Goal: Information Seeking & Learning: Learn about a topic

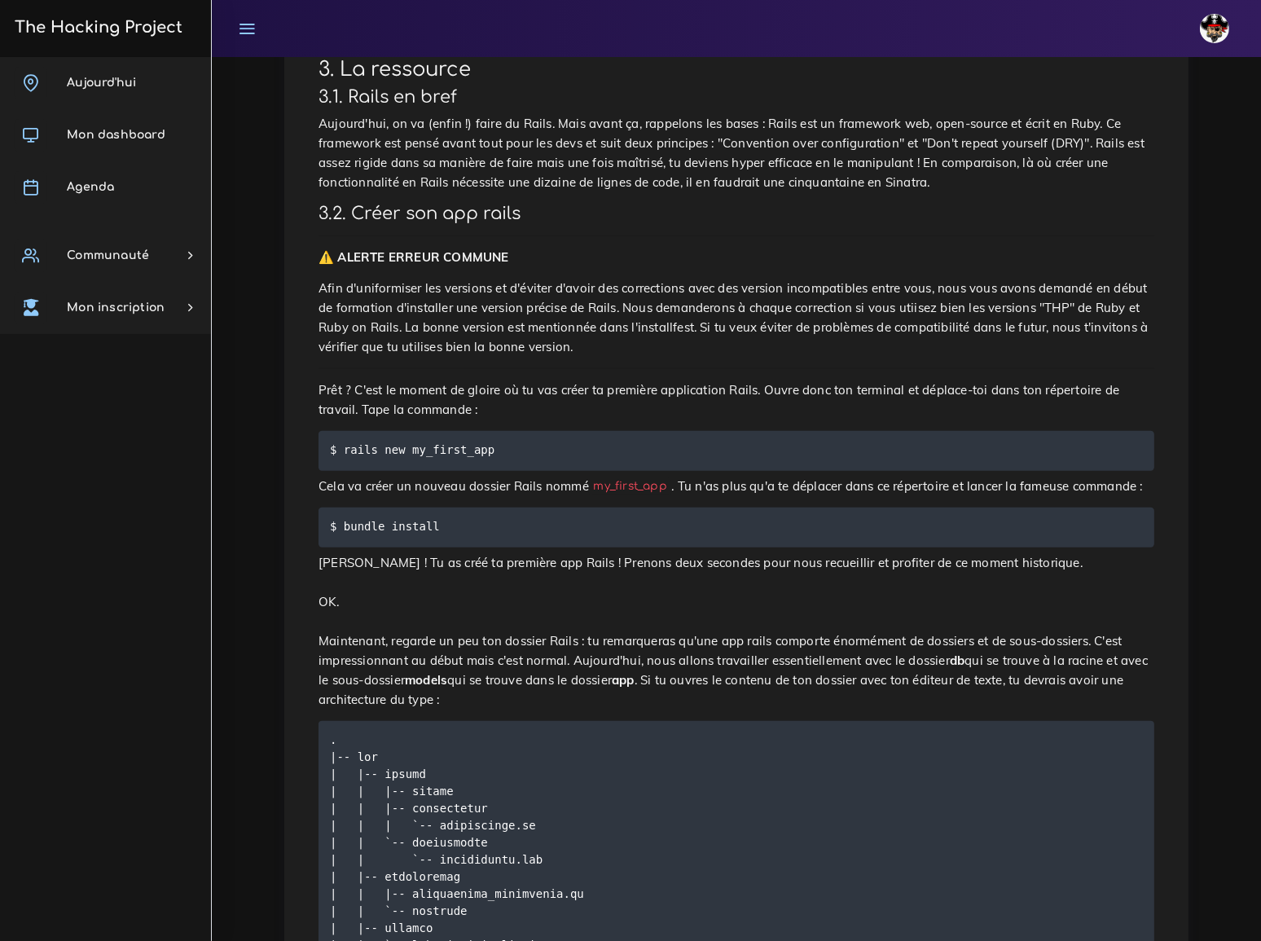
scroll to position [1808, 0]
drag, startPoint x: 341, startPoint y: 220, endPoint x: 495, endPoint y: 219, distance: 153.9
click at [495, 429] on pre "$ rails new my_first_app" at bounding box center [735, 449] width 835 height 40
copy code "rails new my_first_app"
drag, startPoint x: 344, startPoint y: 295, endPoint x: 449, endPoint y: 292, distance: 105.9
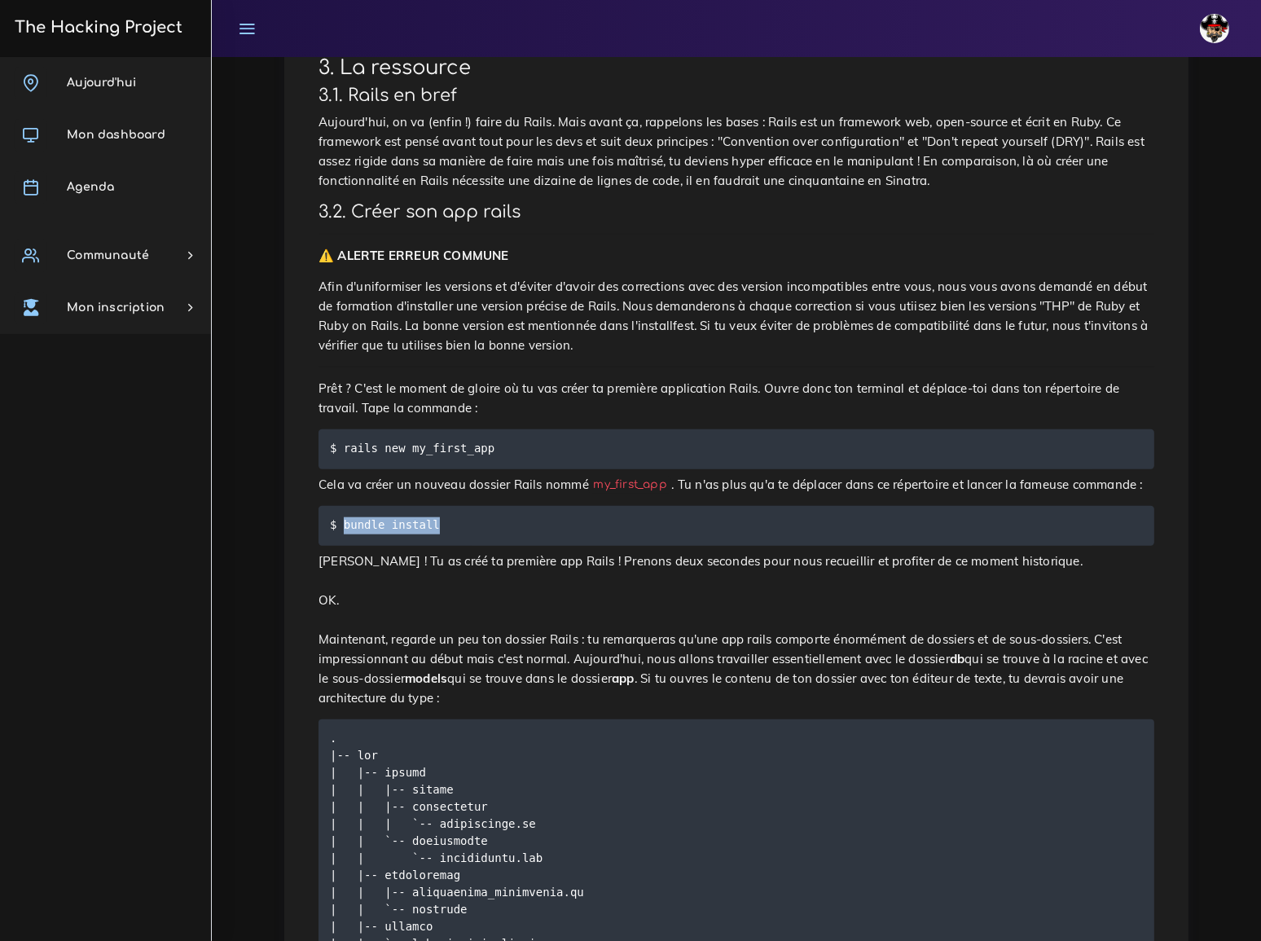
click at [449, 506] on pre "$ bundle install" at bounding box center [735, 526] width 835 height 40
copy code "bundle install"
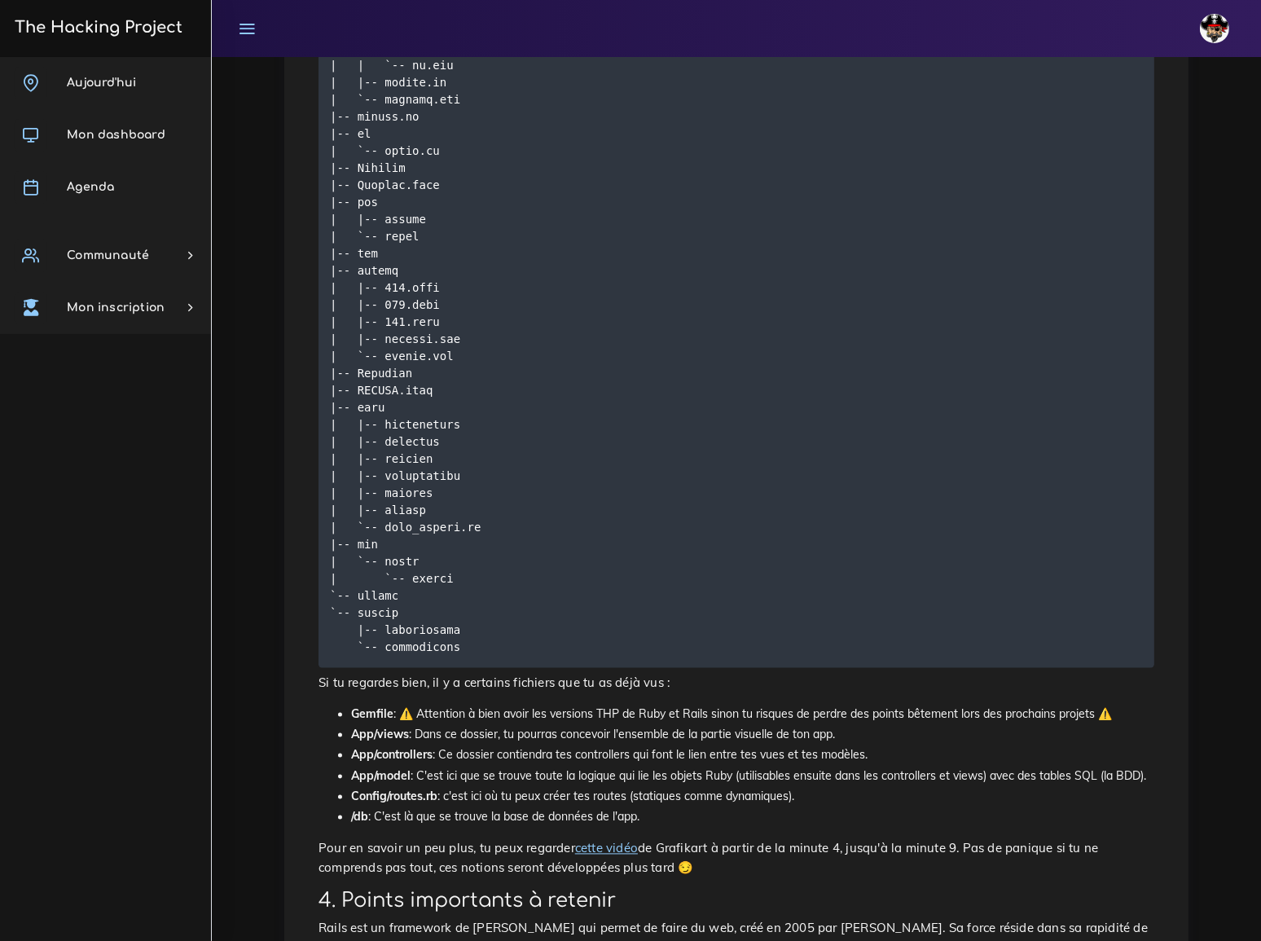
scroll to position [3244, 0]
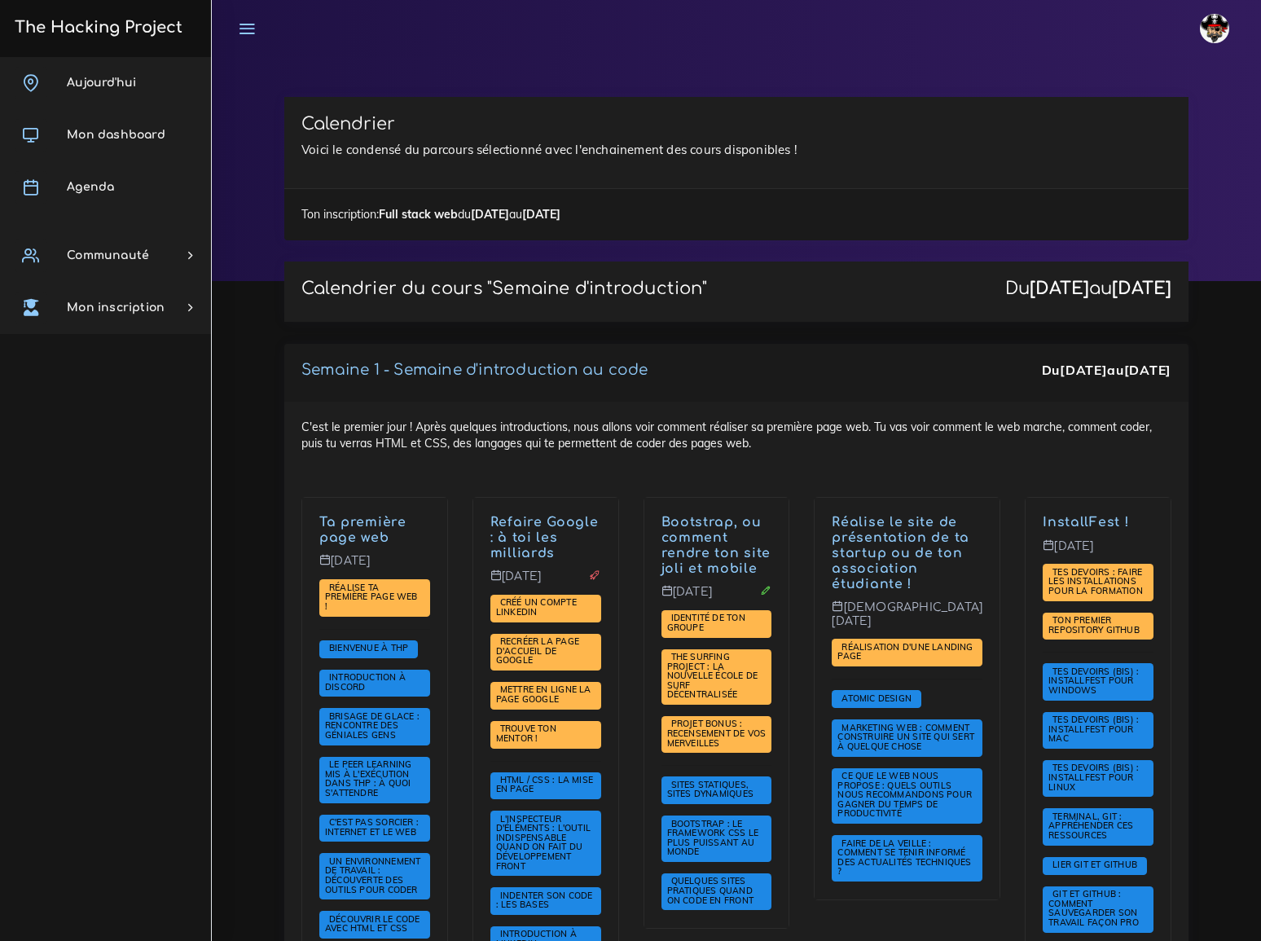
scroll to position [2590, 0]
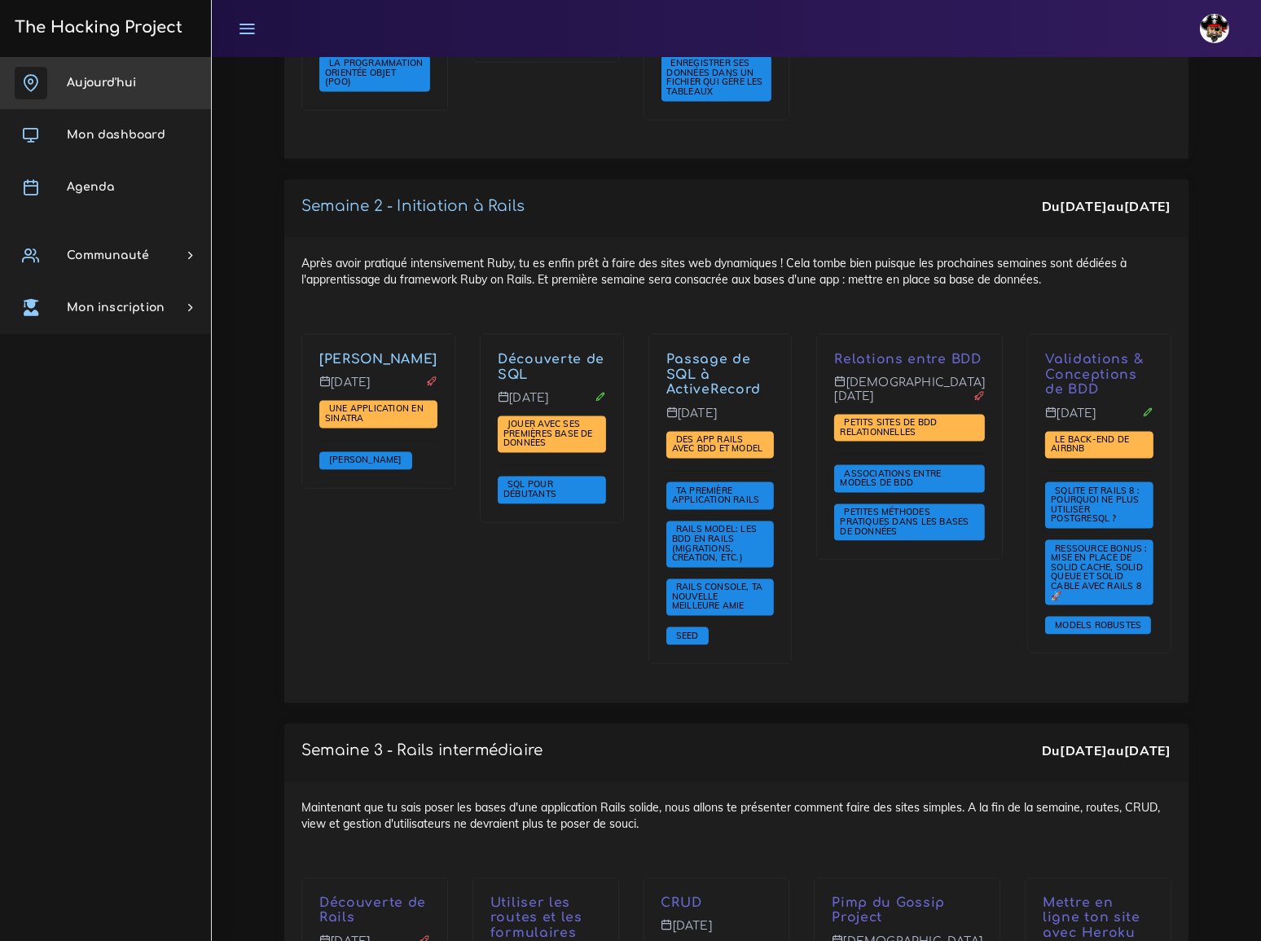
click at [109, 81] on span "Aujourd'hui" at bounding box center [101, 83] width 69 height 12
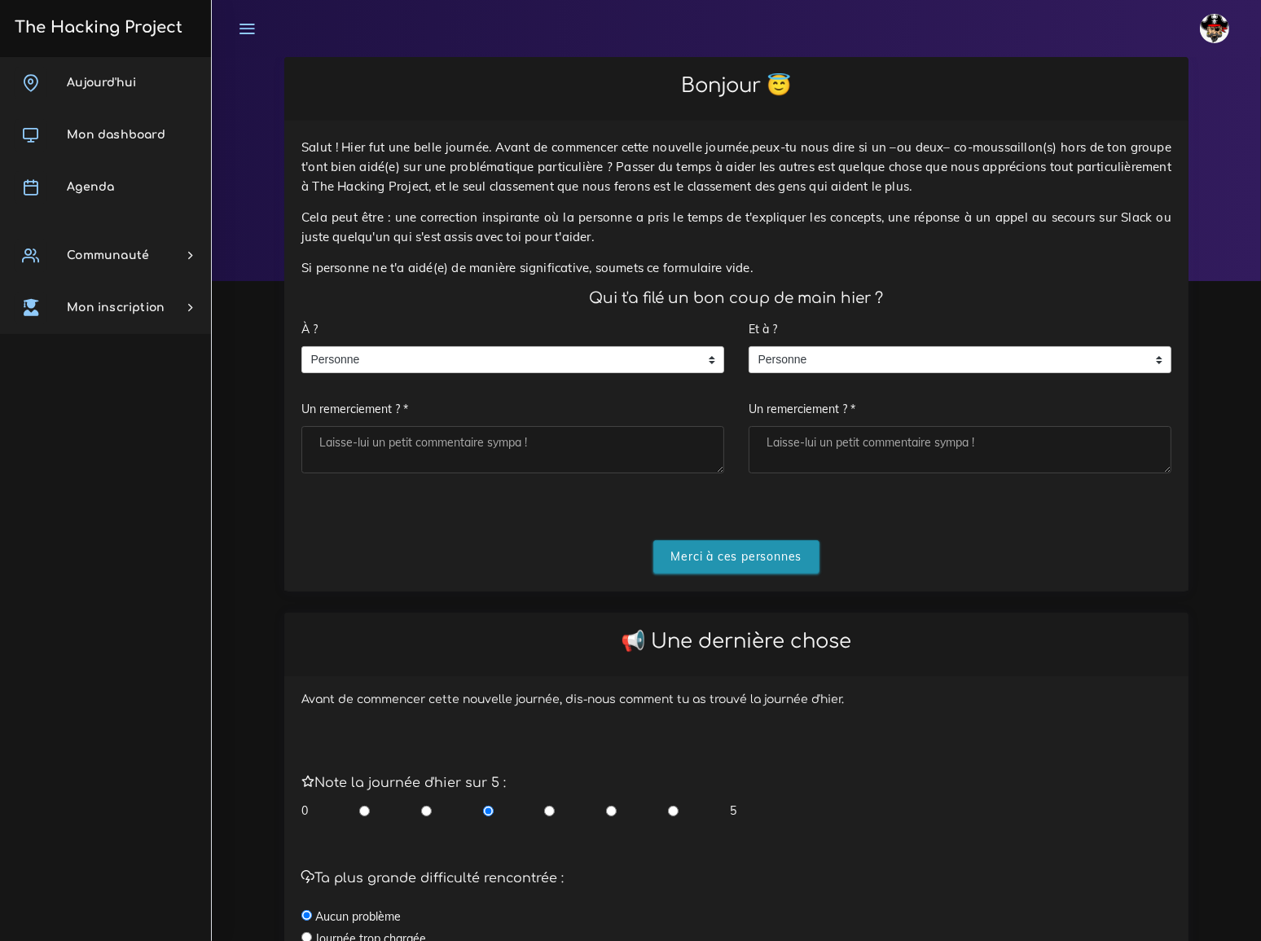
click at [732, 546] on input "Merci à ces personnes" at bounding box center [736, 556] width 167 height 33
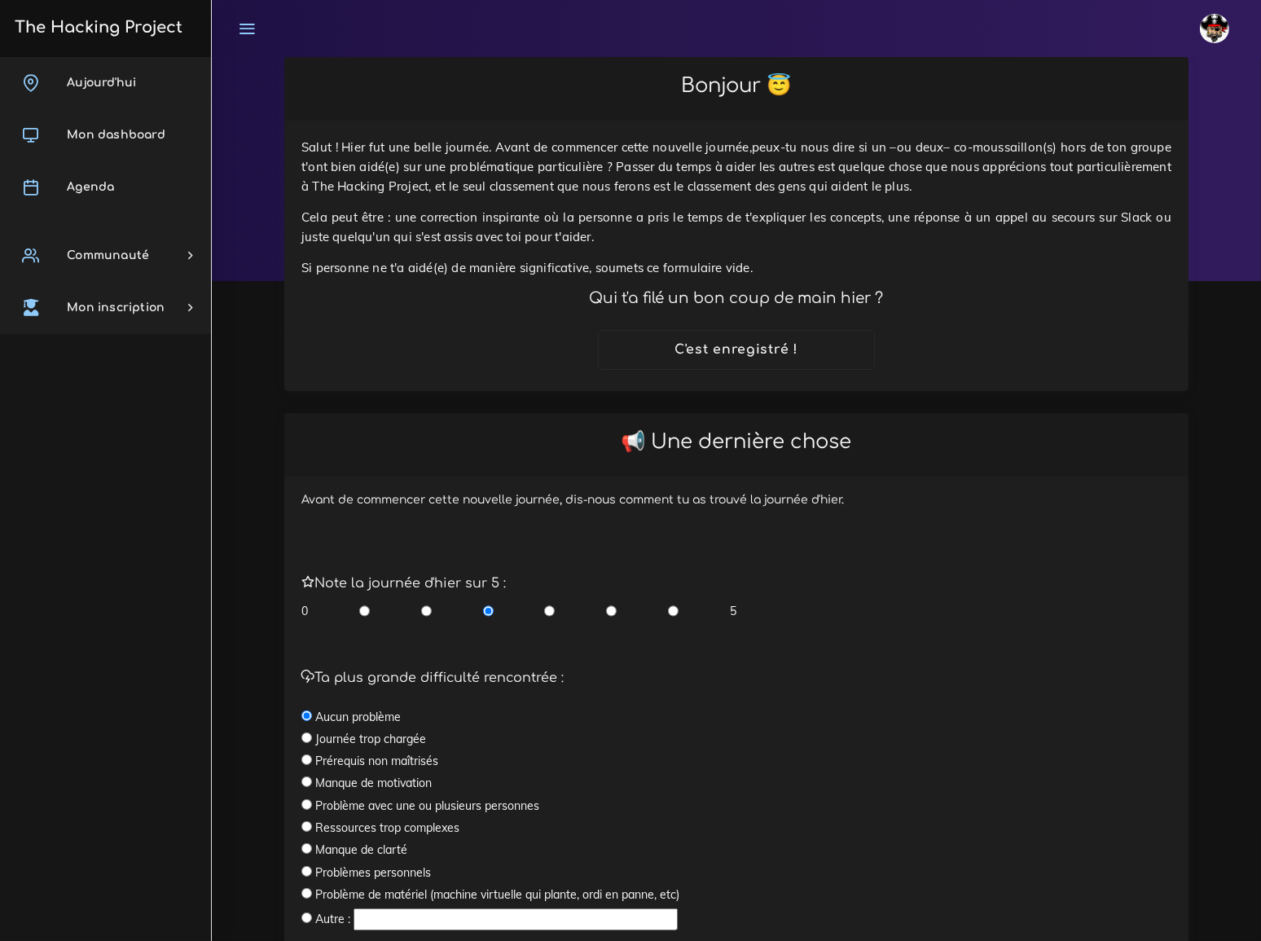
click at [546, 603] on input "radio" at bounding box center [549, 611] width 11 height 16
radio input "true"
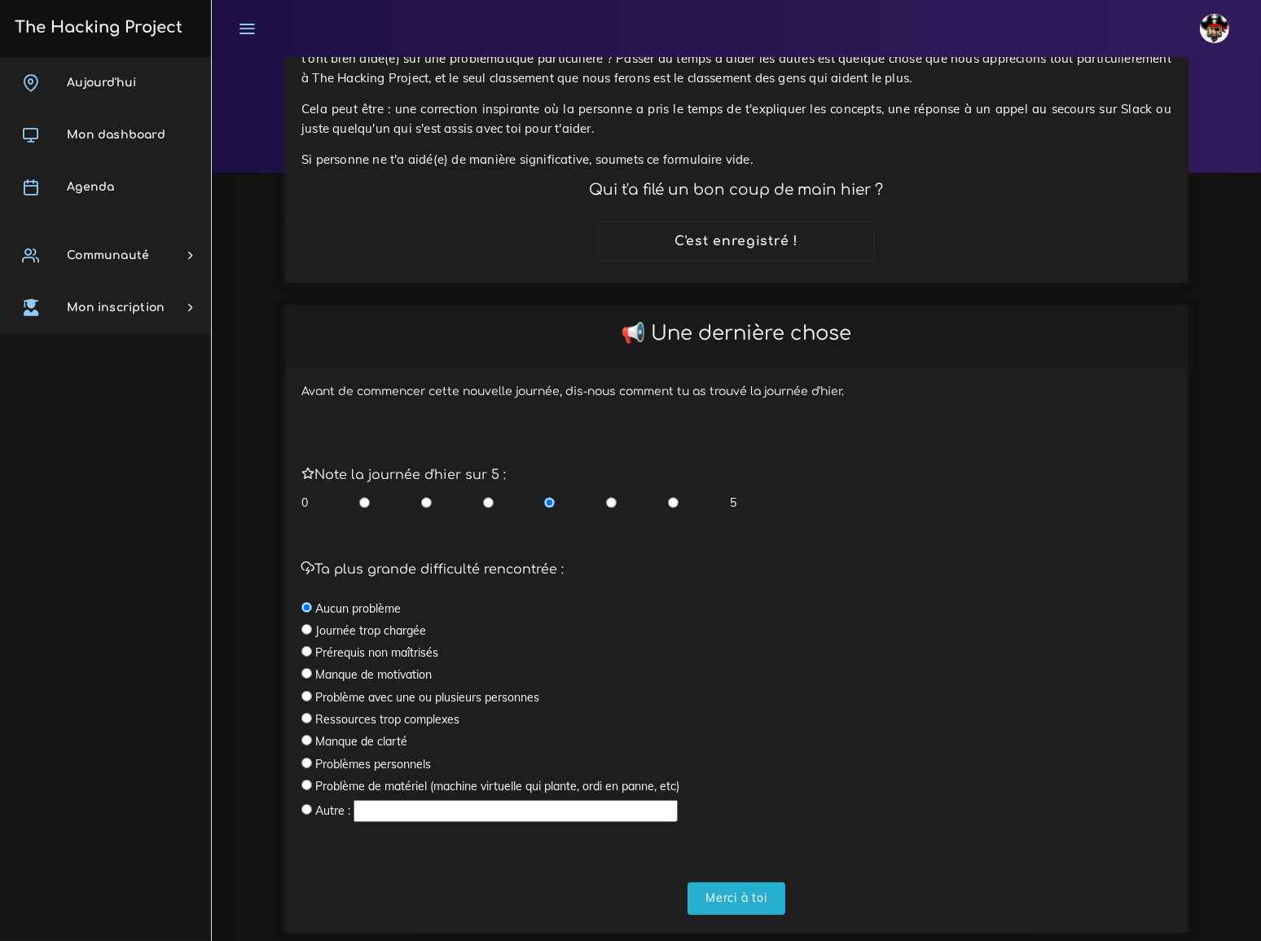
scroll to position [128, 0]
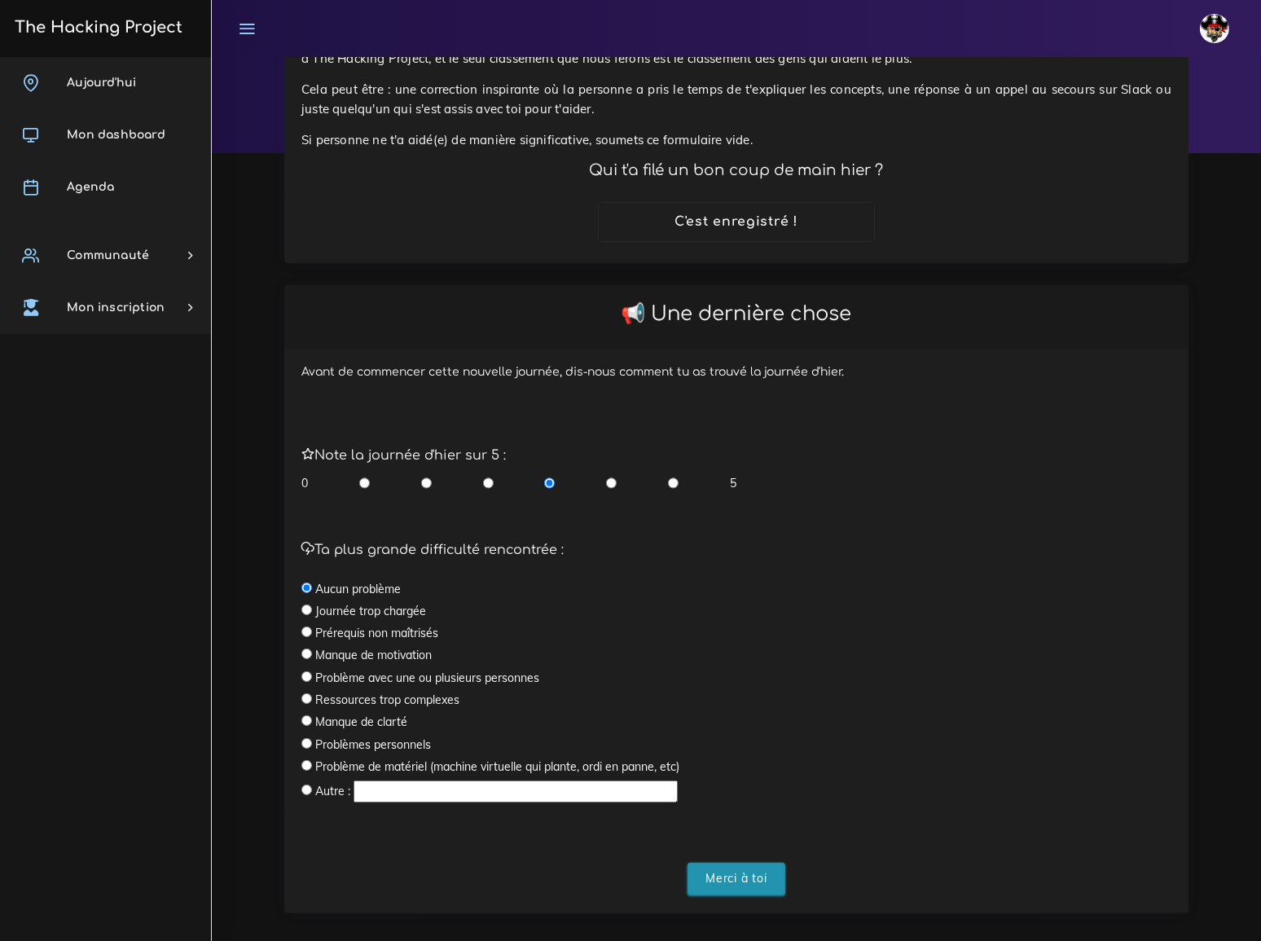
click at [739, 862] on input "Merci à toi" at bounding box center [736, 878] width 98 height 33
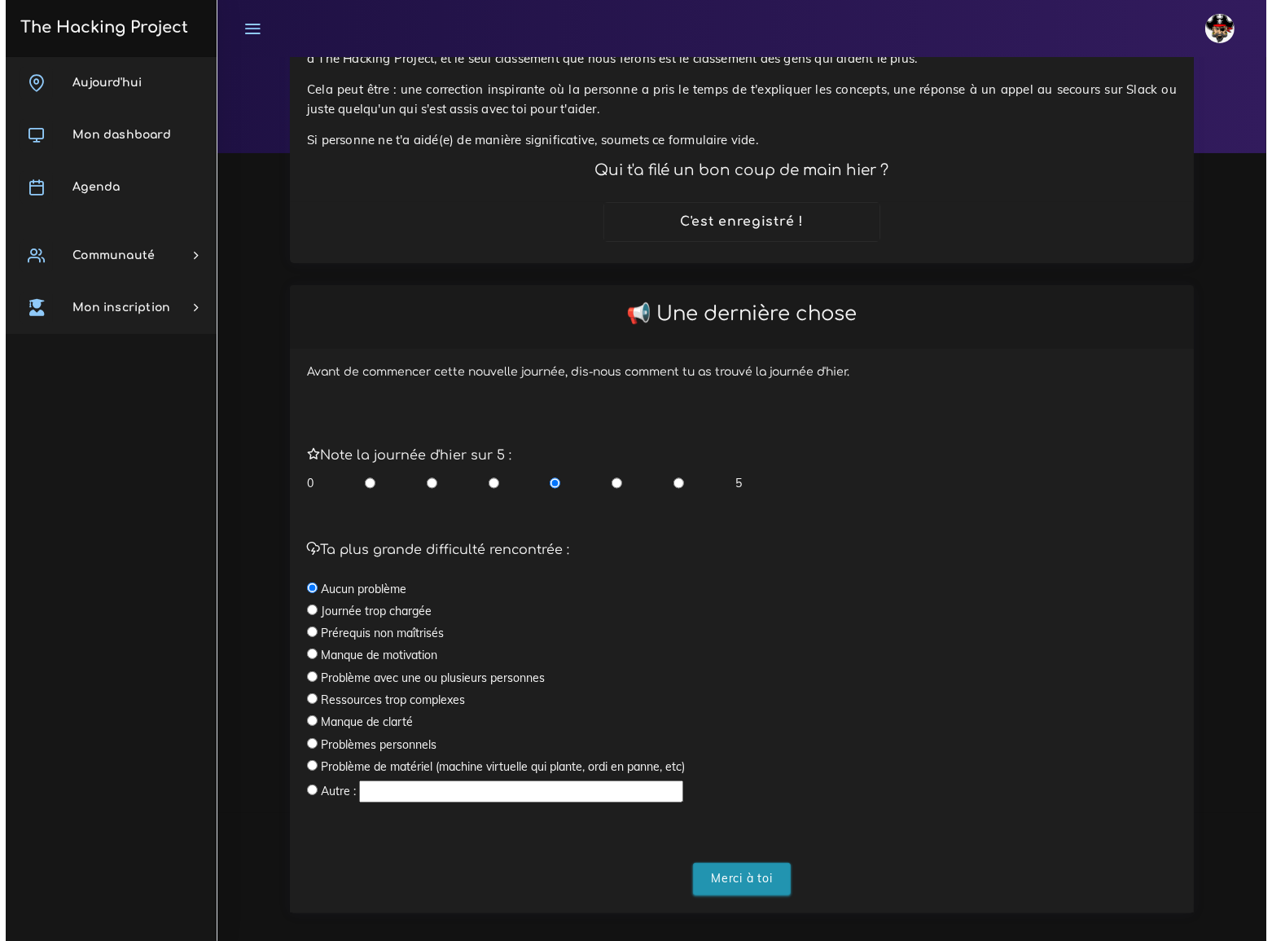
scroll to position [0, 0]
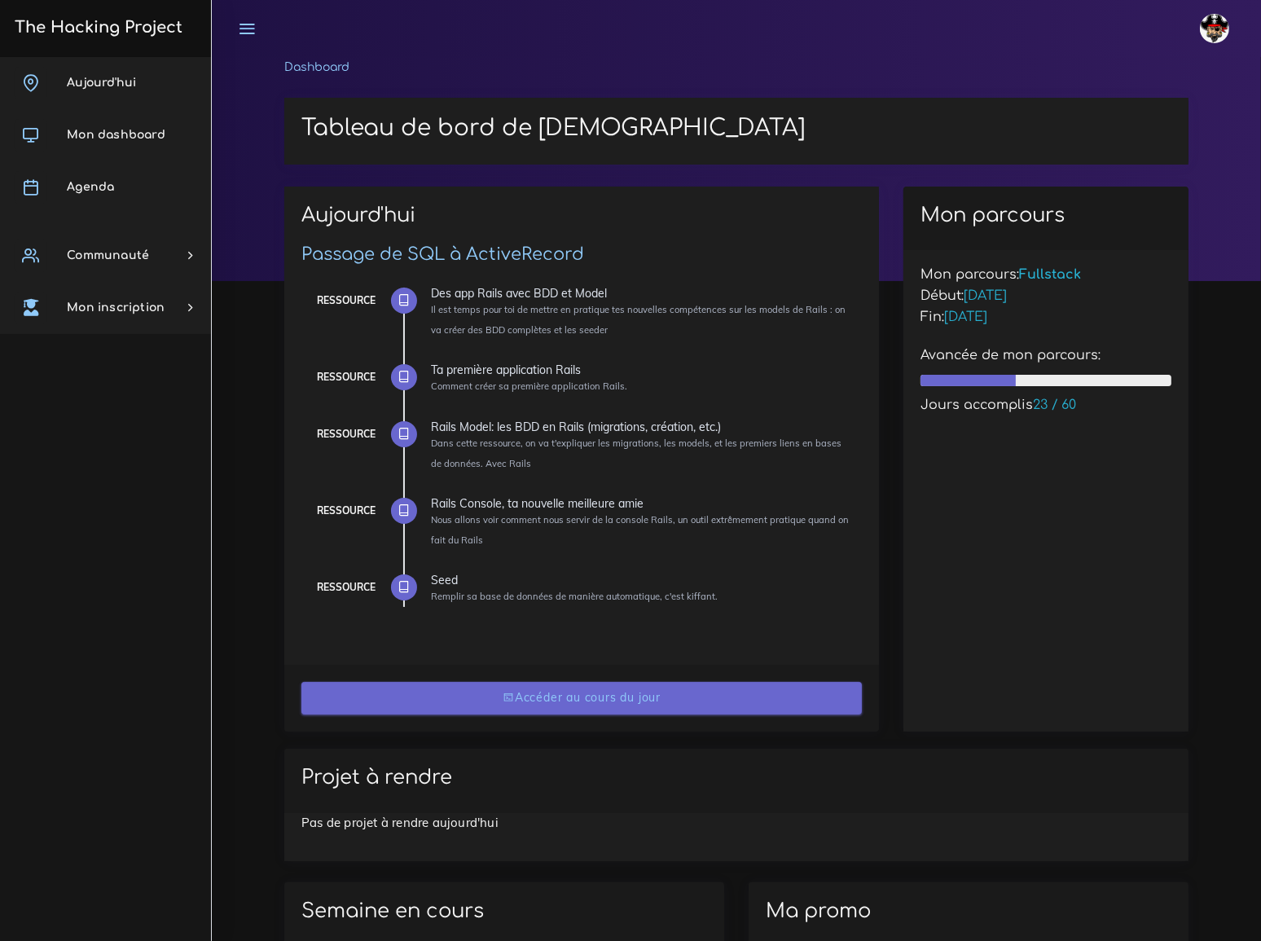
click at [609, 699] on link "Accéder au cours du jour" at bounding box center [581, 698] width 560 height 33
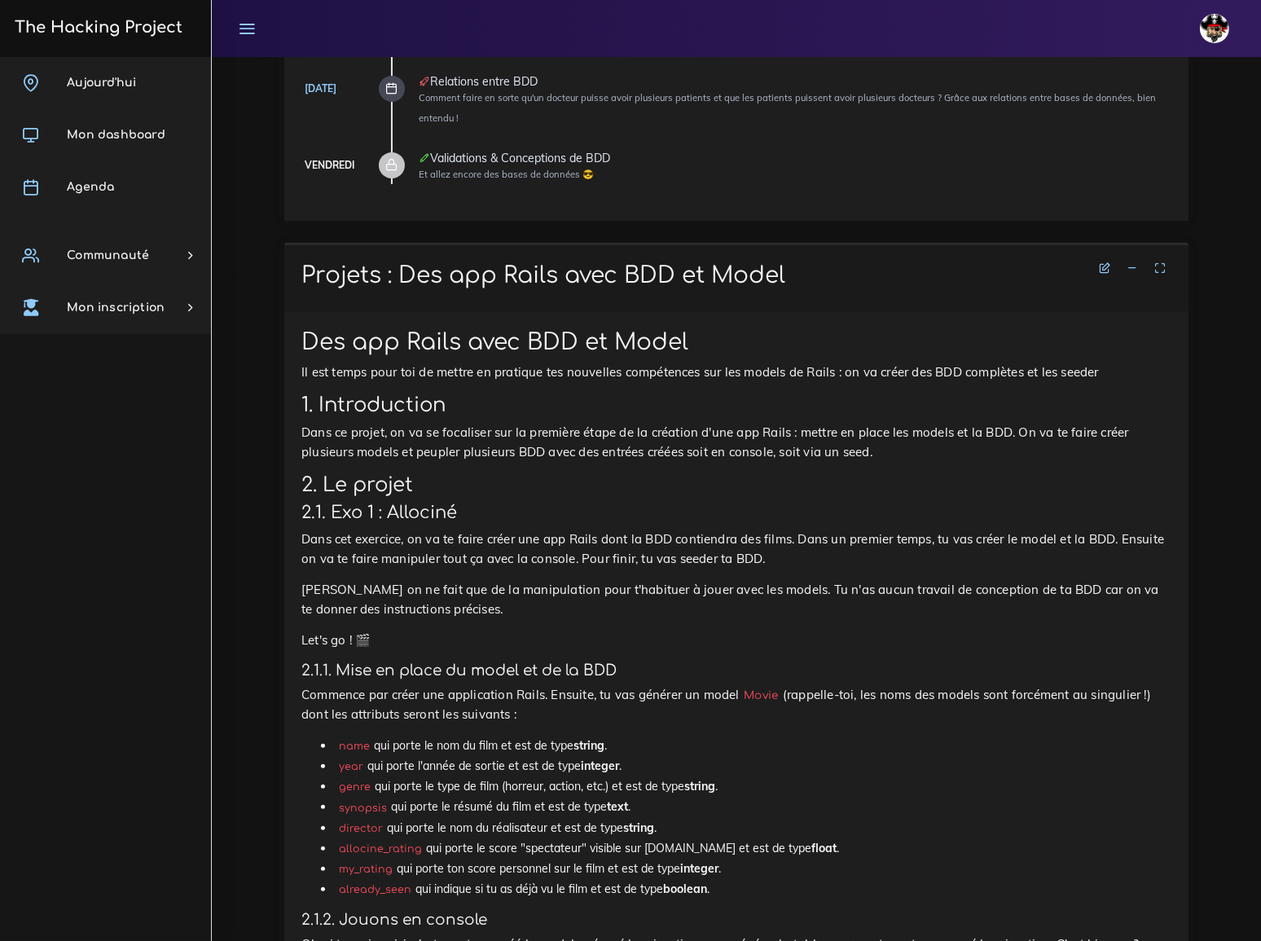
scroll to position [666, 0]
click at [90, 186] on span "Agenda" at bounding box center [90, 187] width 47 height 12
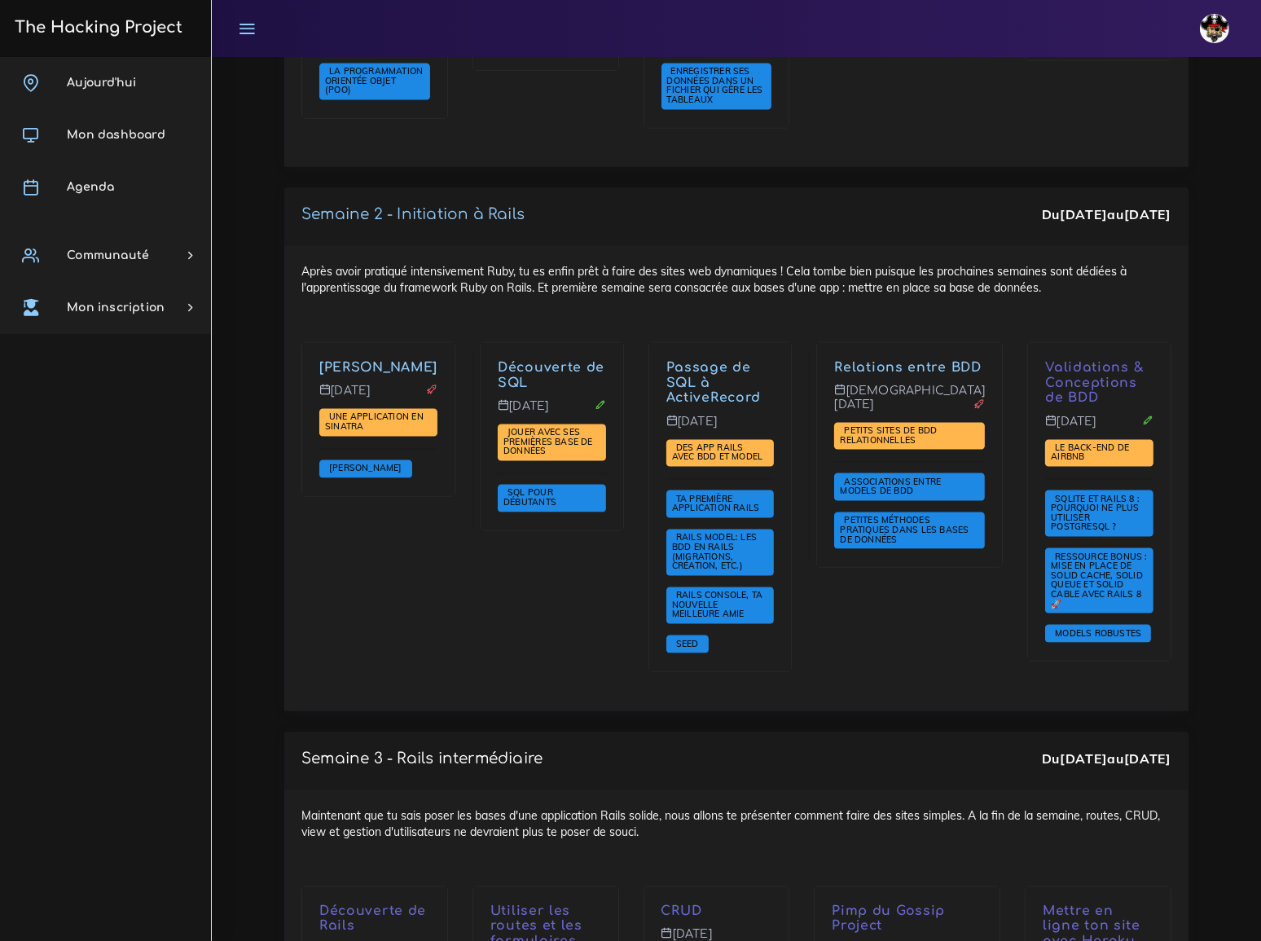
scroll to position [2590, 0]
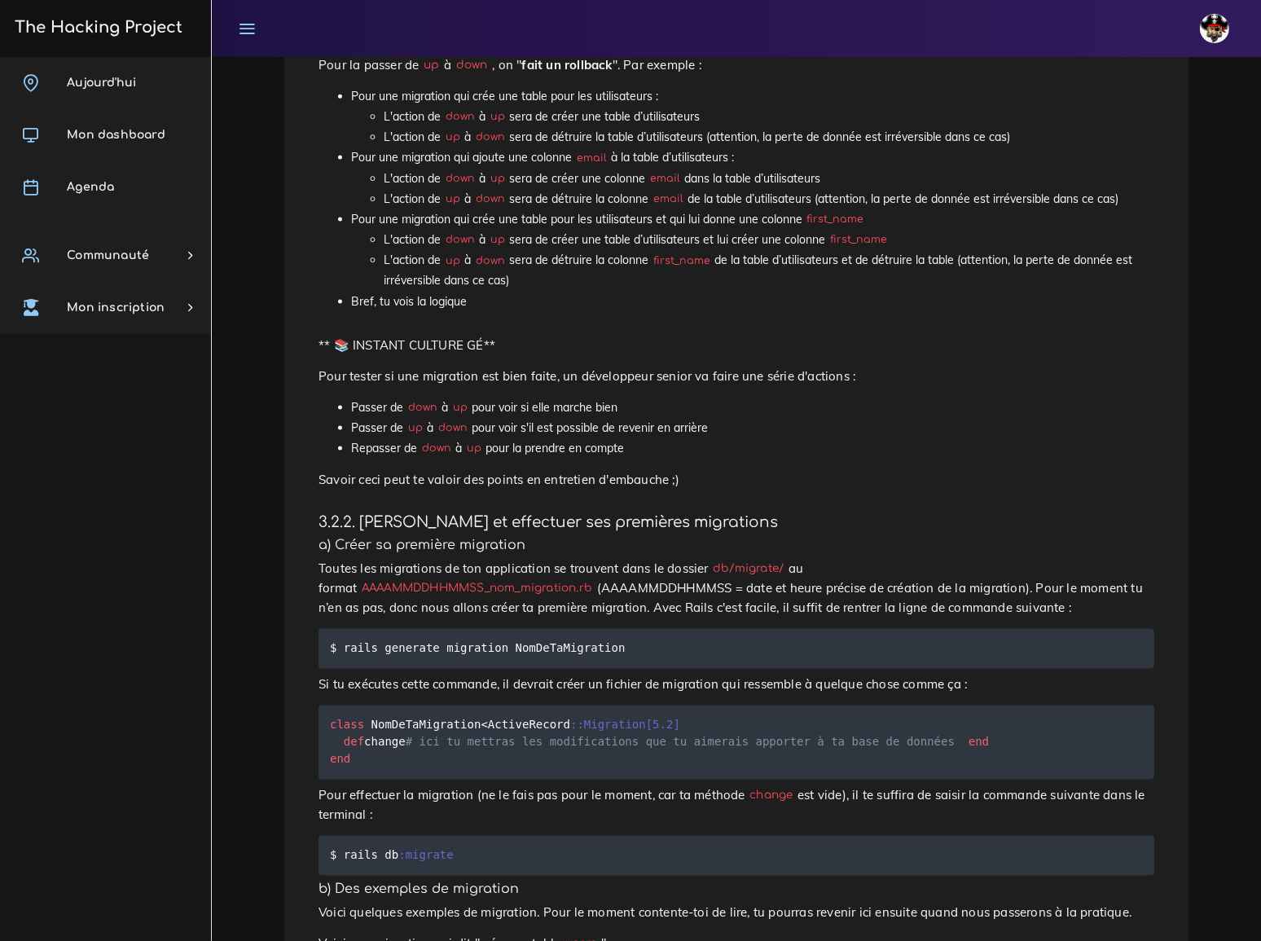
scroll to position [2443, 0]
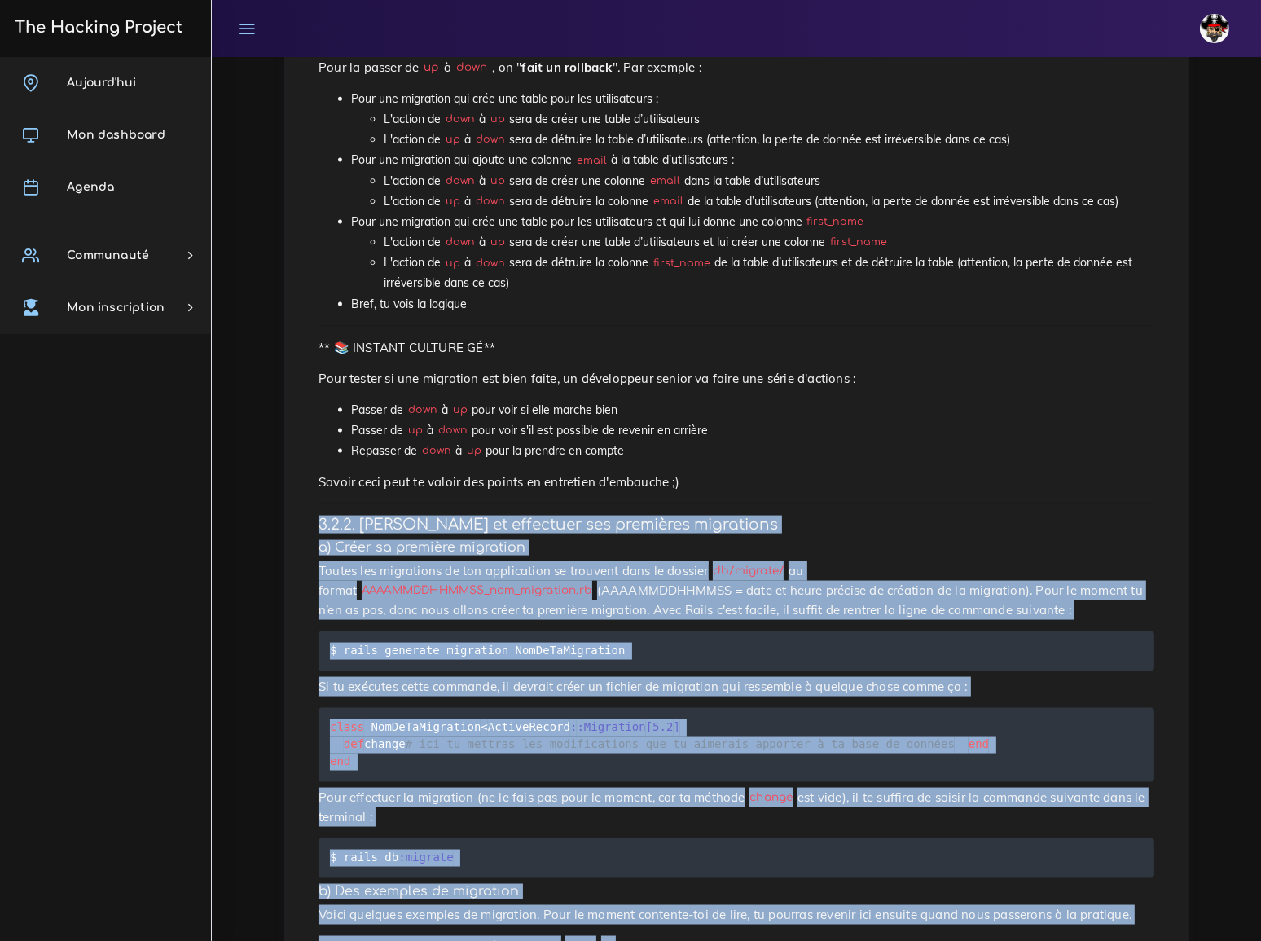
drag, startPoint x: 318, startPoint y: 290, endPoint x: 496, endPoint y: 726, distance: 470.7
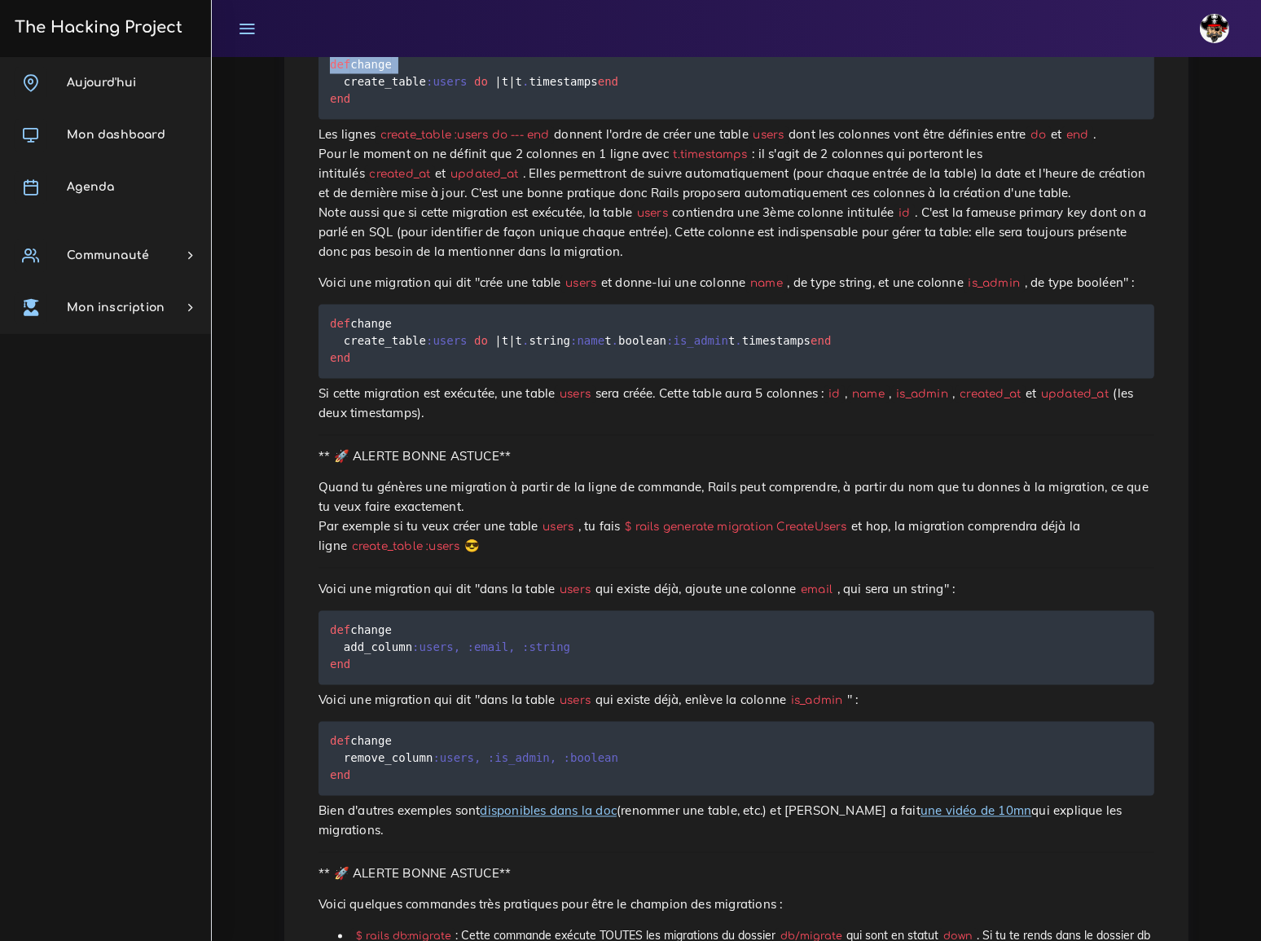
scroll to position [3405, 0]
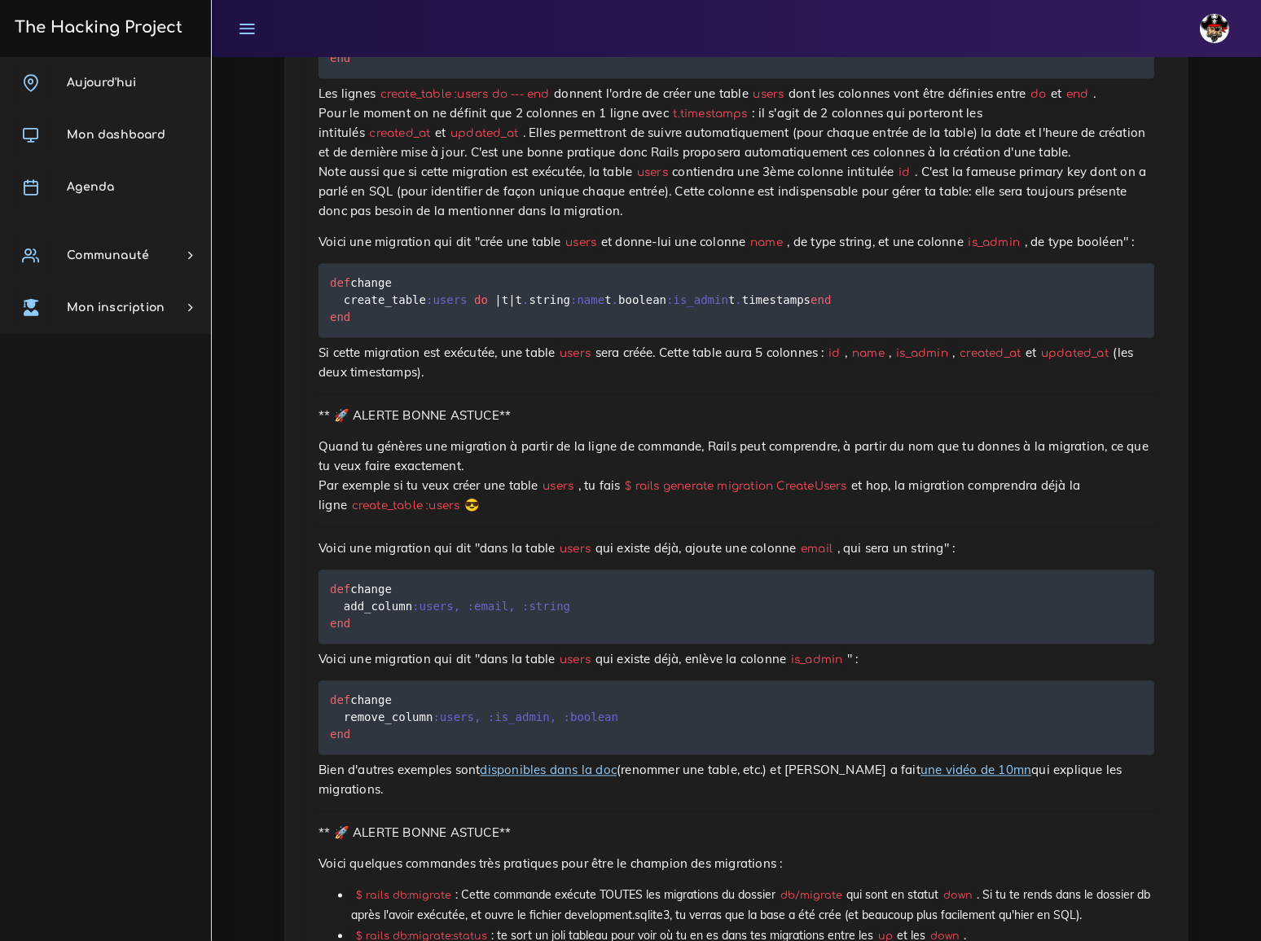
copy div "3.2.2. Créer et effectuer ses premières migrations a) Créer sa première migrati…"
click at [1063, 348] on div "Rails Model: les BDD en Rails (migrations, création, etc.) Dans cette ressource…" at bounding box center [736, 490] width 870 height 7413
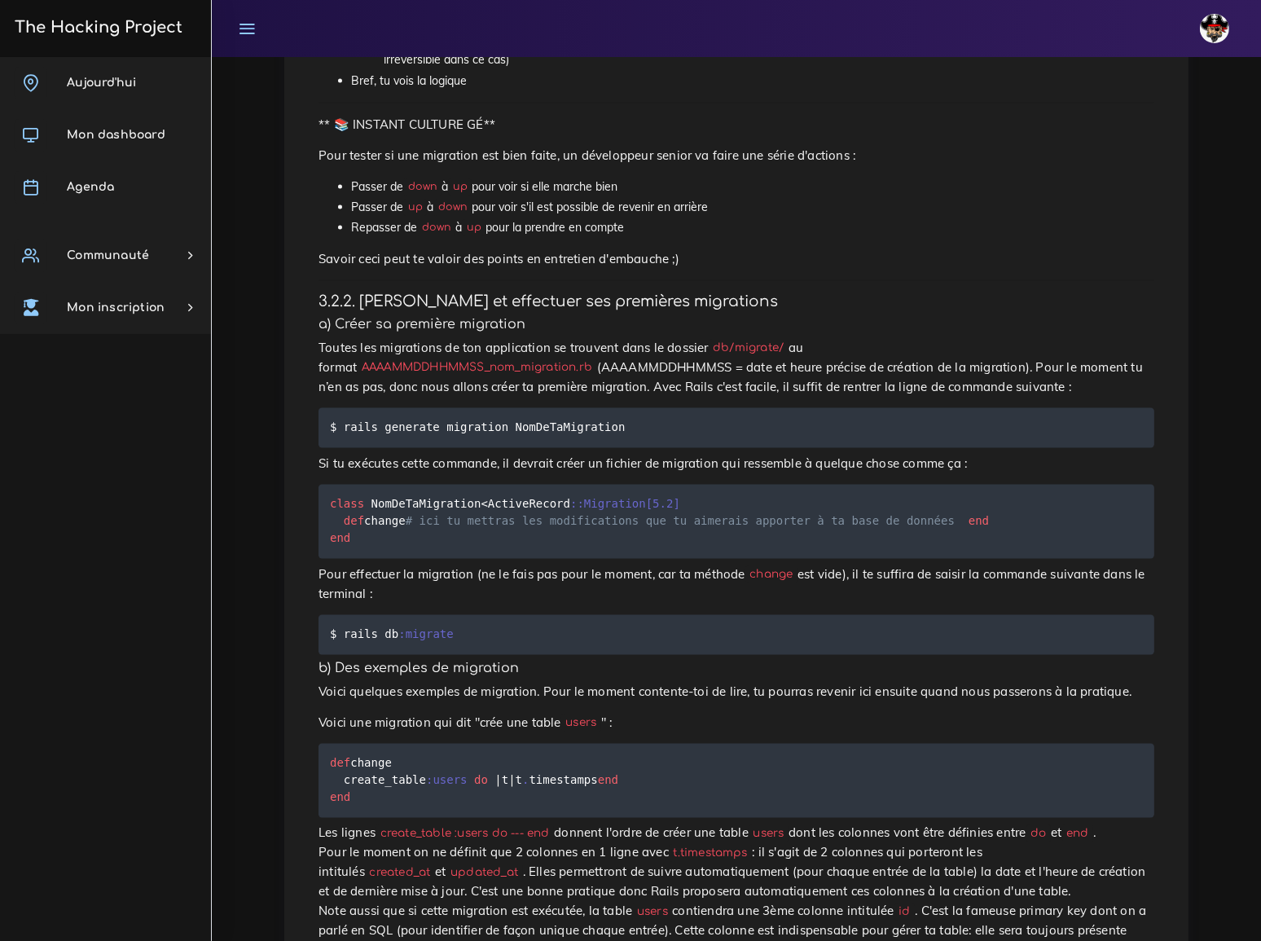
scroll to position [2664, 0]
drag, startPoint x: 607, startPoint y: 182, endPoint x: 340, endPoint y: 186, distance: 267.1
click at [340, 410] on pre "$ rails generate migration NomDeTaMigration" at bounding box center [735, 430] width 835 height 40
copy code "rails generate migration NomDeTaMigration"
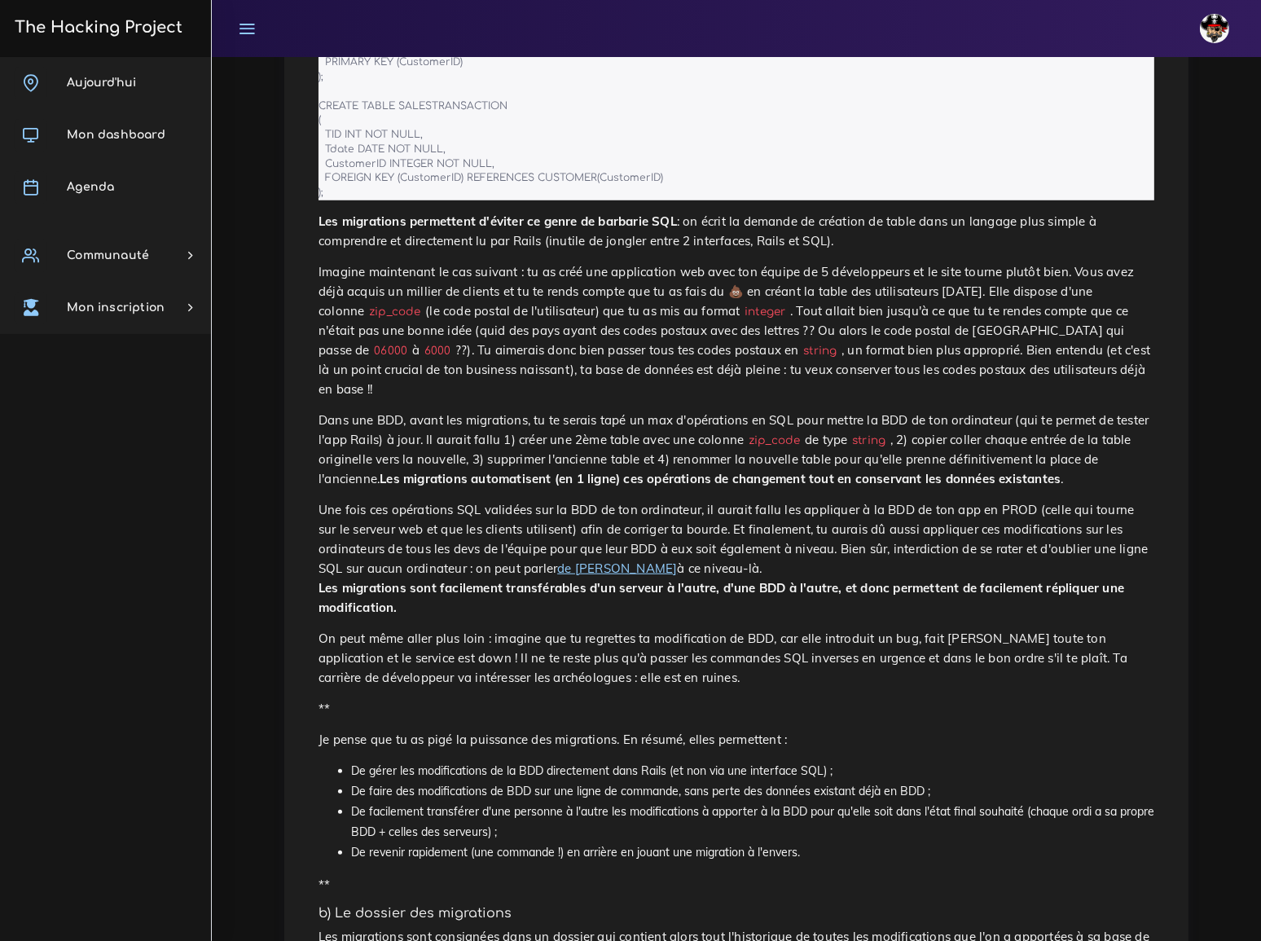
scroll to position [1406, 0]
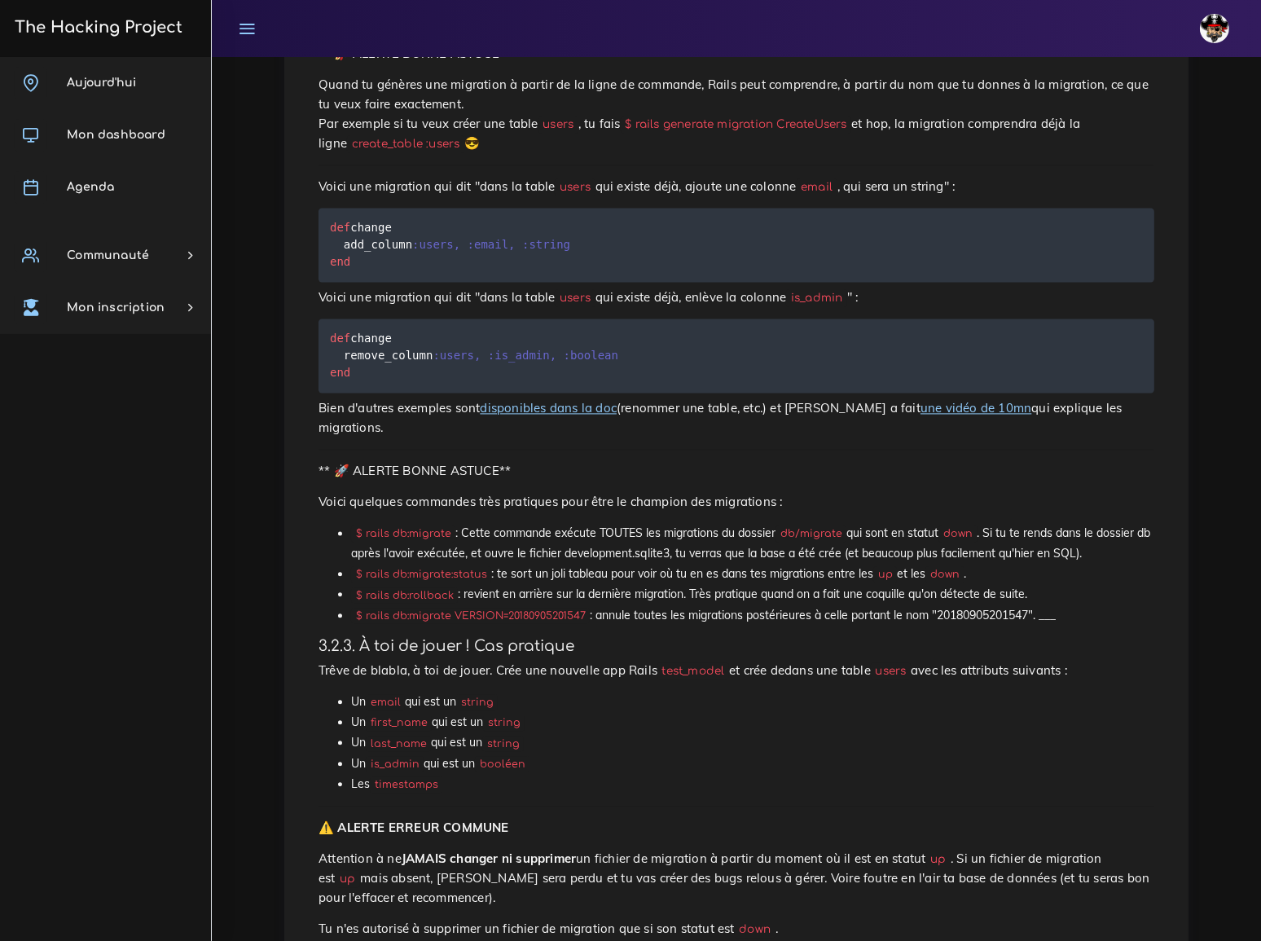
scroll to position [3775, 0]
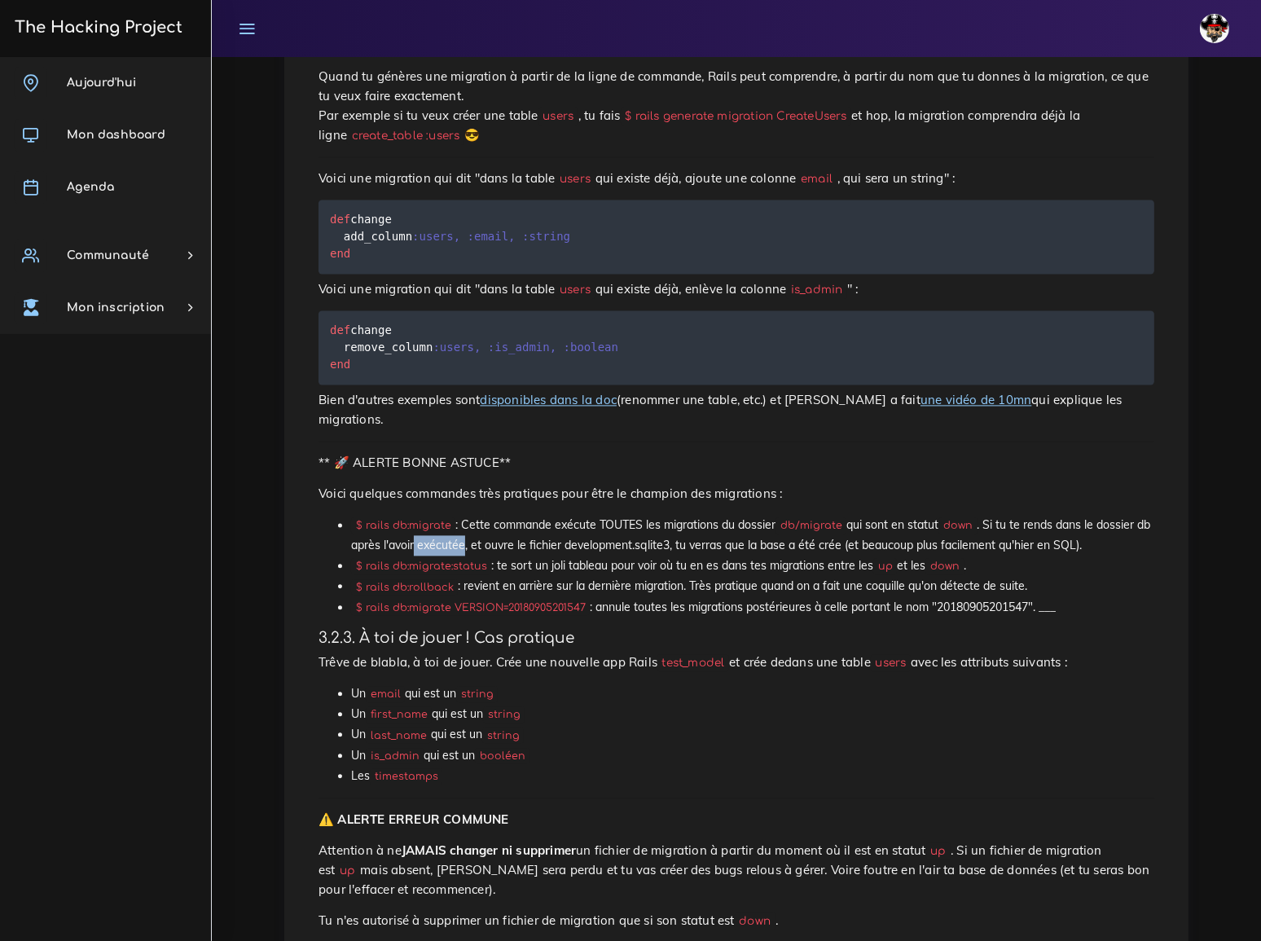
drag, startPoint x: 481, startPoint y: 328, endPoint x: 432, endPoint y: 329, distance: 48.9
click at [432, 515] on li "$ rails db:migrate : Cette commande exécute TOUTES les migrations du dossier db…" at bounding box center [752, 535] width 803 height 41
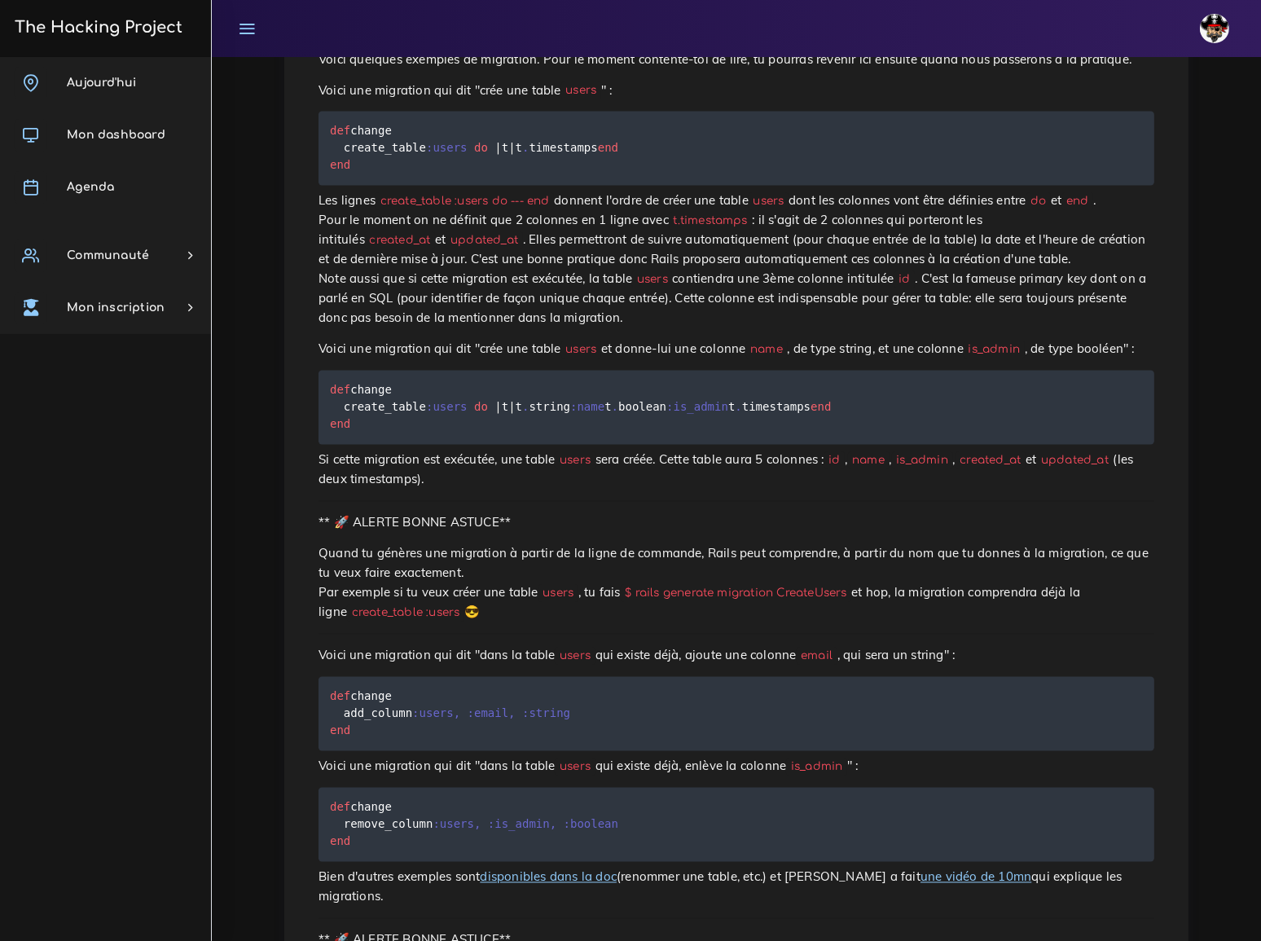
scroll to position [3257, 0]
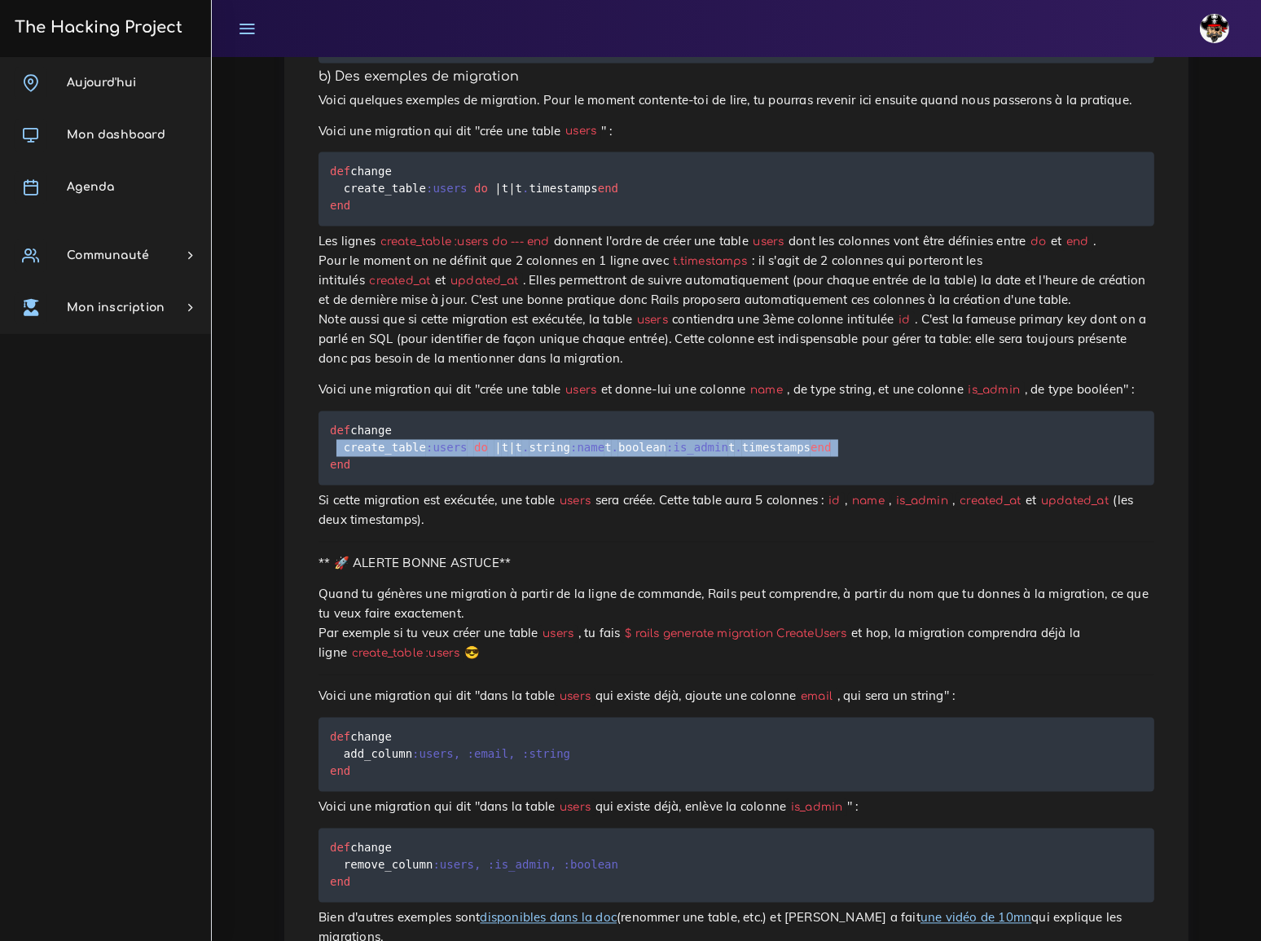
drag, startPoint x: 331, startPoint y: 213, endPoint x: 318, endPoint y: 298, distance: 85.6
click at [318, 411] on pre "def change create_table :users do | t | t . string :name t . boolean :is_admin …" at bounding box center [735, 448] width 835 height 74
copy code "create_table :users do | t | t . string :name t . boolean :is_admin t . timesta…"
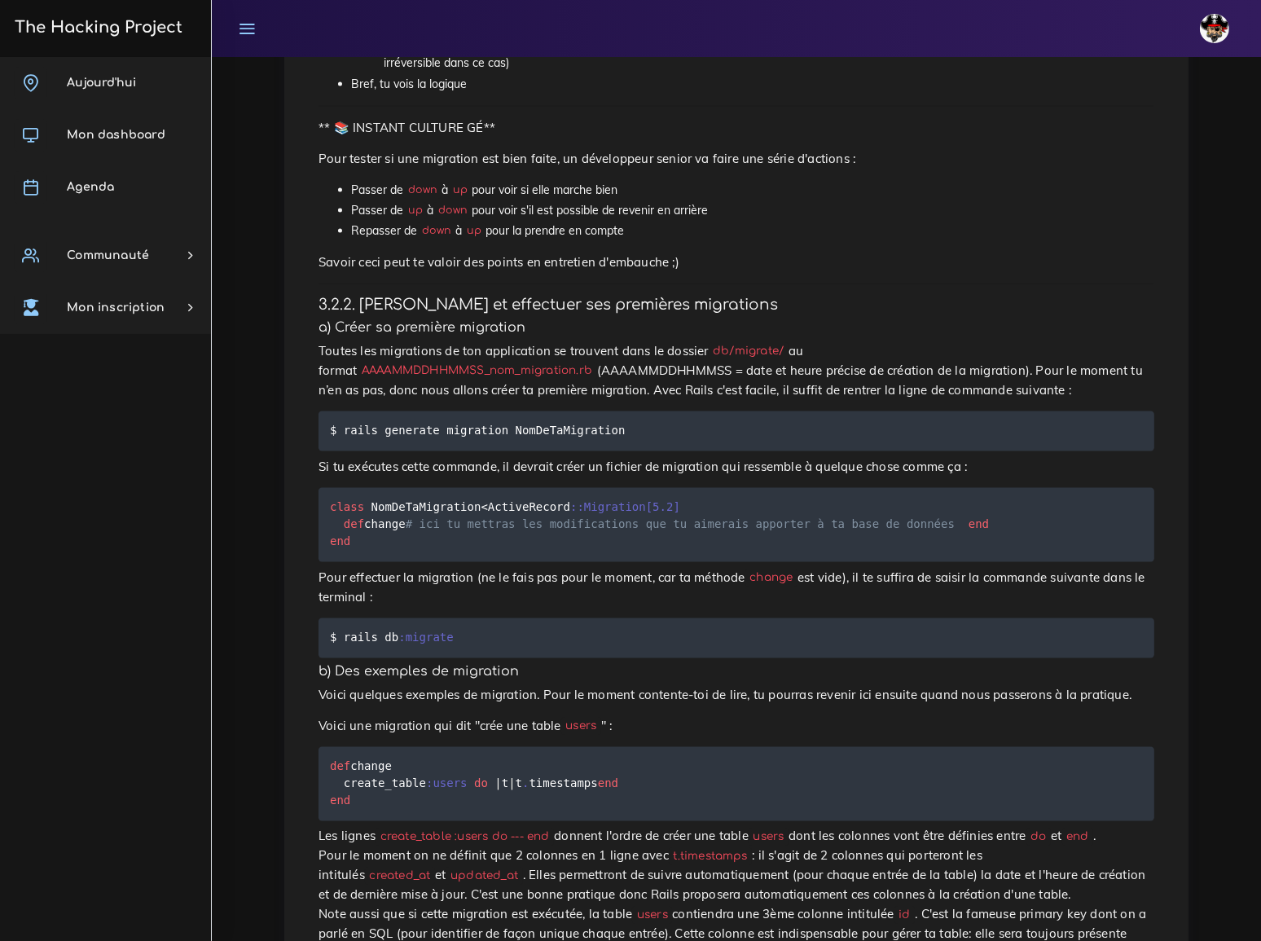
scroll to position [2664, 0]
drag, startPoint x: 342, startPoint y: 398, endPoint x: 444, endPoint y: 397, distance: 101.8
click at [444, 627] on code "$ rails db :migrate" at bounding box center [394, 636] width 128 height 18
copy code "rails db :migrate"
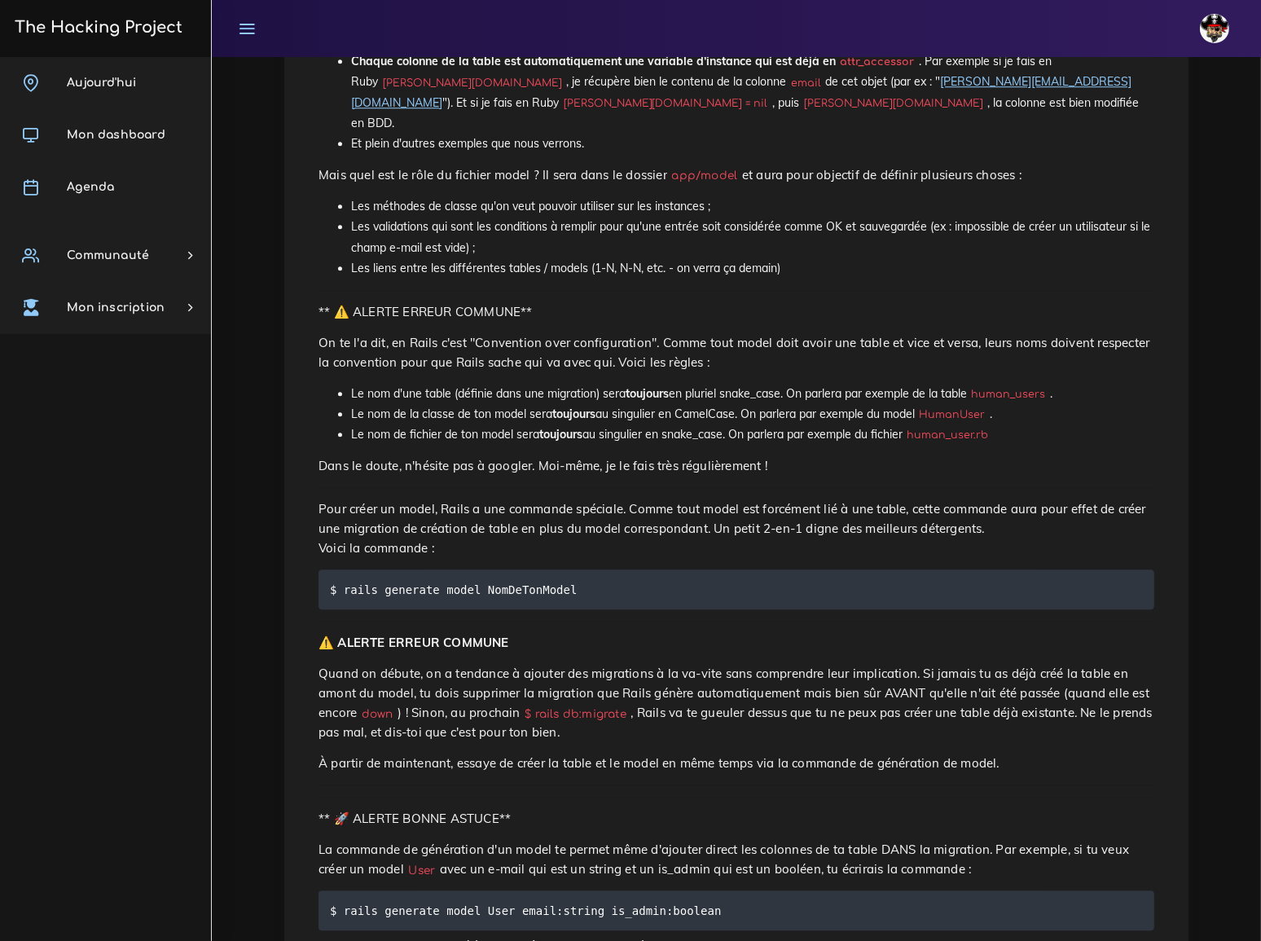
scroll to position [5033, 0]
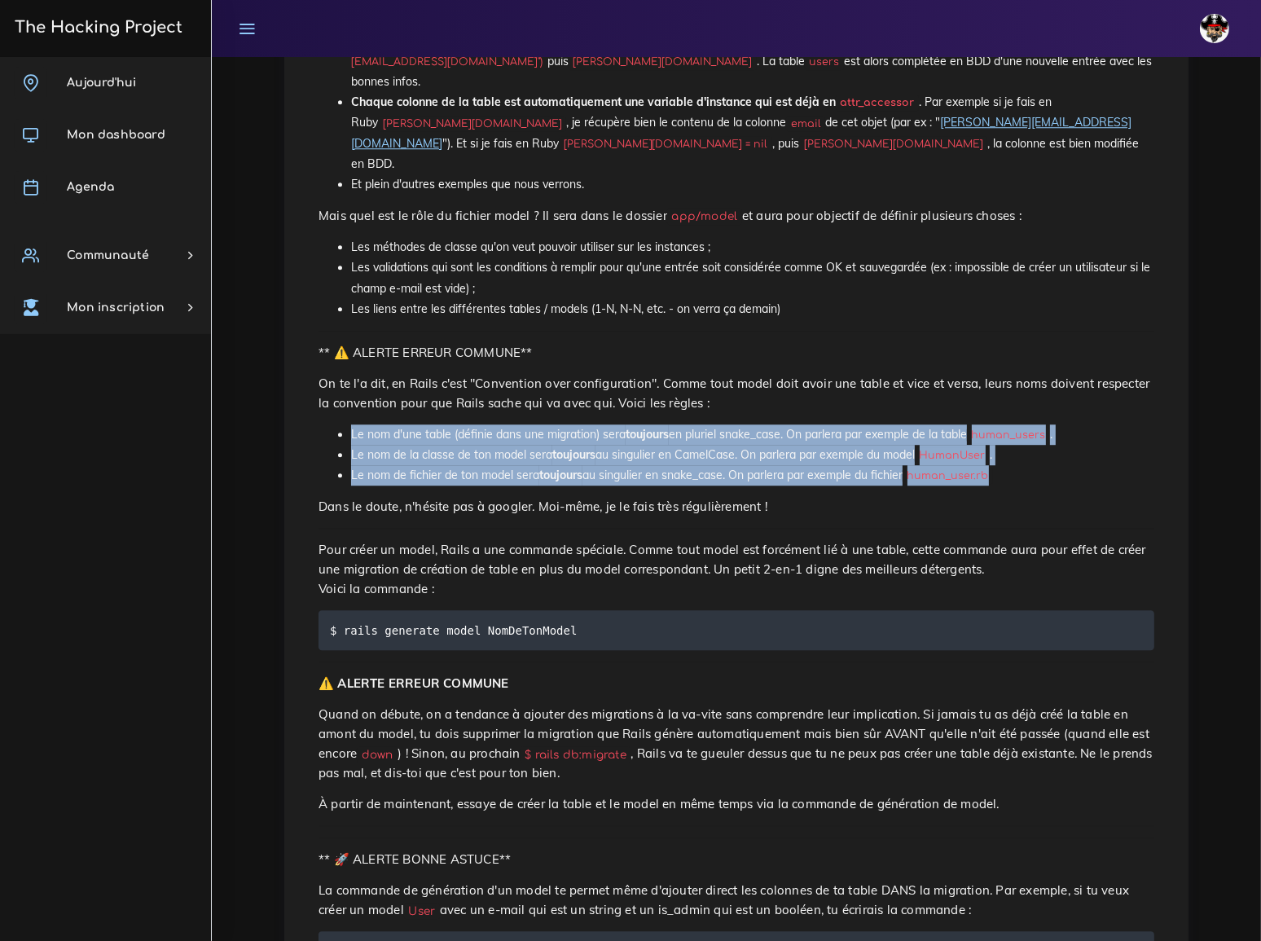
drag, startPoint x: 351, startPoint y: 189, endPoint x: 1010, endPoint y: 234, distance: 660.3
click at [1010, 424] on ul "Le nom d'une table (définie dans une migration) sera toujours en pluriel snake_…" at bounding box center [735, 455] width 835 height 62
copy ul "Le nom d'une table (définie dans une migration) sera toujours en pluriel snake_…"
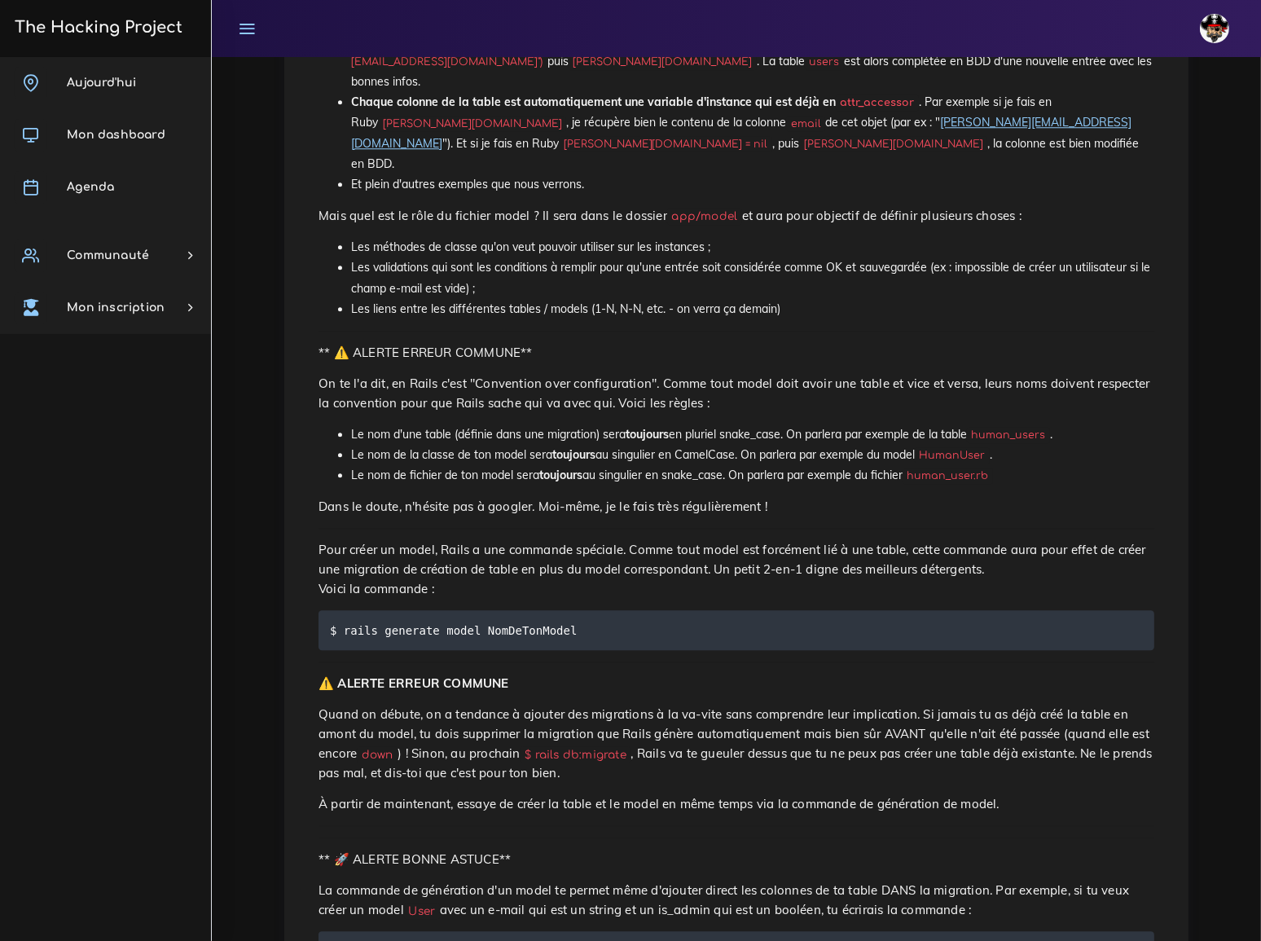
click at [655, 540] on p "Pour créer un model, Rails a une commande spéciale. Comme tout model est forcém…" at bounding box center [735, 569] width 835 height 59
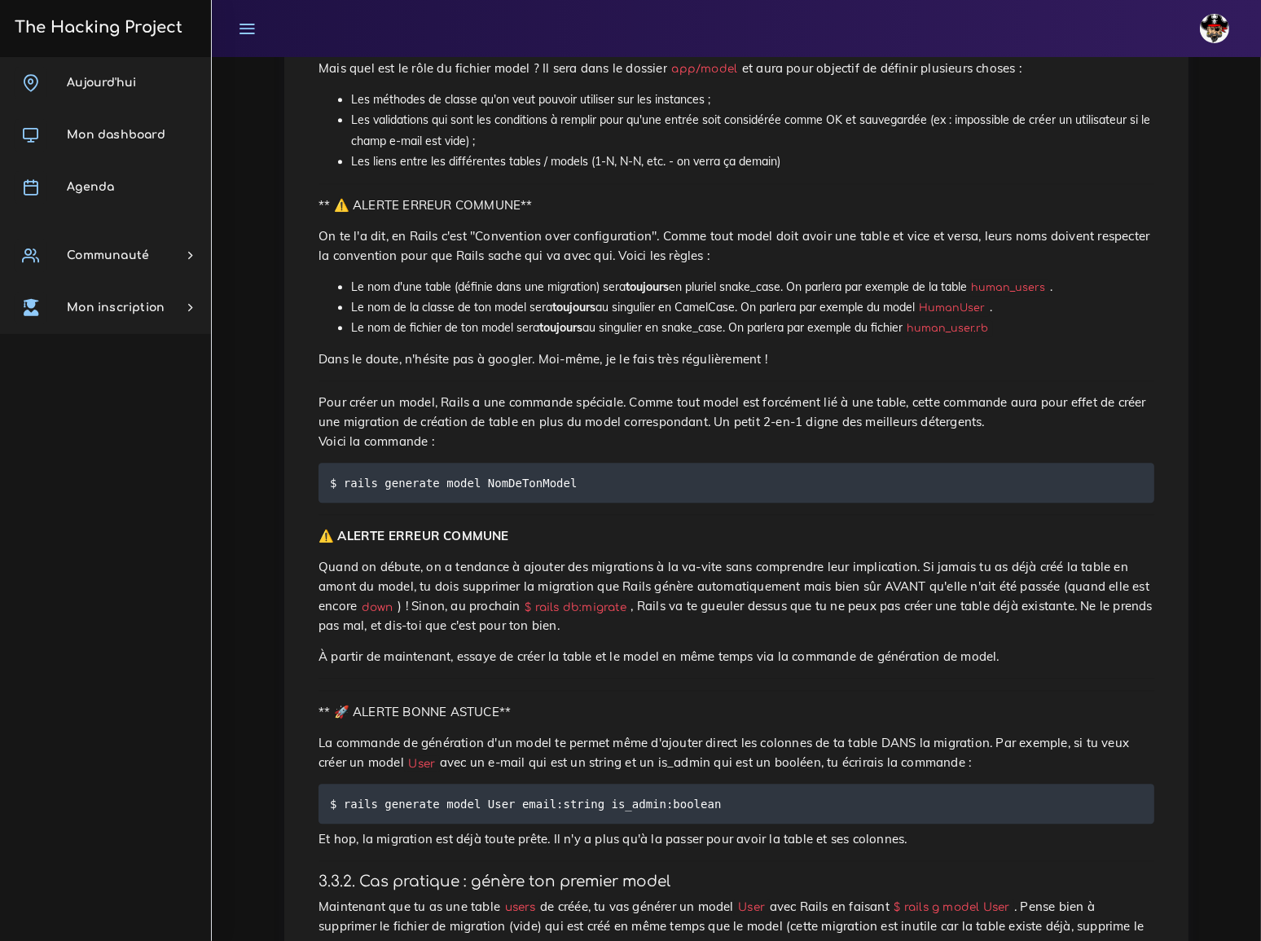
scroll to position [5181, 0]
drag, startPoint x: 343, startPoint y: 228, endPoint x: 582, endPoint y: 223, distance: 239.5
click at [582, 462] on pre "$ rails generate model NomDeTonModel" at bounding box center [735, 482] width 835 height 40
copy code "rails generate model NomDeTonModel"
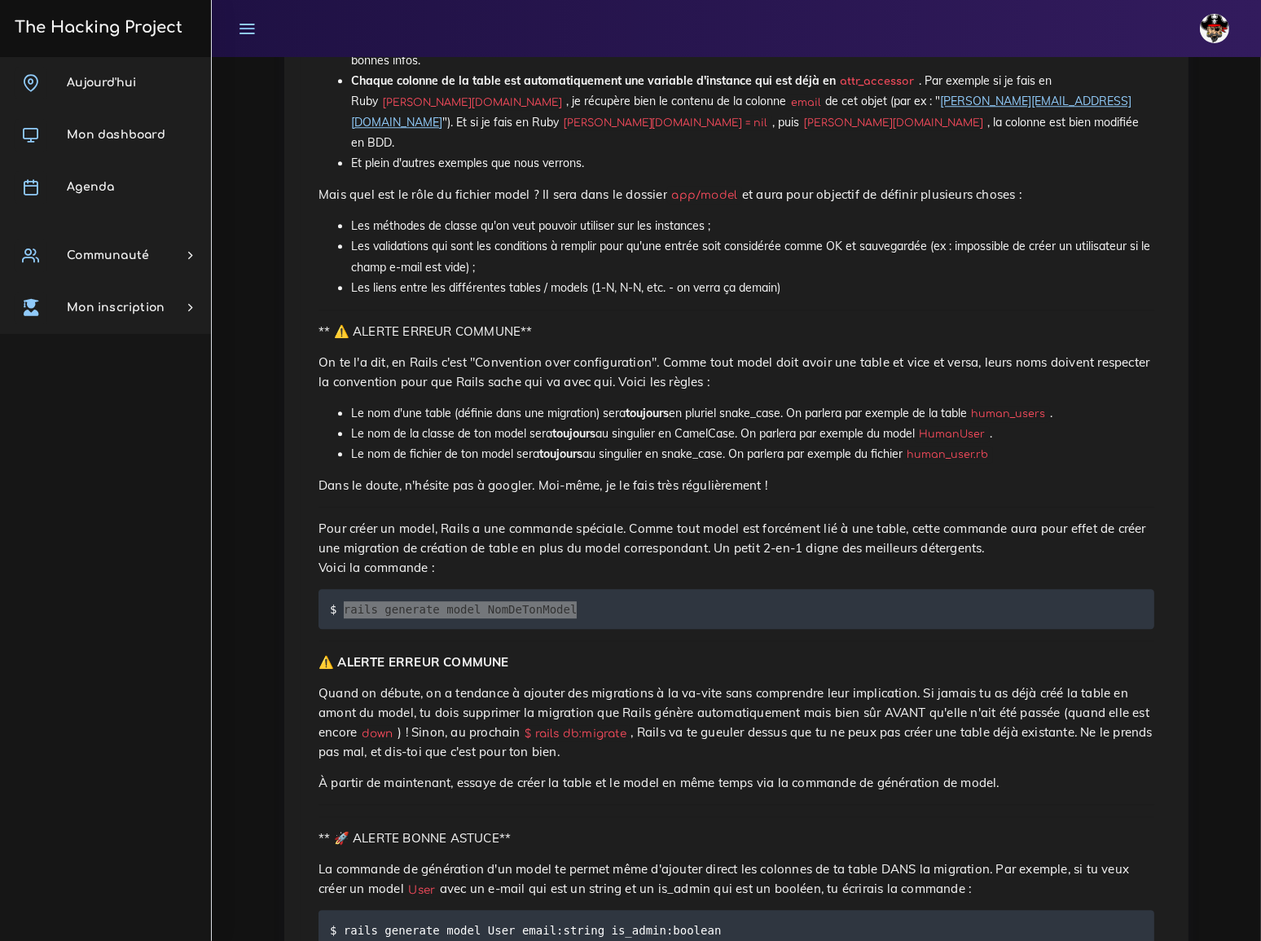
scroll to position [5033, 0]
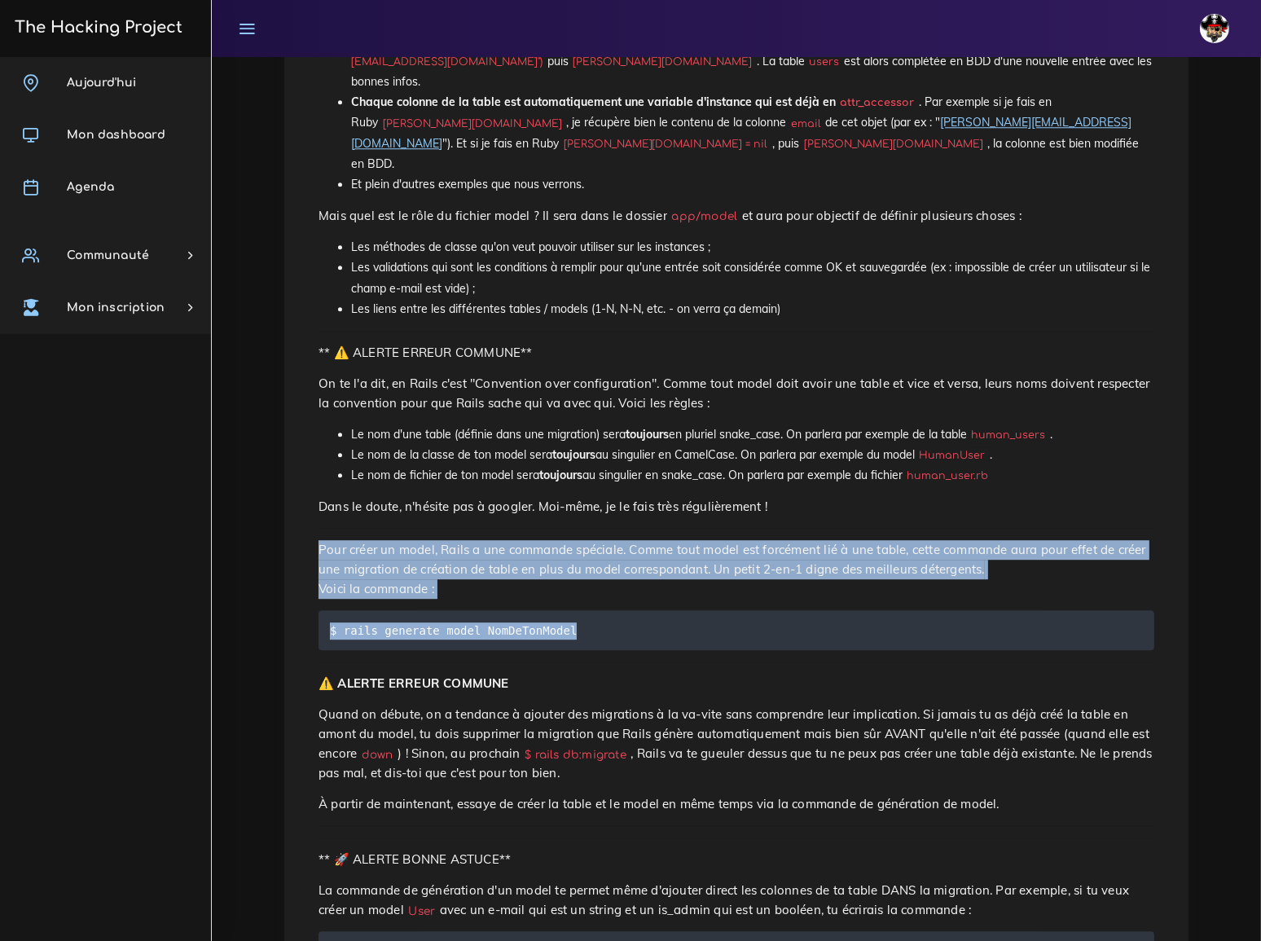
drag, startPoint x: 318, startPoint y: 304, endPoint x: 570, endPoint y: 373, distance: 261.0
copy div "Pour créer un model, Rails a une commande spéciale. Comme tout model est forcém…"
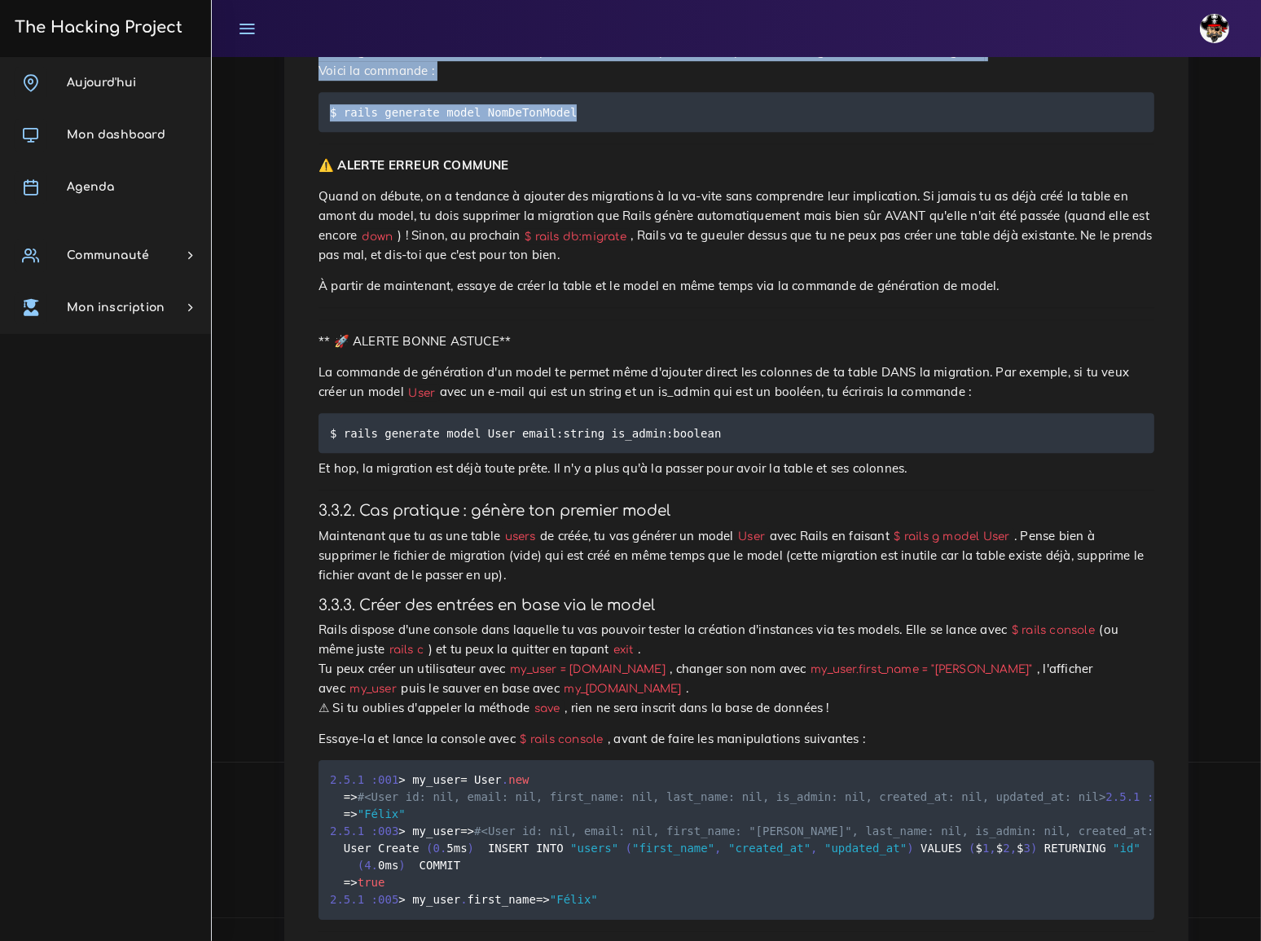
scroll to position [5552, 0]
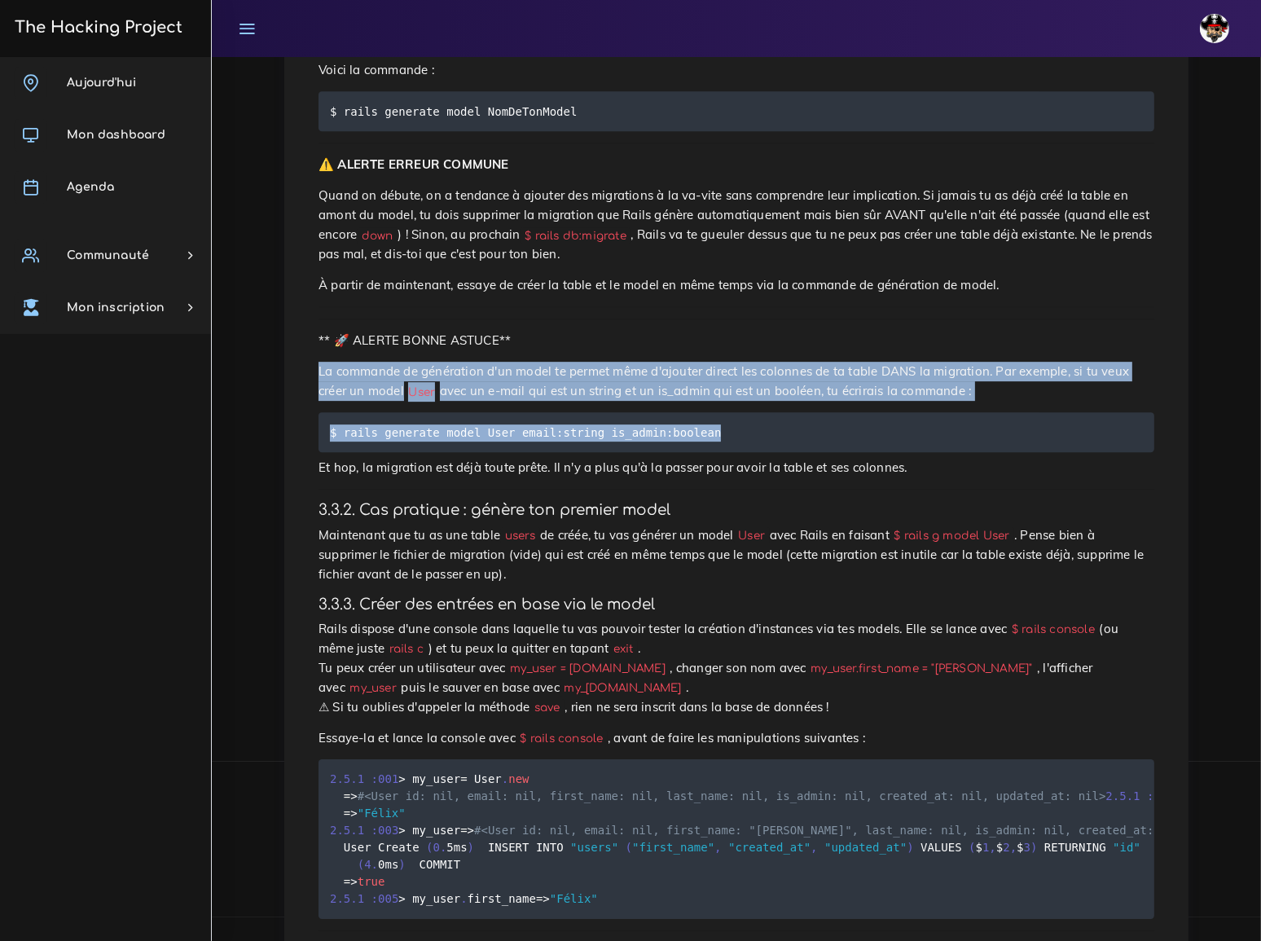
drag, startPoint x: 319, startPoint y: 99, endPoint x: 696, endPoint y: 153, distance: 380.9
copy div "La commande de génération d'un model te permet même d'ajouter direct les colonn…"
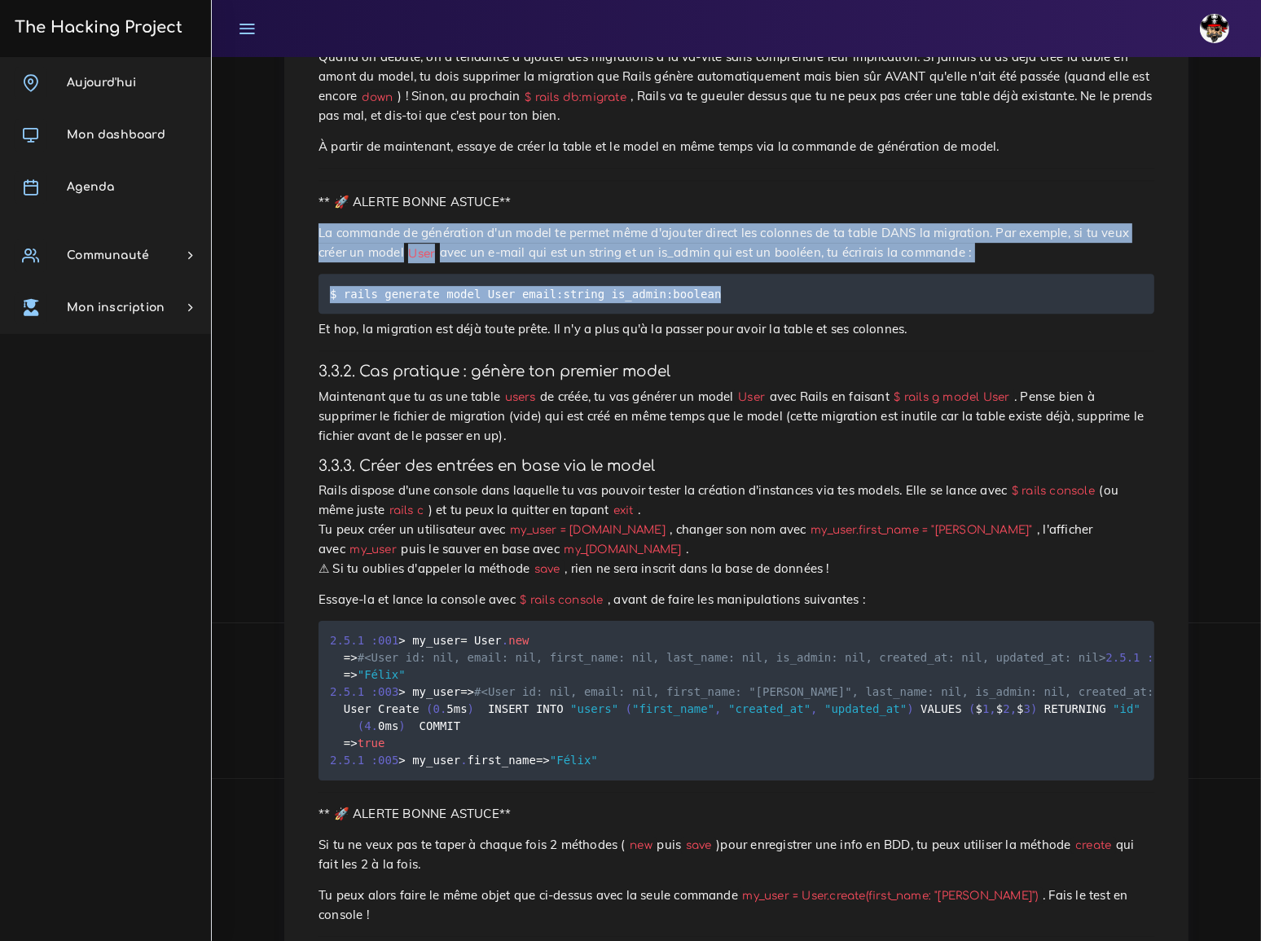
scroll to position [5700, 0]
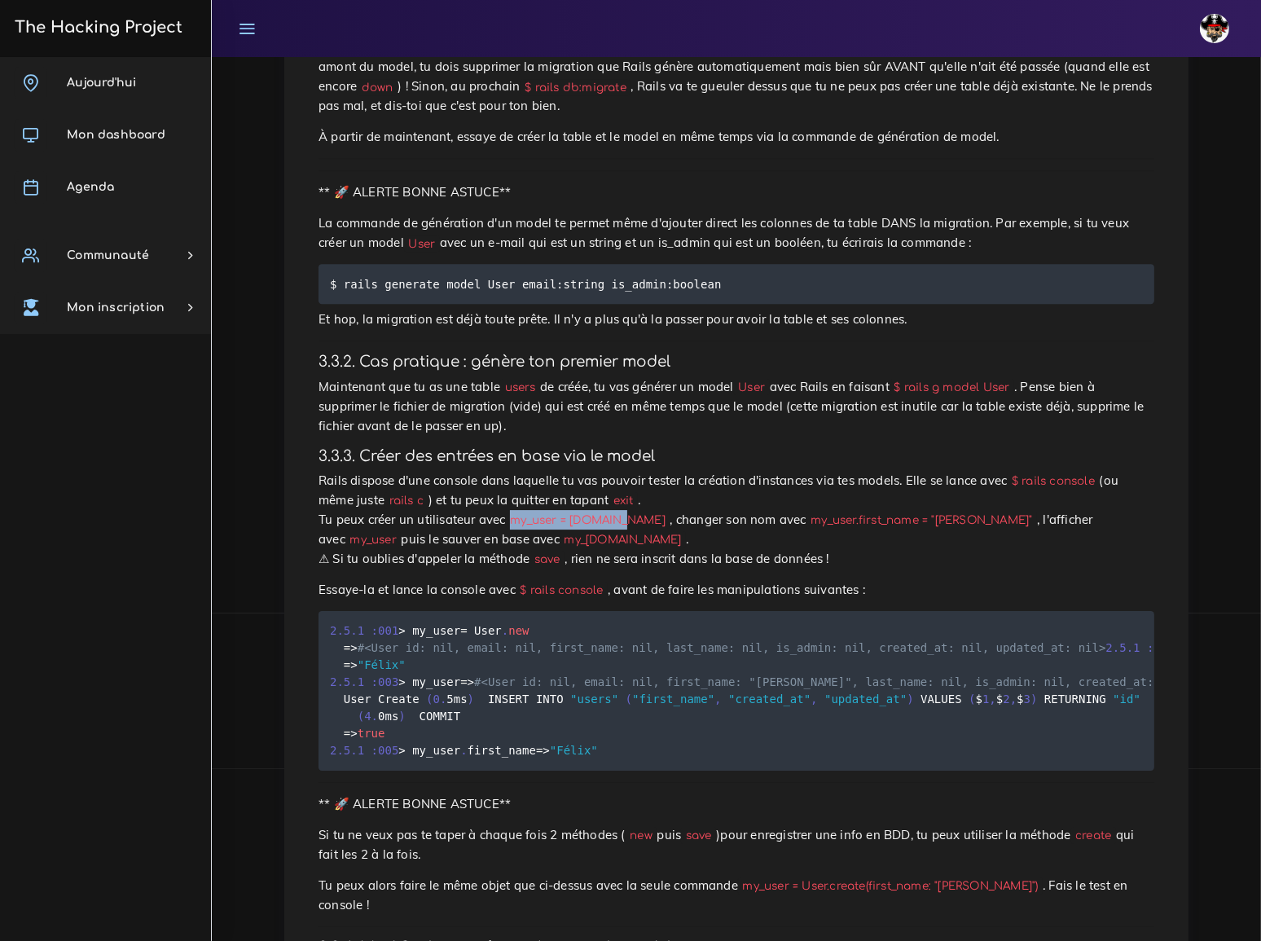
drag, startPoint x: 497, startPoint y: 200, endPoint x: 597, endPoint y: 198, distance: 100.2
click at [597, 511] on code "my_user = User.new" at bounding box center [588, 519] width 164 height 17
copy code "my_user = User.new"
drag, startPoint x: 733, startPoint y: 200, endPoint x: 874, endPoint y: 200, distance: 140.9
click at [874, 511] on code "my_user.first_name = "Félix"" at bounding box center [921, 519] width 230 height 17
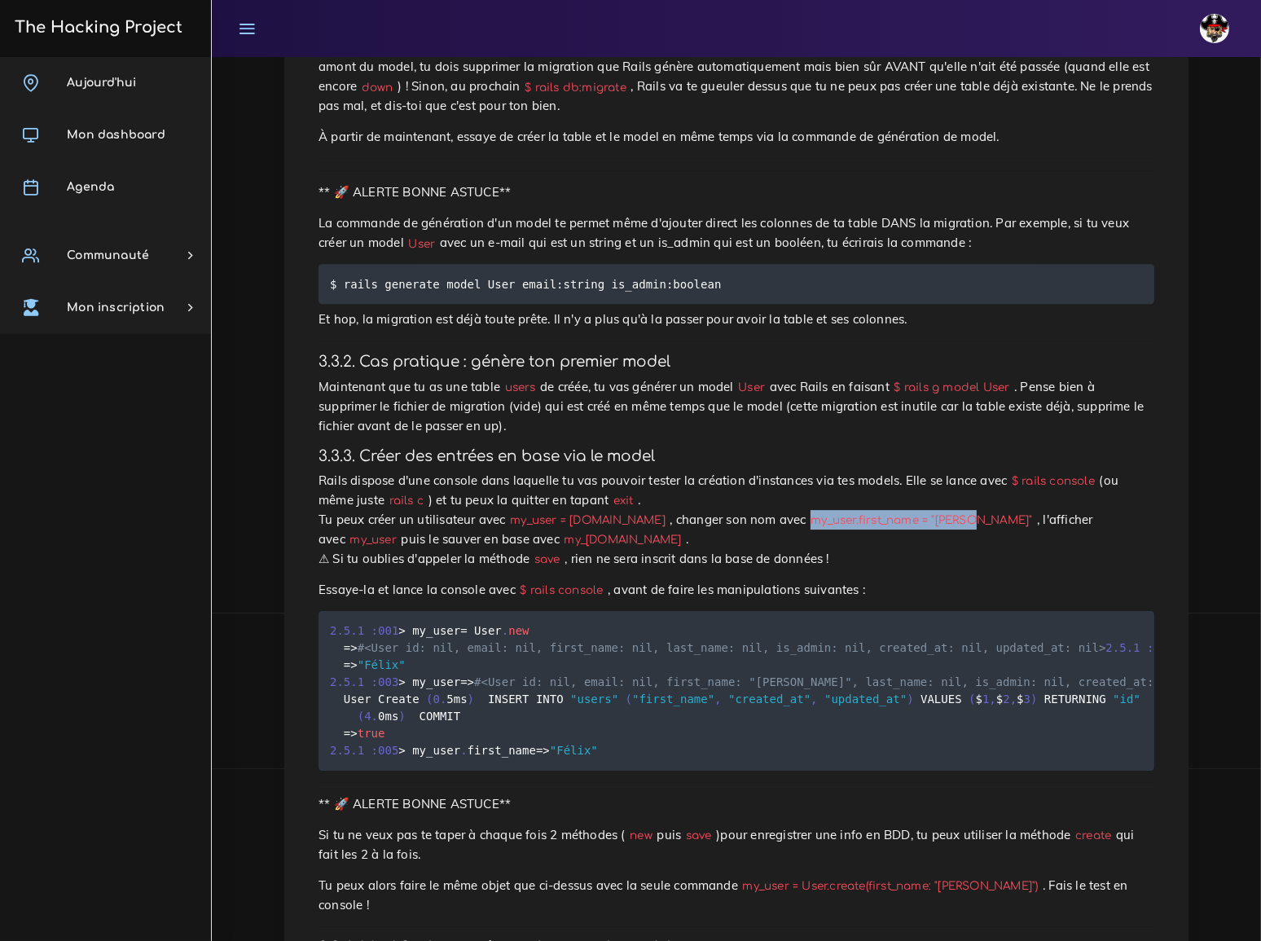
copy code "my_user.first_name = "Félix""
drag, startPoint x: 965, startPoint y: 203, endPoint x: 1010, endPoint y: 201, distance: 44.8
click at [401, 531] on code "my_user" at bounding box center [373, 539] width 56 height 17
drag, startPoint x: 352, startPoint y: 218, endPoint x: 420, endPoint y: 217, distance: 68.4
click at [559, 531] on code "my_user.save" at bounding box center [622, 539] width 126 height 17
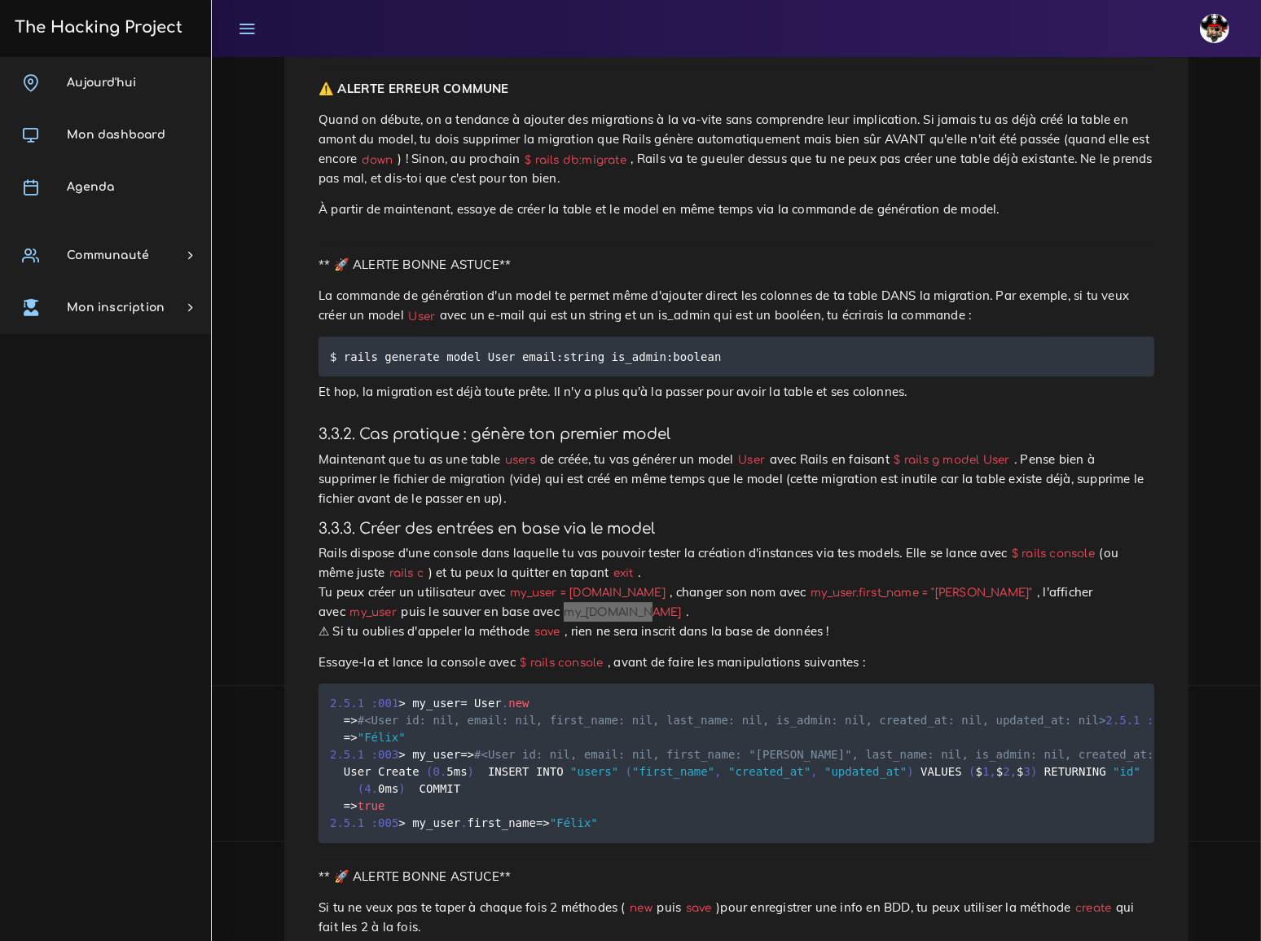
scroll to position [5626, 0]
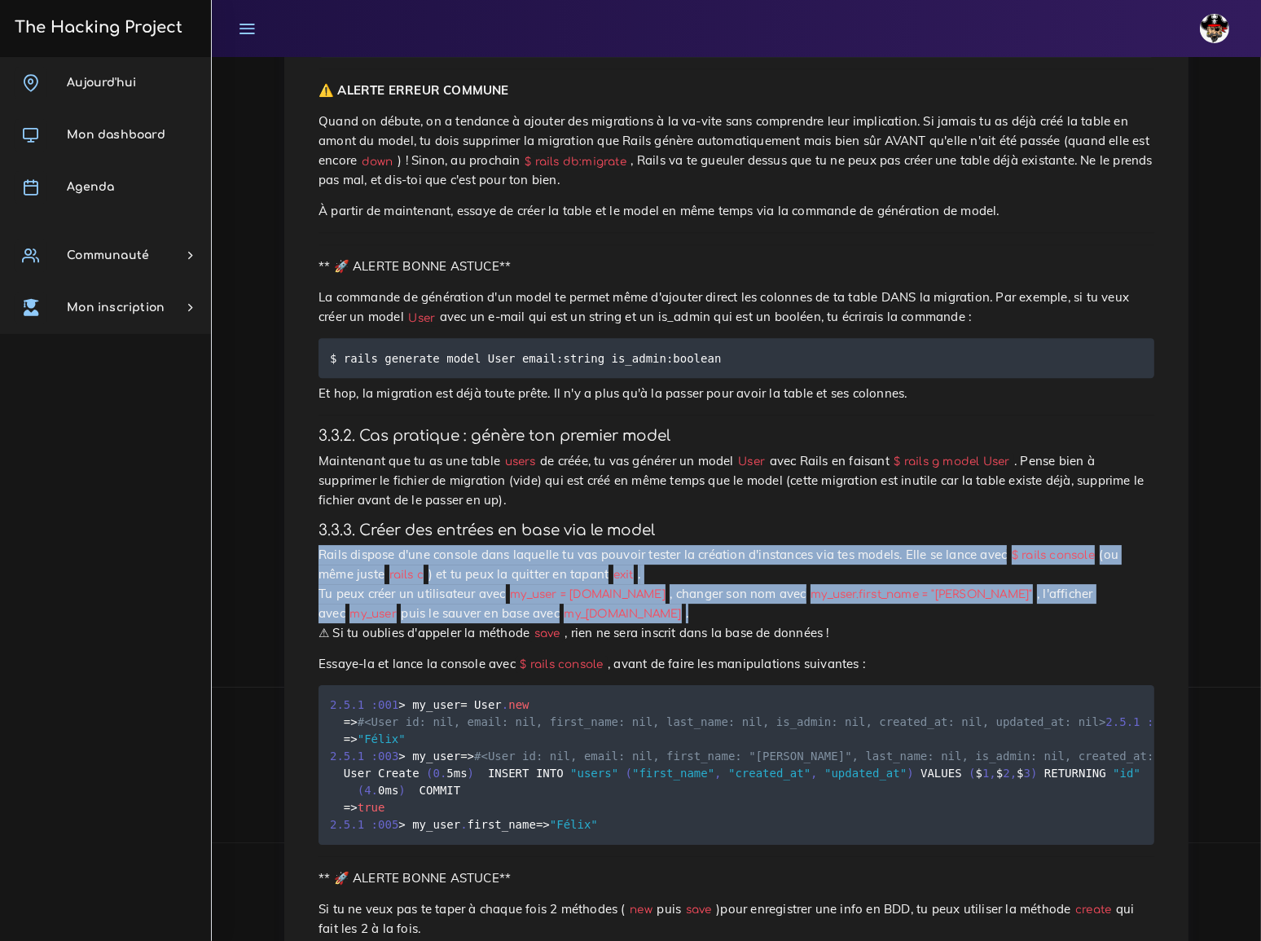
drag, startPoint x: 318, startPoint y: 243, endPoint x: 433, endPoint y: 292, distance: 125.1
click at [433, 545] on p "Rails dispose d'une console dans laquelle tu vas pouvoir tester la création d'i…" at bounding box center [735, 594] width 835 height 98
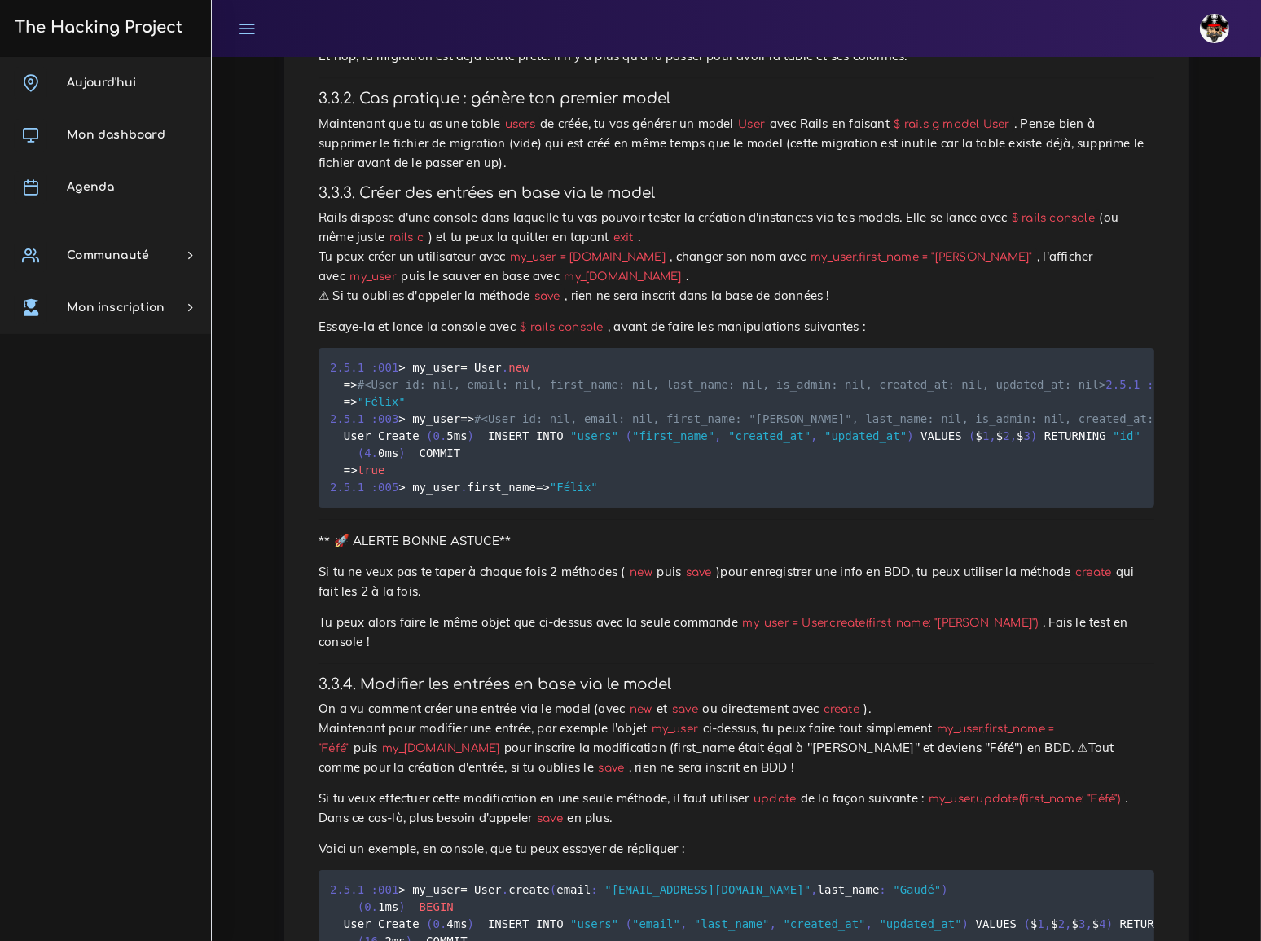
scroll to position [6070, 0]
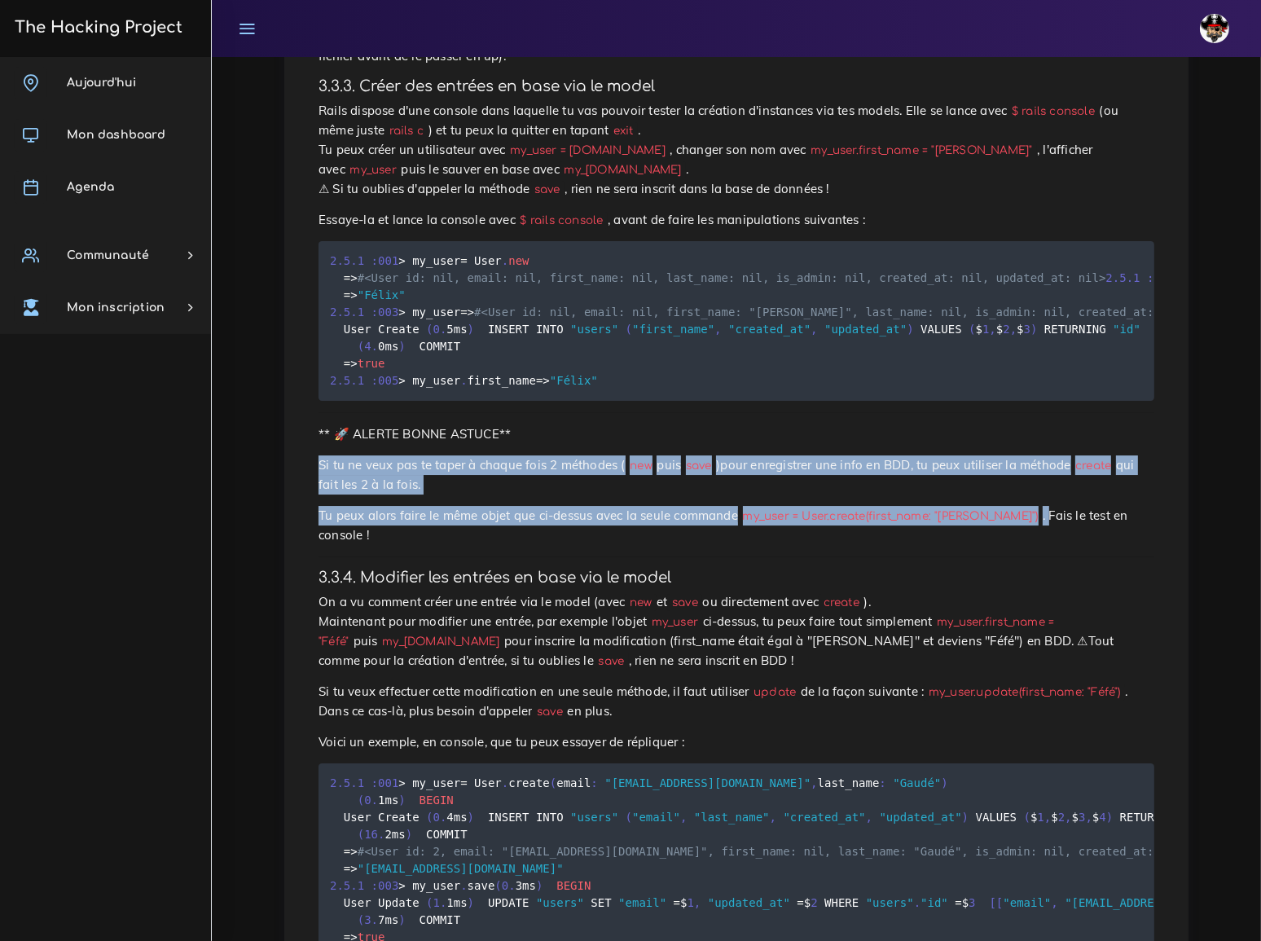
drag, startPoint x: 318, startPoint y: 225, endPoint x: 926, endPoint y: 278, distance: 610.6
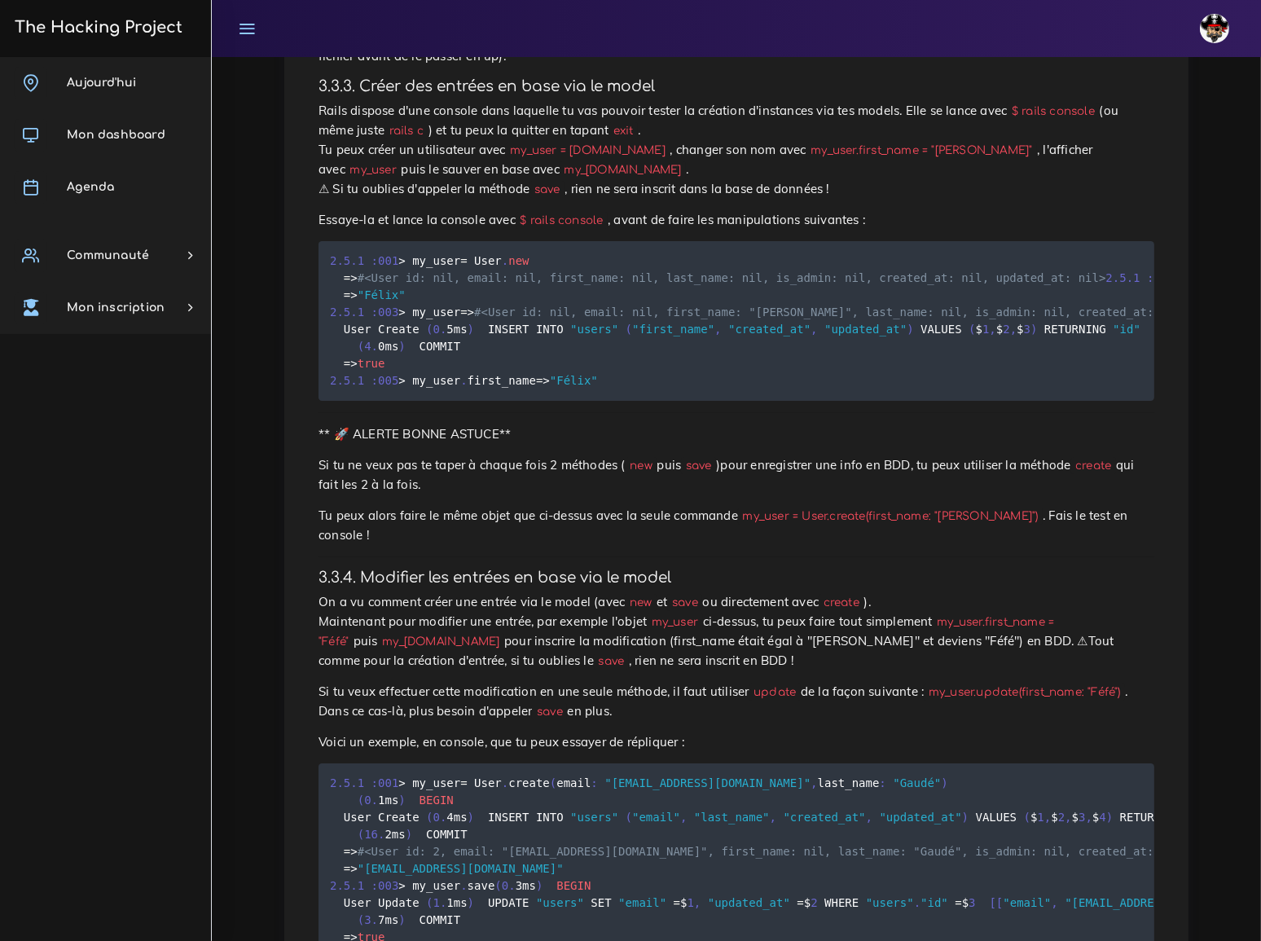
click at [486, 592] on p "On a vu comment créer une entrée via le model (avec new et save ou directement …" at bounding box center [735, 631] width 835 height 78
drag, startPoint x: 708, startPoint y: 270, endPoint x: 918, endPoint y: 275, distance: 210.2
click at [918, 507] on code "my_user = User.create(first_name: "Félix")" at bounding box center [890, 515] width 305 height 17
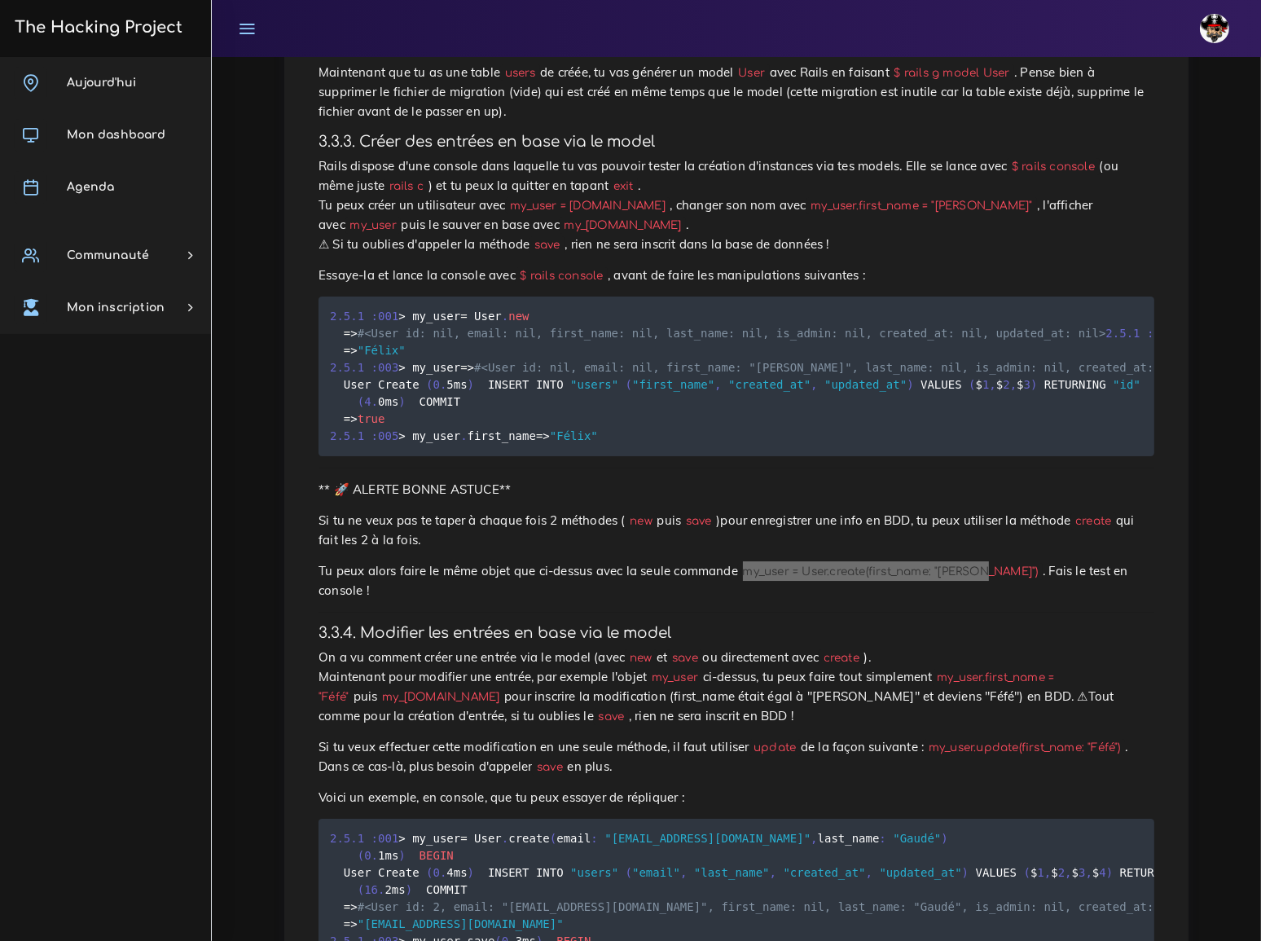
scroll to position [5996, 0]
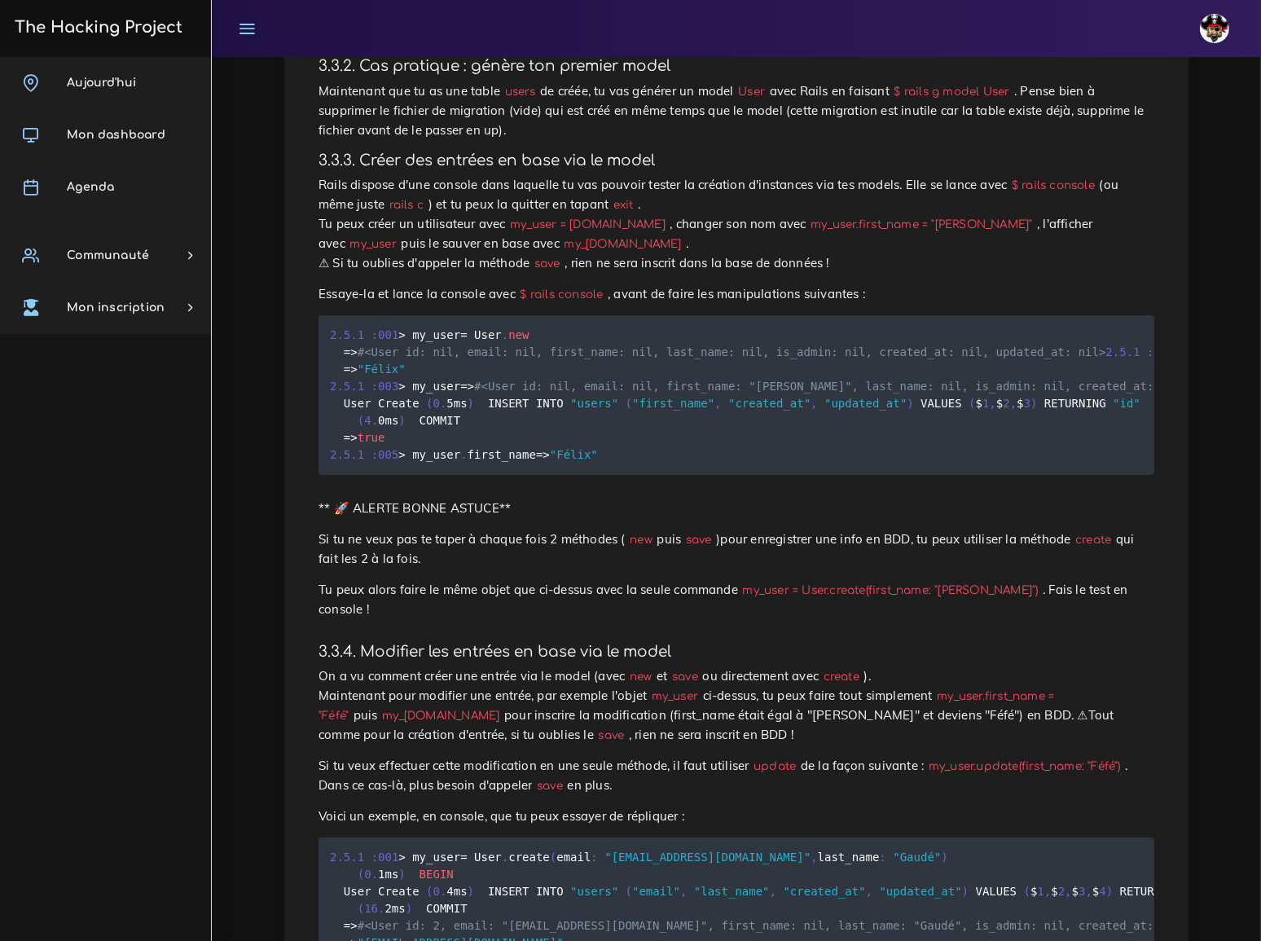
click at [855, 642] on h4 "3.3.4. Modifier les entrées en base via le model" at bounding box center [735, 651] width 835 height 18
click at [891, 687] on code "my_user.first_name = "Féfé"" at bounding box center [685, 705] width 735 height 37
drag, startPoint x: 891, startPoint y: 424, endPoint x: 1029, endPoint y: 423, distance: 138.4
click at [1029, 687] on code "my_user.first_name = "Féfé"" at bounding box center [685, 705] width 735 height 37
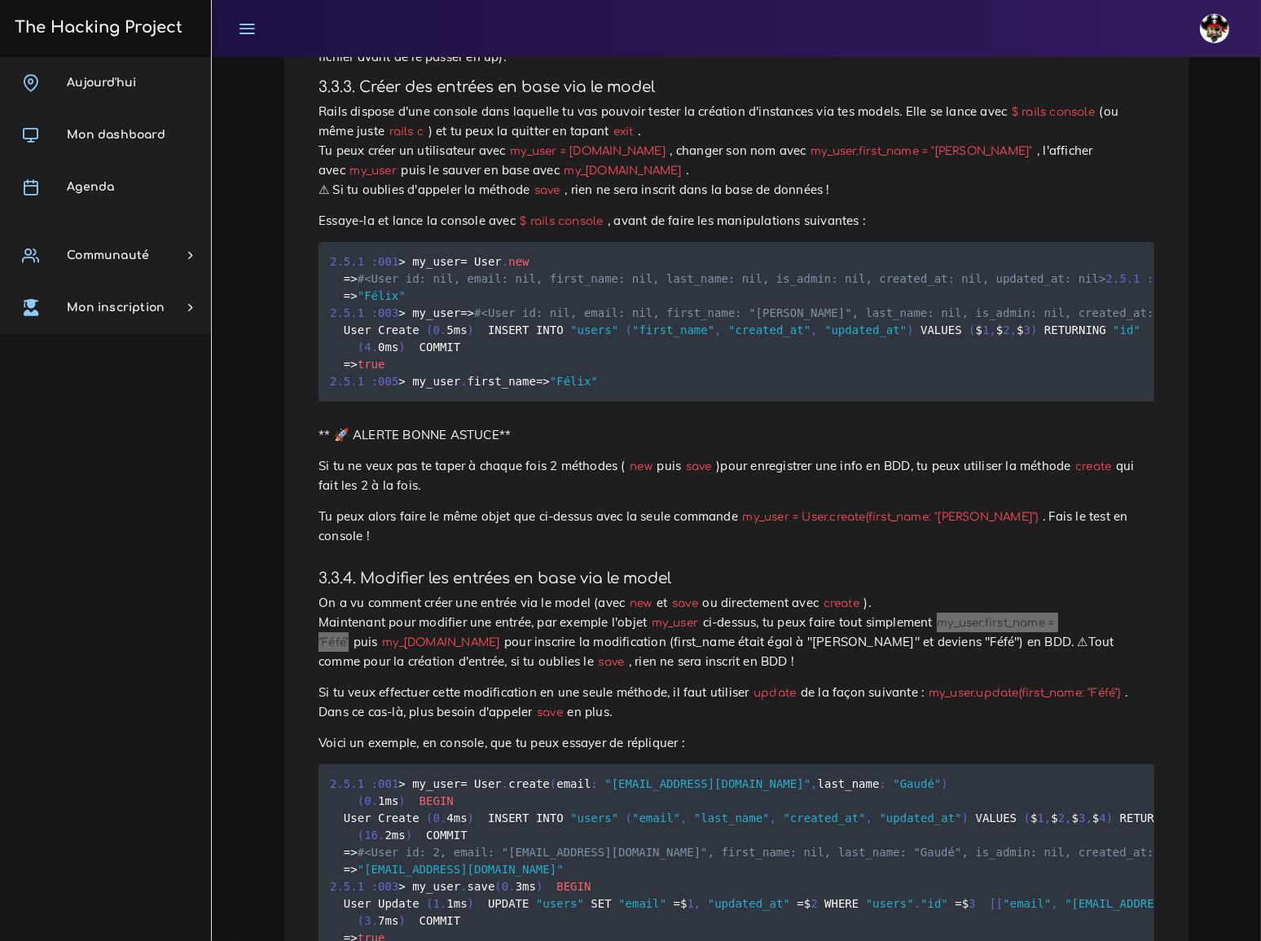
scroll to position [6070, 0]
click at [781, 732] on p "Voici un exemple, en console, que tu peux essayer de répliquer :" at bounding box center [735, 742] width 835 height 20
drag, startPoint x: 318, startPoint y: 312, endPoint x: 517, endPoint y: 428, distance: 231.0
click at [693, 732] on p "Voici un exemple, en console, que tu peux essayer de répliquer :" at bounding box center [735, 742] width 835 height 20
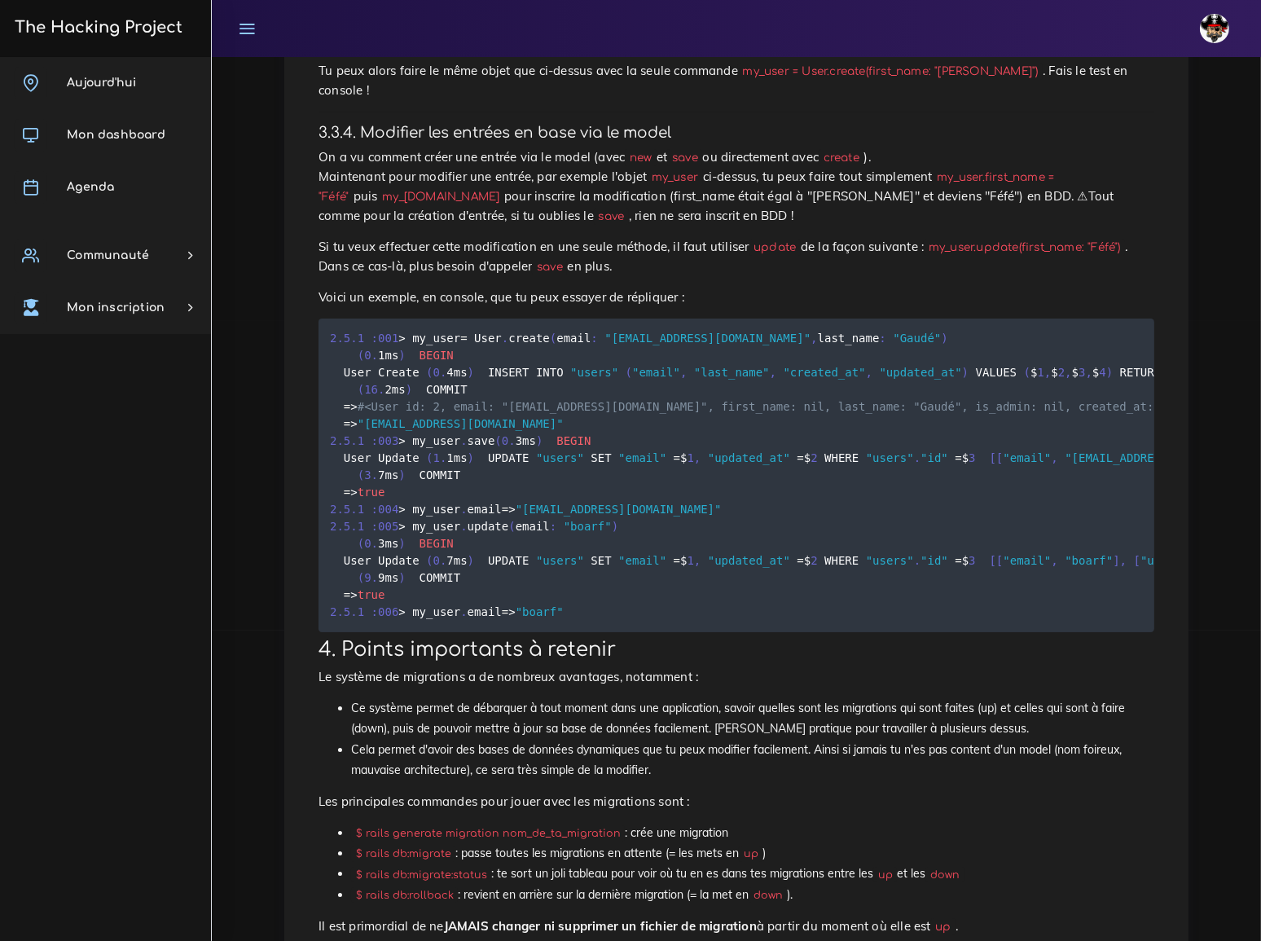
scroll to position [6553, 0]
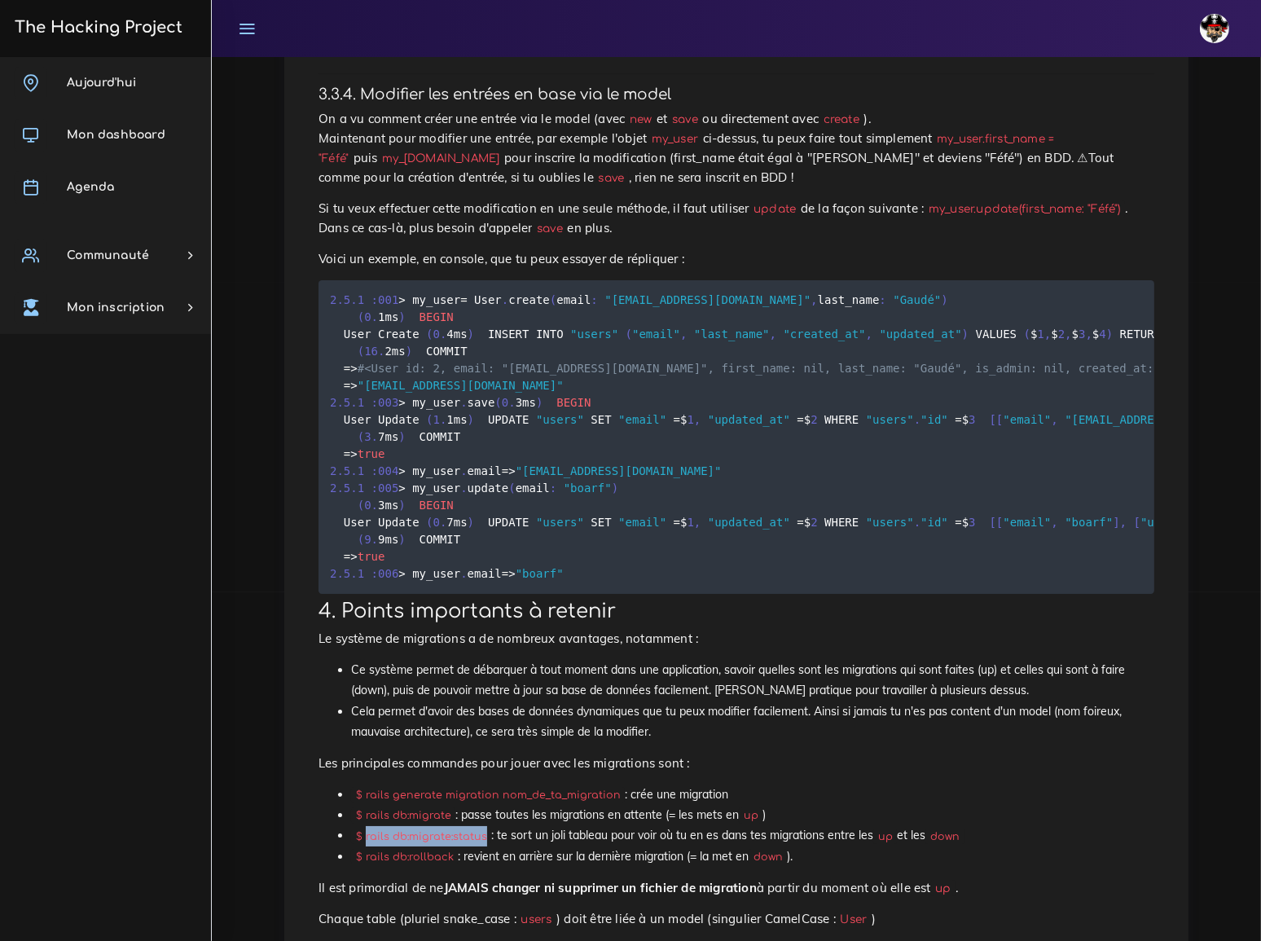
drag, startPoint x: 366, startPoint y: 624, endPoint x: 483, endPoint y: 625, distance: 117.3
click at [483, 828] on code "$ rails db:migrate:status" at bounding box center [421, 836] width 140 height 16
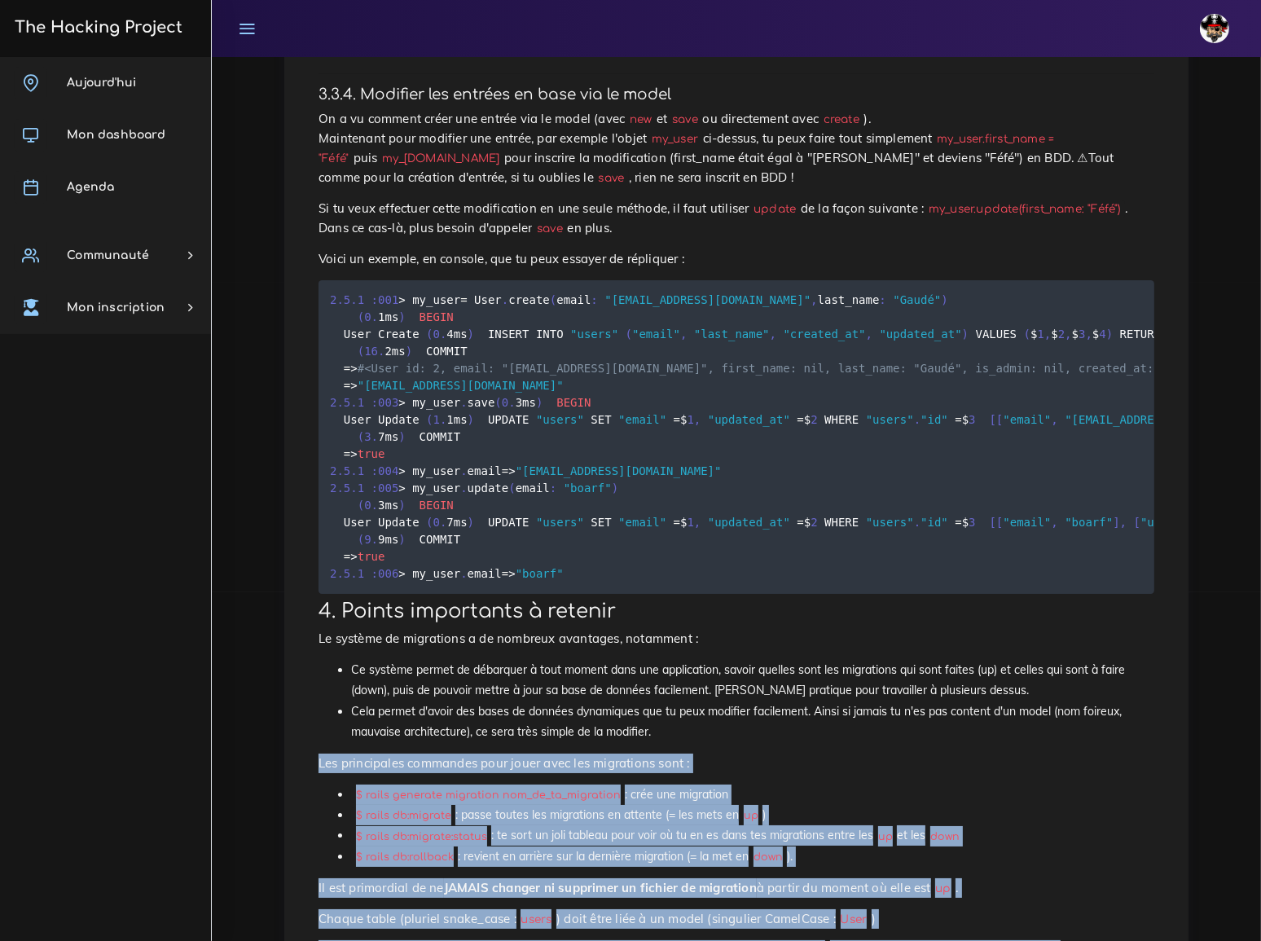
drag, startPoint x: 318, startPoint y: 552, endPoint x: 1006, endPoint y: 726, distance: 709.6
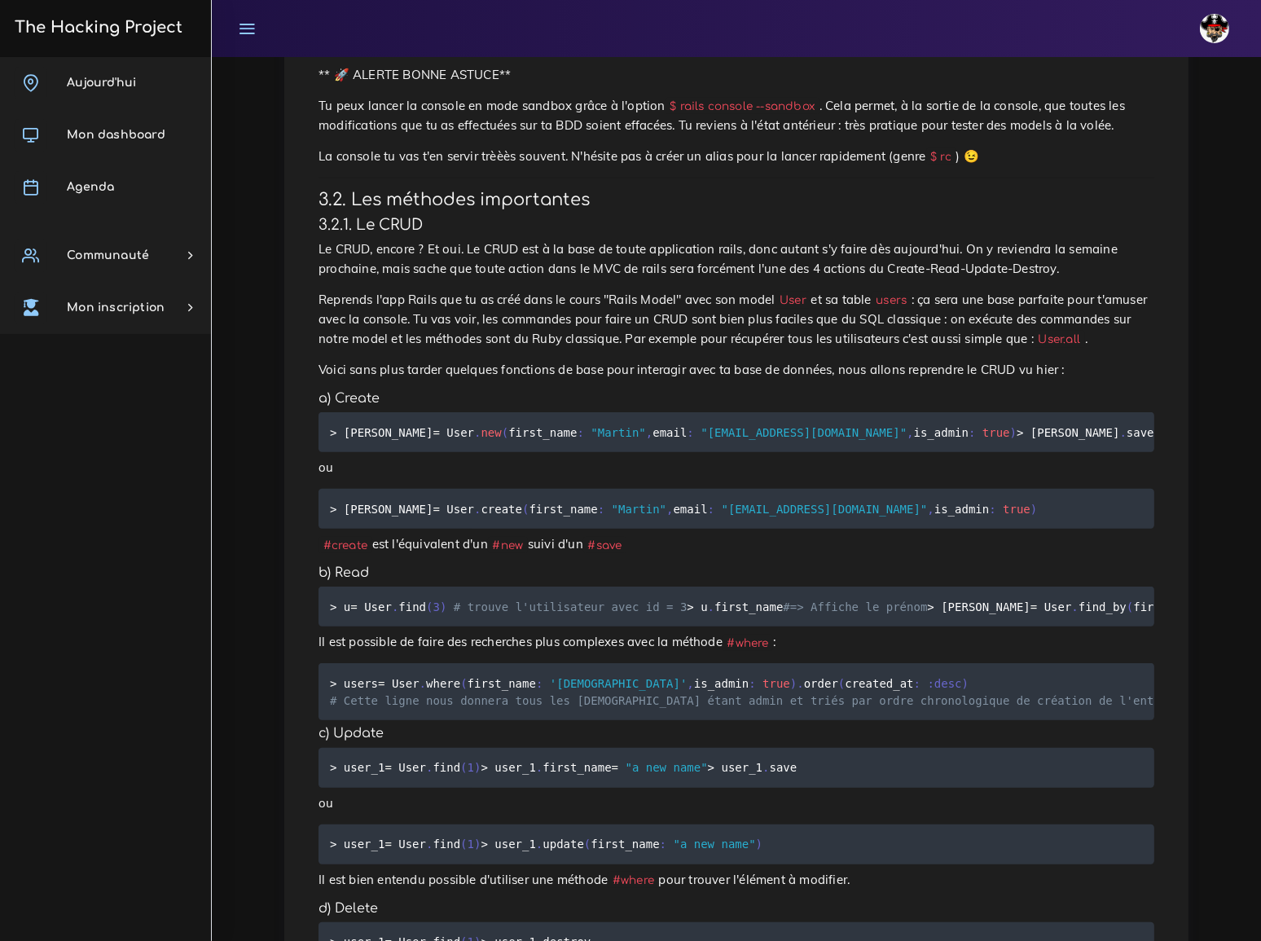
scroll to position [1110, 0]
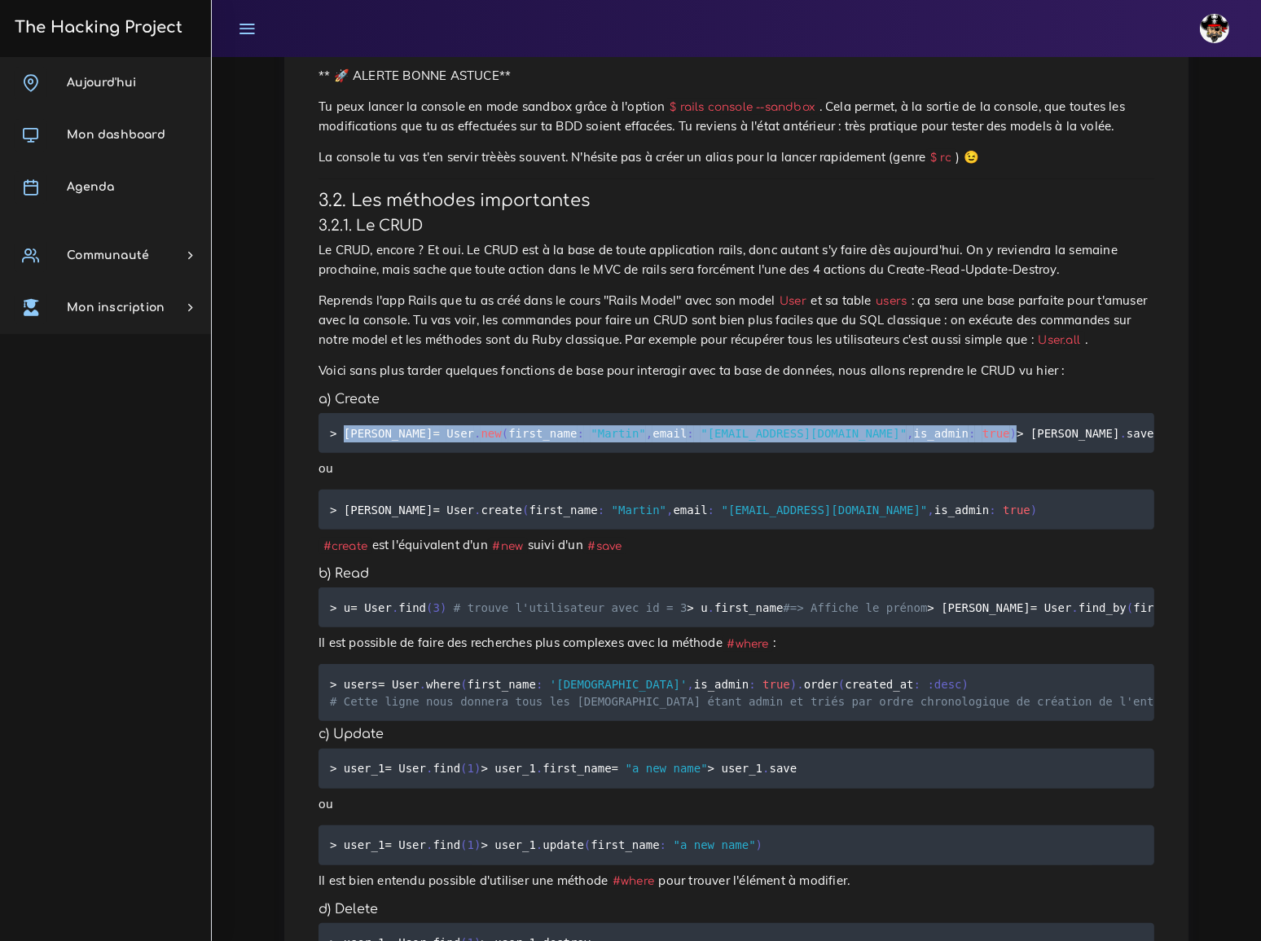
drag, startPoint x: 342, startPoint y: 339, endPoint x: 871, endPoint y: 344, distance: 529.3
click at [871, 413] on pre "> martin = User . new ( first_name : "[PERSON_NAME]" , email : "[EMAIL_ADDRESS]…" at bounding box center [735, 433] width 835 height 40
copy code "martin = User . new ( first_name : "[PERSON_NAME]" , email : "[EMAIL_ADDRESS][D…"
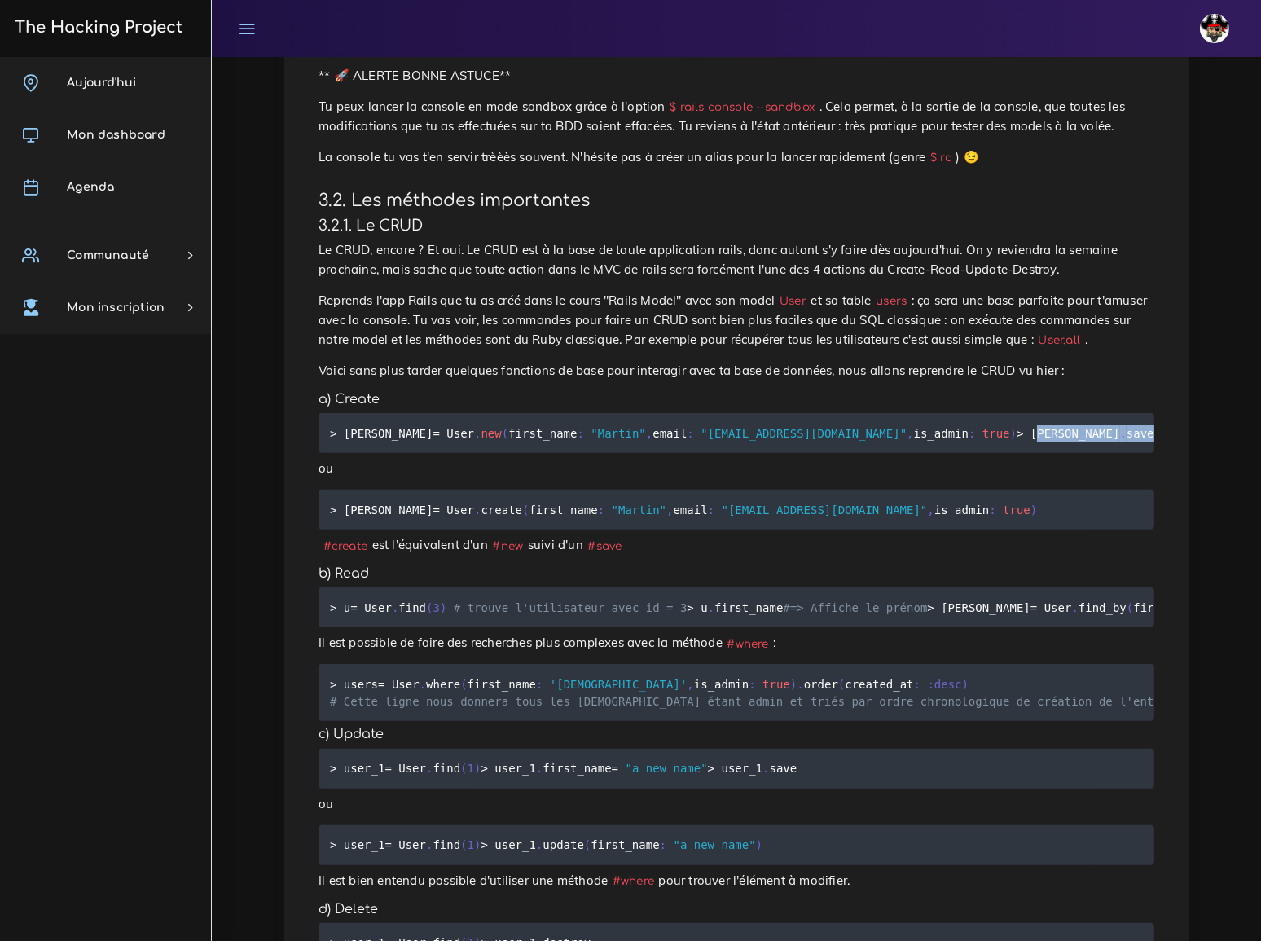
drag, startPoint x: 341, startPoint y: 354, endPoint x: 413, endPoint y: 356, distance: 71.7
click at [413, 424] on code "> martin = User . new ( first_name : "Martin" , email : "martion@gmail.com" , i…" at bounding box center [744, 433] width 828 height 18
copy code "martin . save"
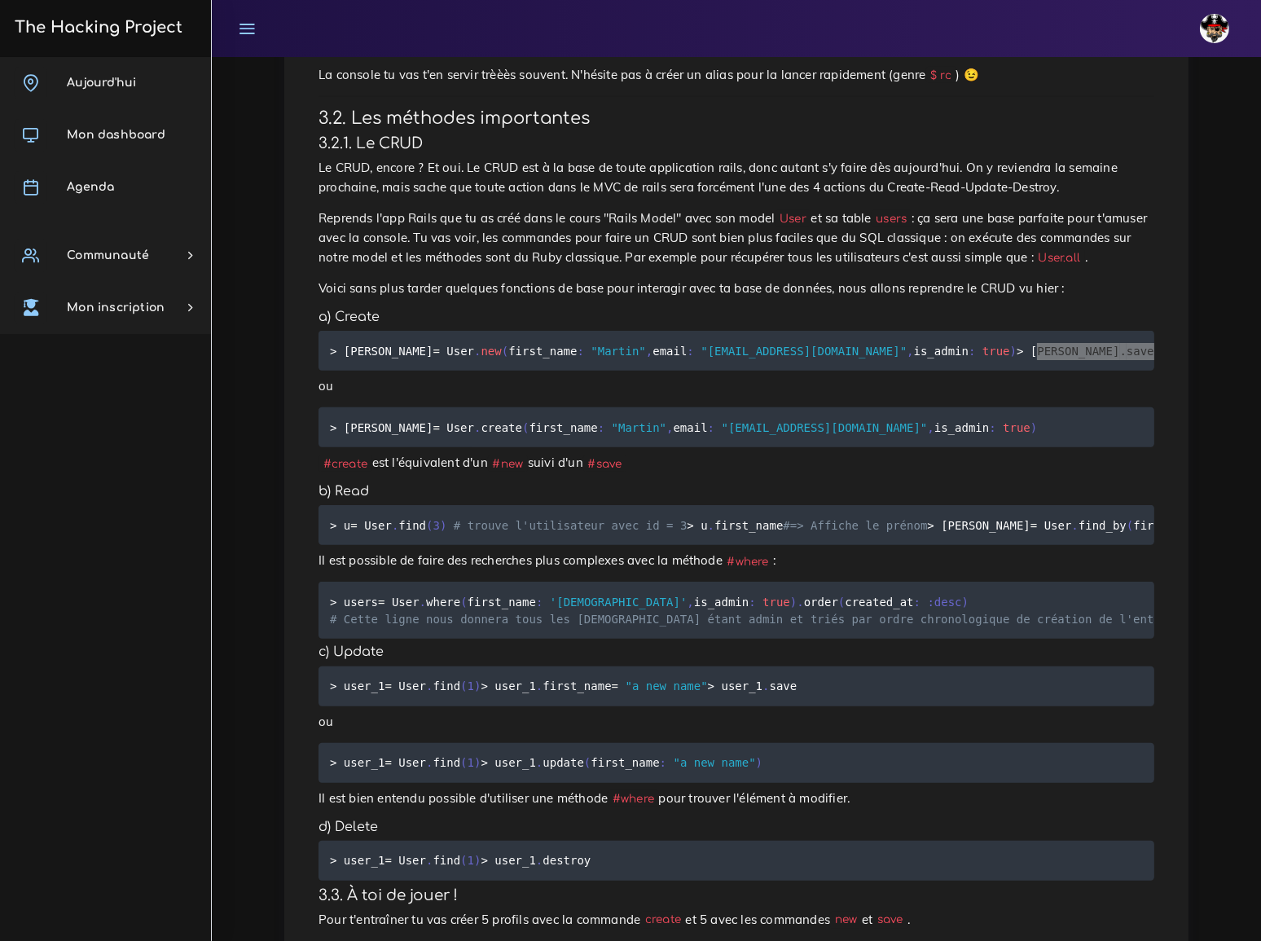
scroll to position [1258, 0]
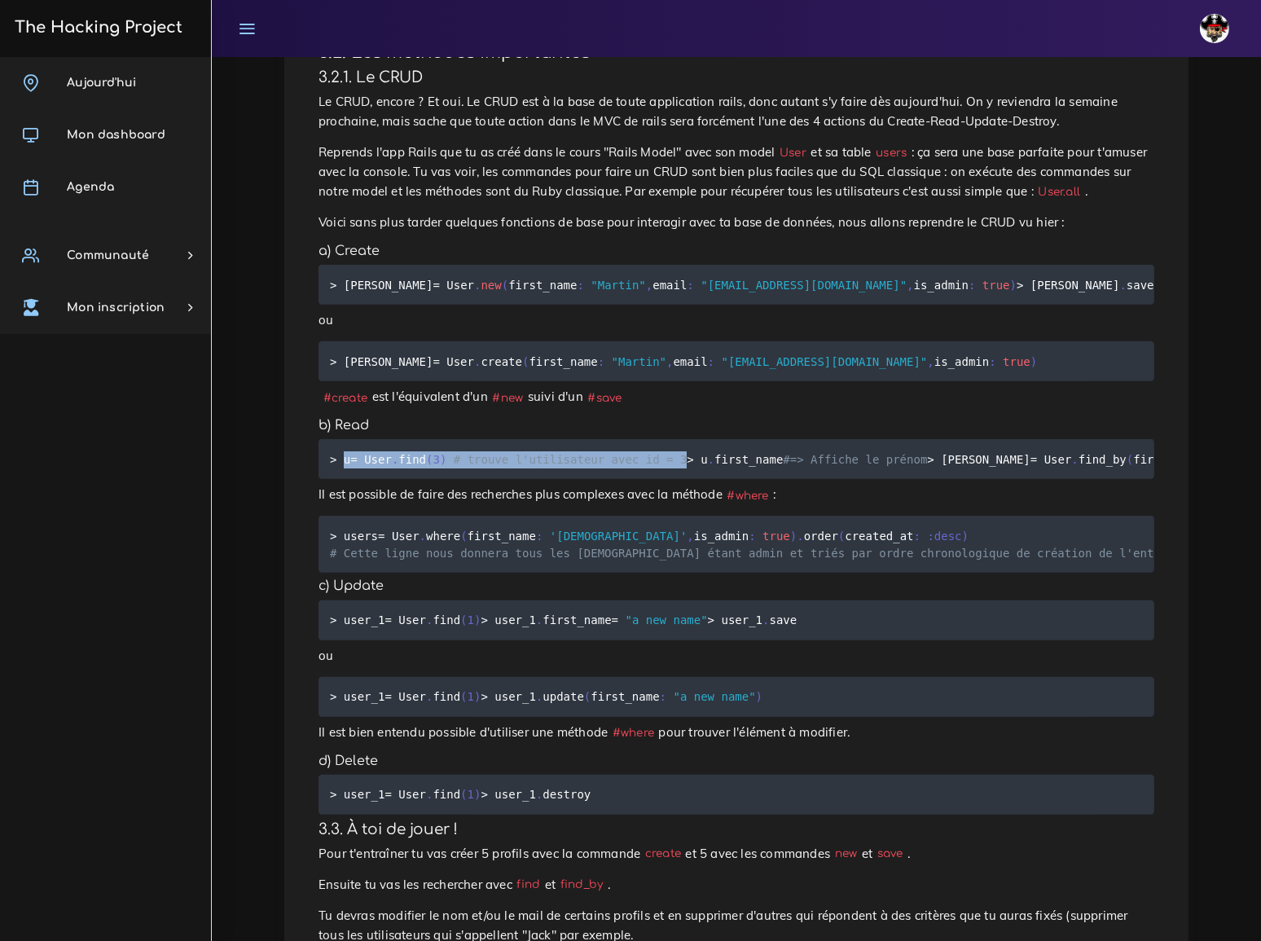
drag, startPoint x: 342, startPoint y: 379, endPoint x: 679, endPoint y: 374, distance: 337.2
click at [679, 439] on pre "> u = User . find ( 3 ) # trouve l'utilisateur avec id = 3 > u . first_name #=>…" at bounding box center [735, 459] width 835 height 40
copy code "u = User . find ( 3 ) # trouve l'utilisateur avec id = 3"
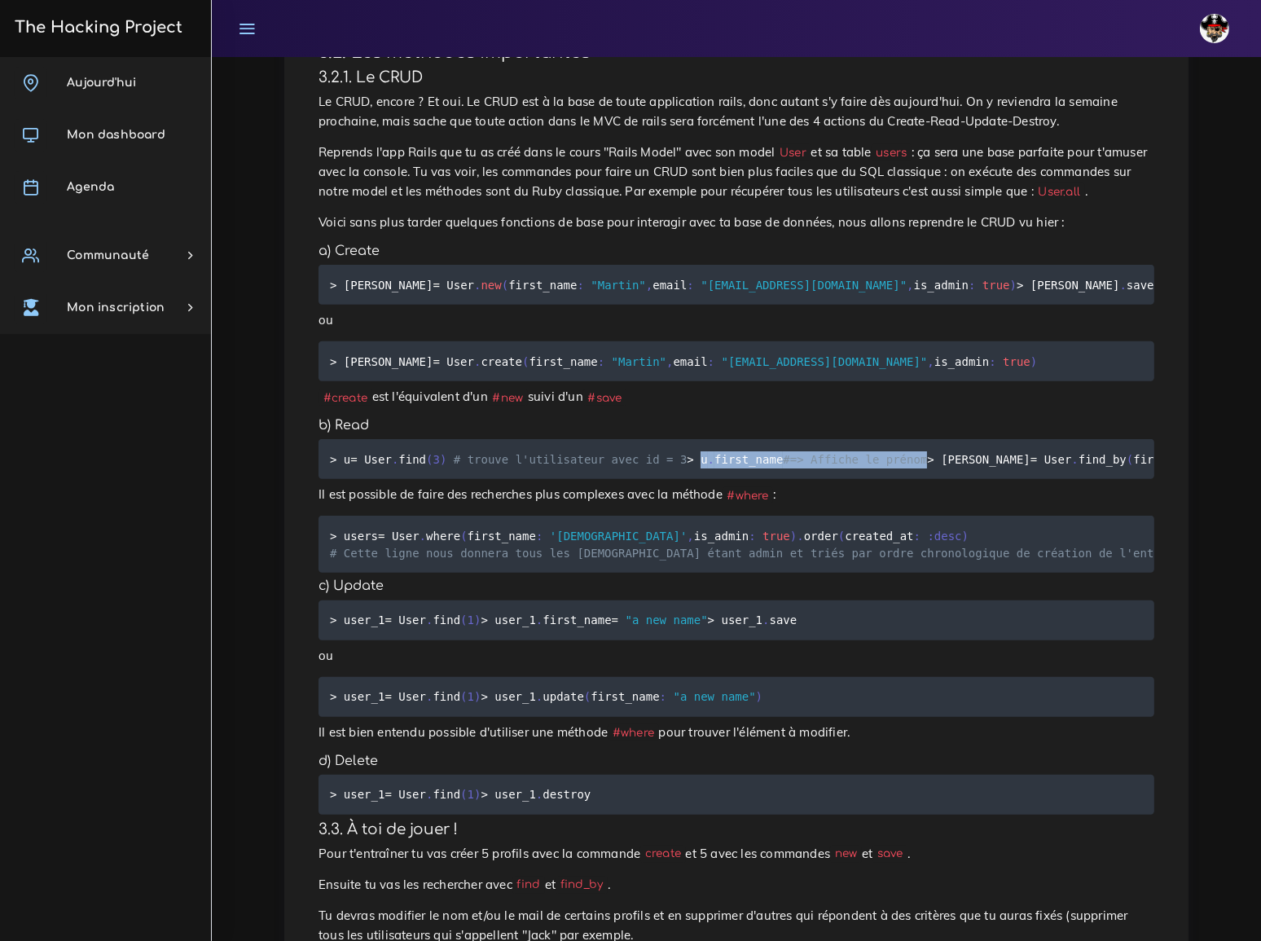
drag, startPoint x: 342, startPoint y: 394, endPoint x: 561, endPoint y: 397, distance: 219.1
click at [561, 439] on pre "> u = User . find ( 3 ) # trouve l'utilisateur avec id = 3 > u . first_name #=>…" at bounding box center [735, 459] width 835 height 40
copy code "u . first_name #=> Affiche le prénom"
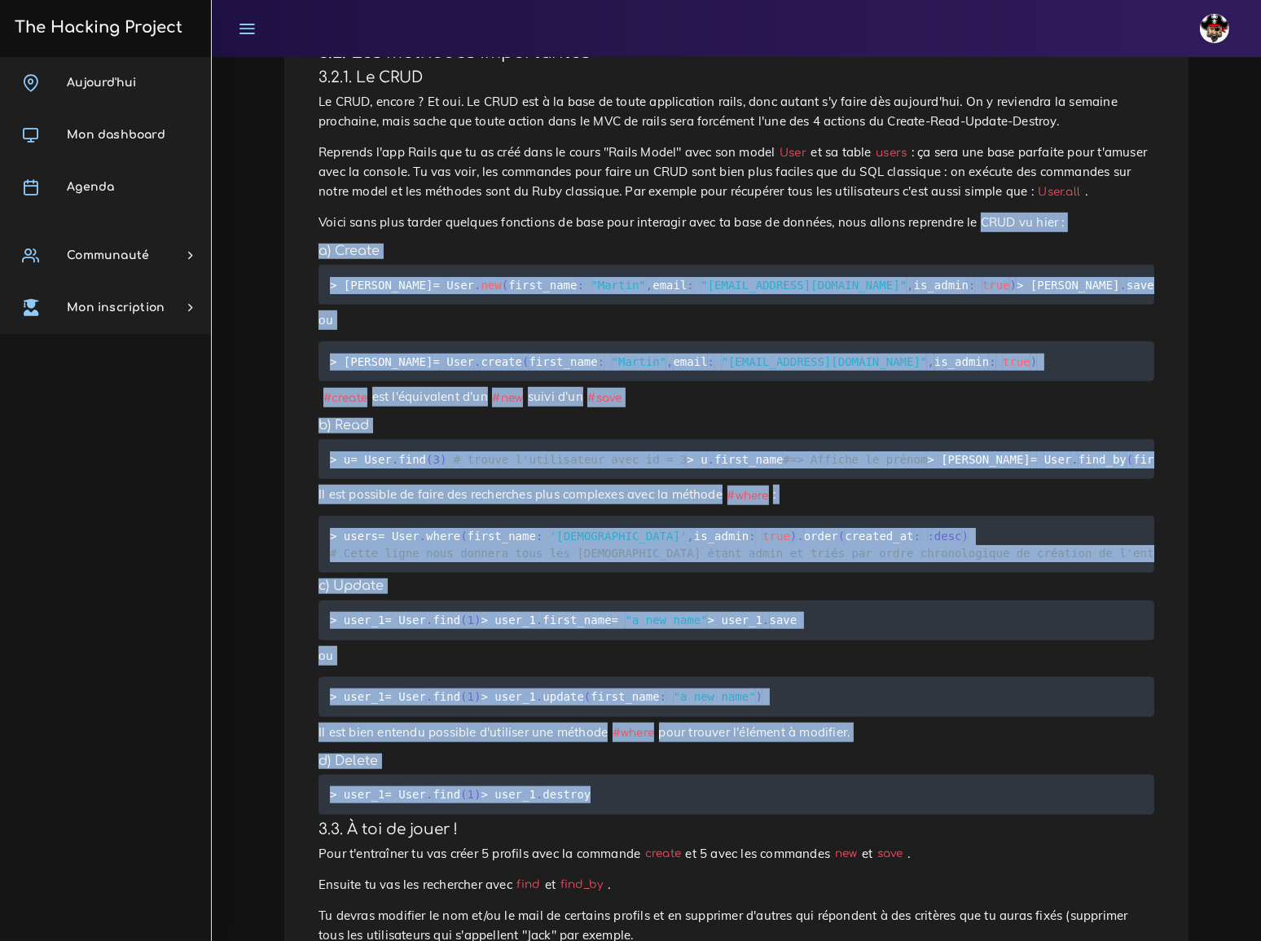
drag, startPoint x: 919, startPoint y: 130, endPoint x: 896, endPoint y: 841, distance: 711.3
click at [896, 844] on div "Rails Console, ta nouvelle meilleure amie Nous allons voir comment nous servir …" at bounding box center [736, 712] width 870 height 3564
copy div "CRUD vu hier : a) Create > martin = User . new ( first_name : "Martin" , email …"
click at [536, 607] on pre "> user_1 = User . find ( 1 ) > user_1 . first_name = "a new name" > user_1 . sa…" at bounding box center [735, 620] width 835 height 40
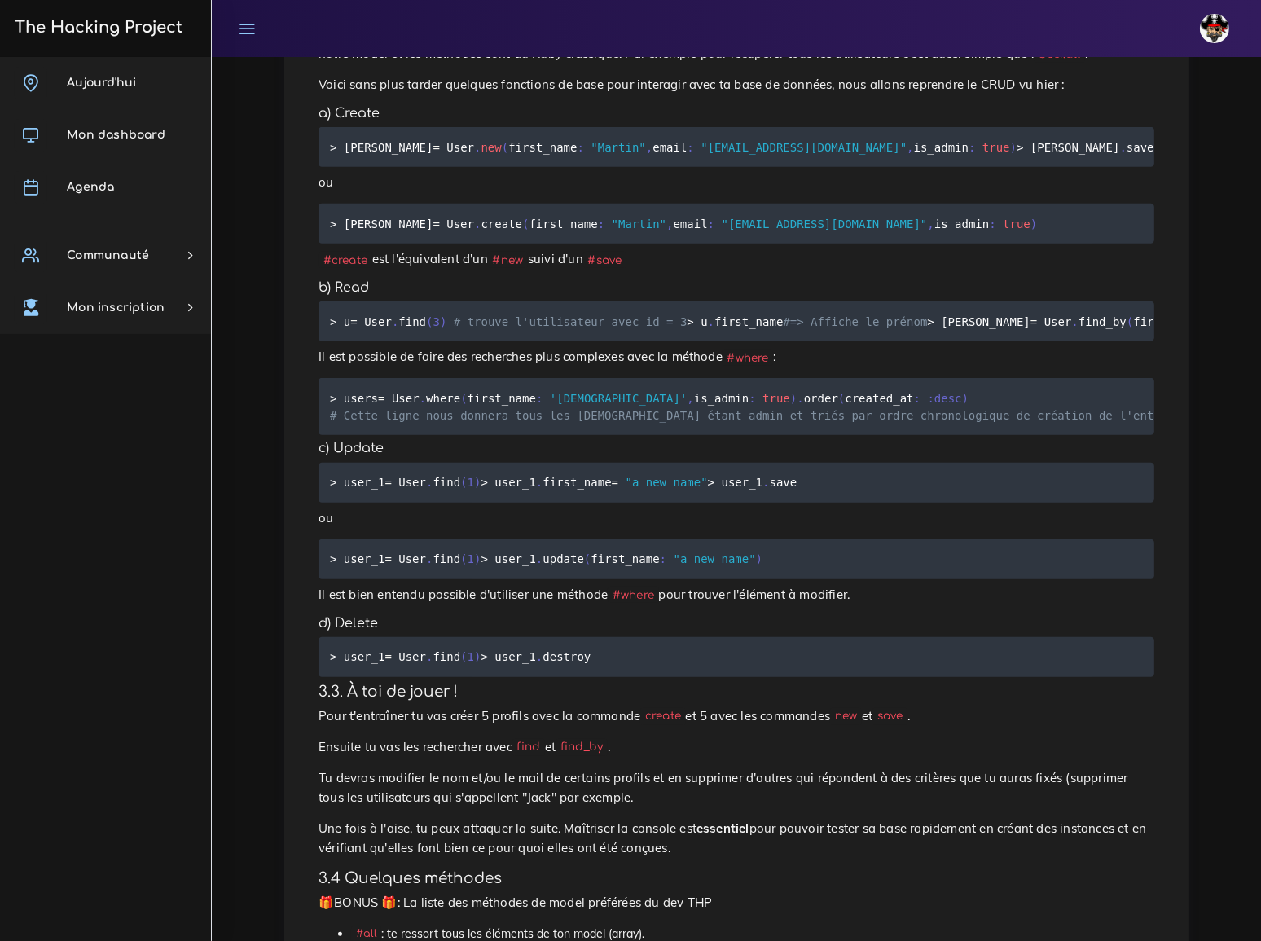
scroll to position [1406, 0]
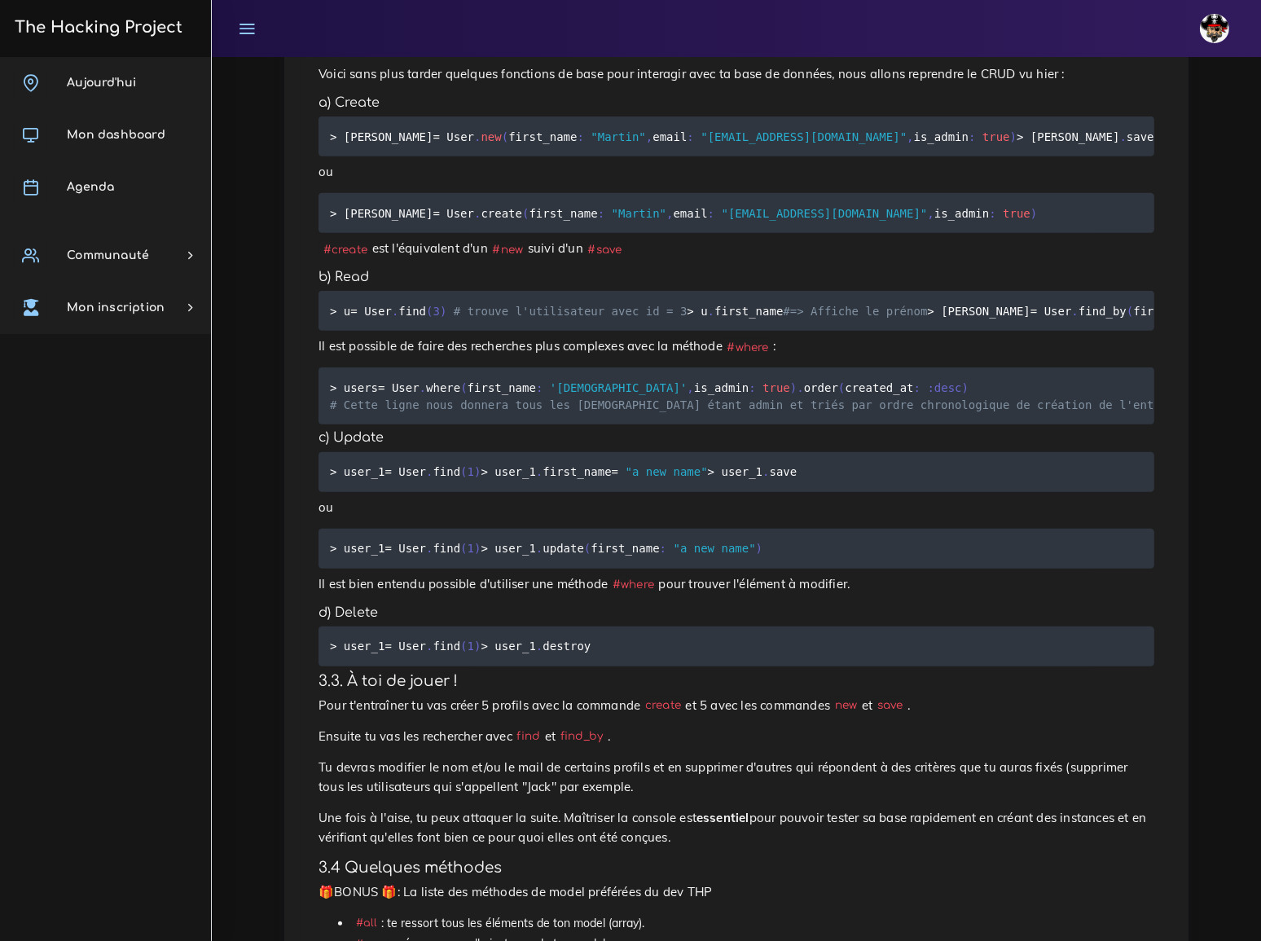
click at [435, 517] on p "ou" at bounding box center [735, 508] width 835 height 20
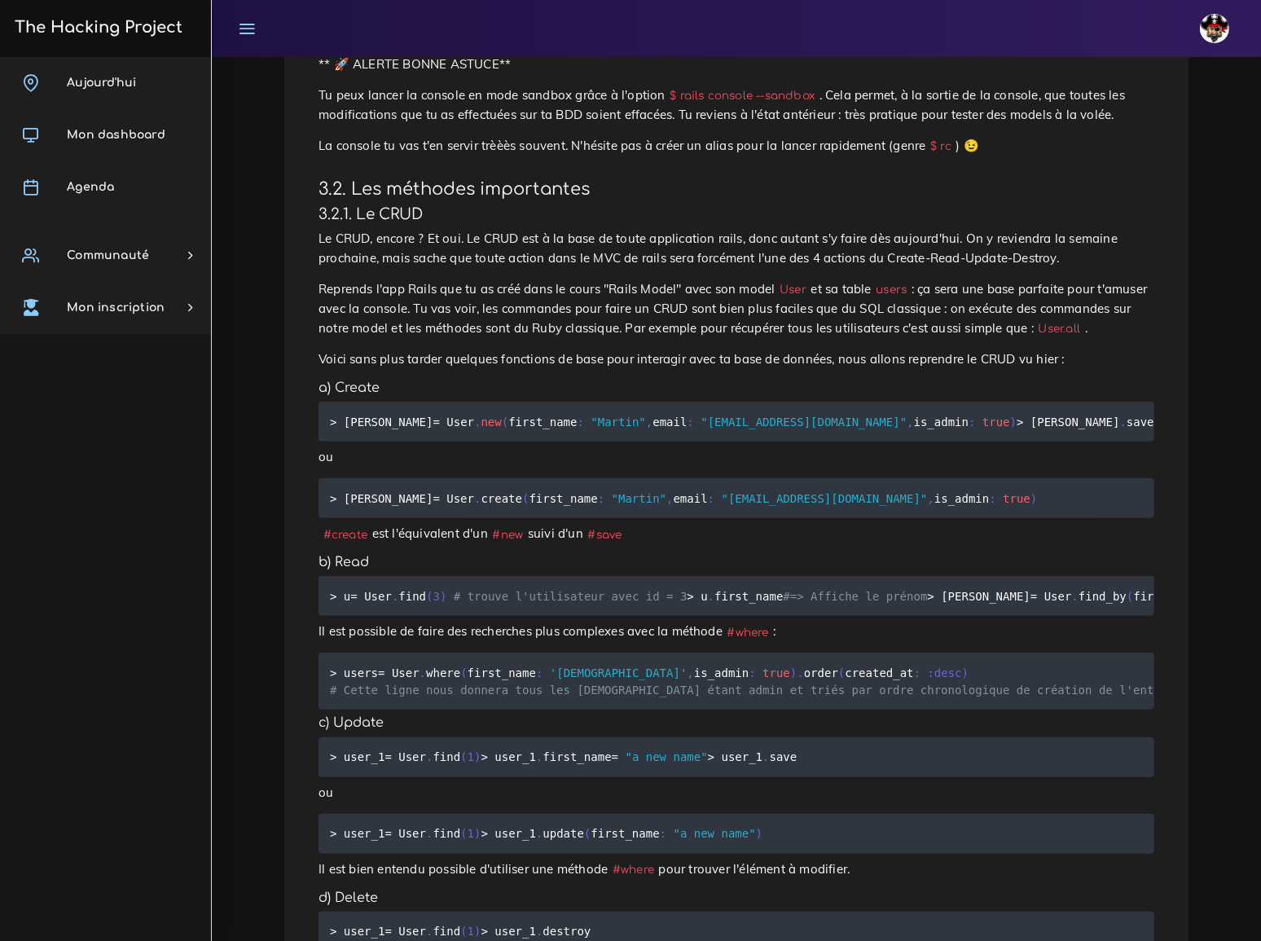
scroll to position [1110, 0]
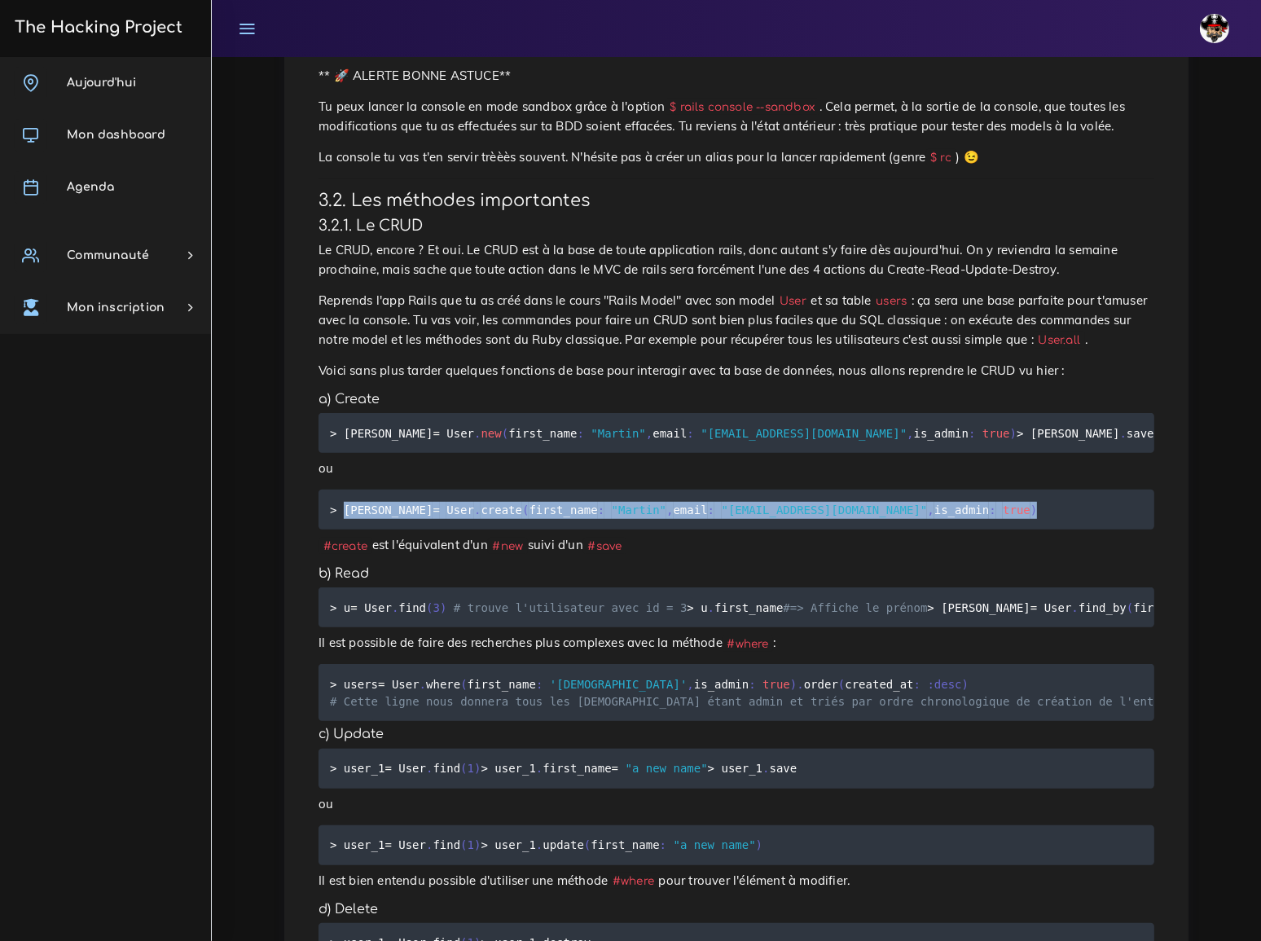
drag, startPoint x: 341, startPoint y: 430, endPoint x: 888, endPoint y: 432, distance: 547.2
click at [888, 489] on pre "> martin = User . create ( first_name : "Martin" , email : "martion@gmail.com" …" at bounding box center [735, 509] width 835 height 40
copy code "martin = User . create ( first_name : "Martin" , email : "martion@gmail.com" , …"
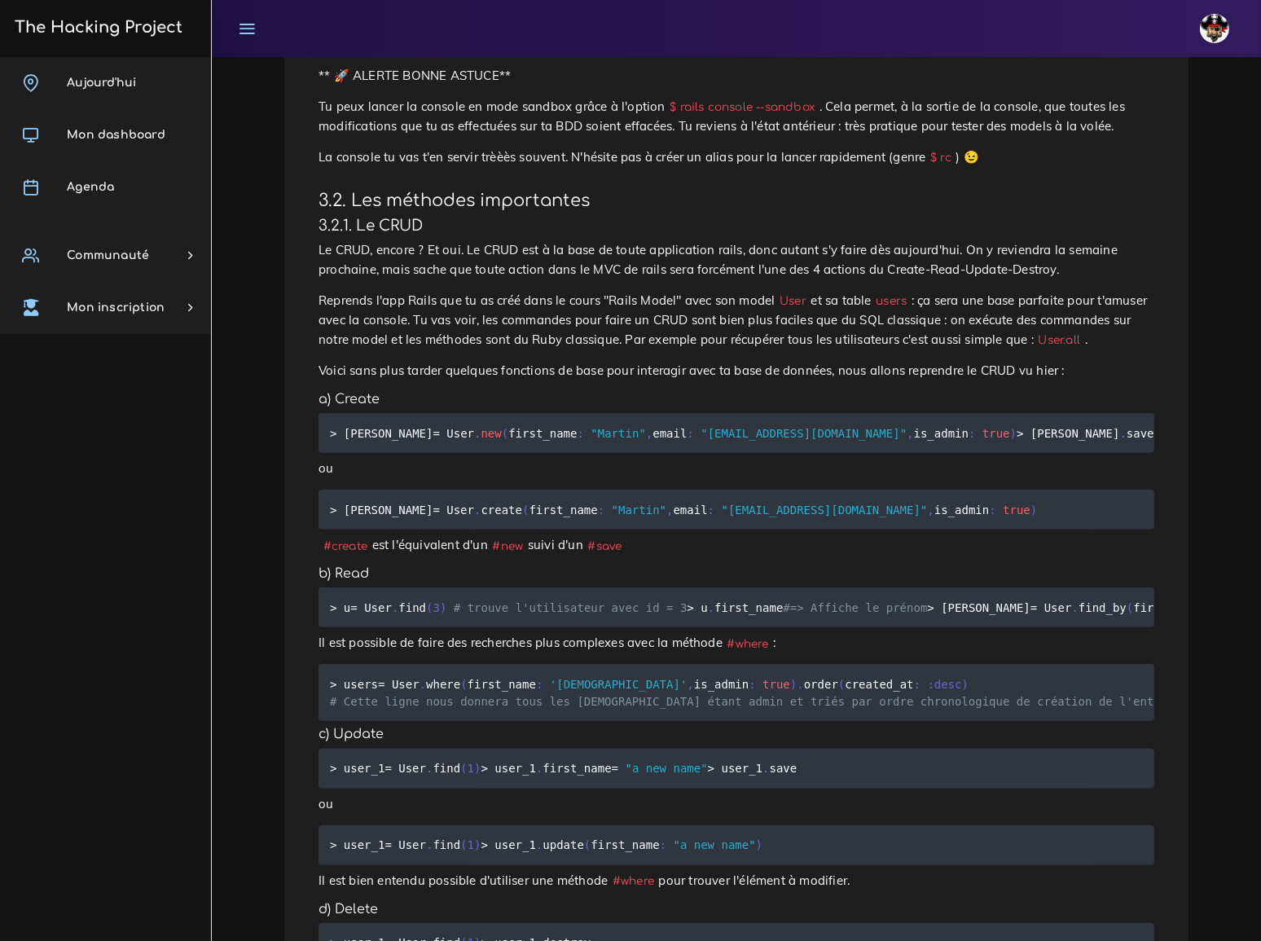
click at [896, 478] on div "Rails Console, ta nouvelle meilleure amie Nous allons voir comment nous servir …" at bounding box center [736, 860] width 870 height 3564
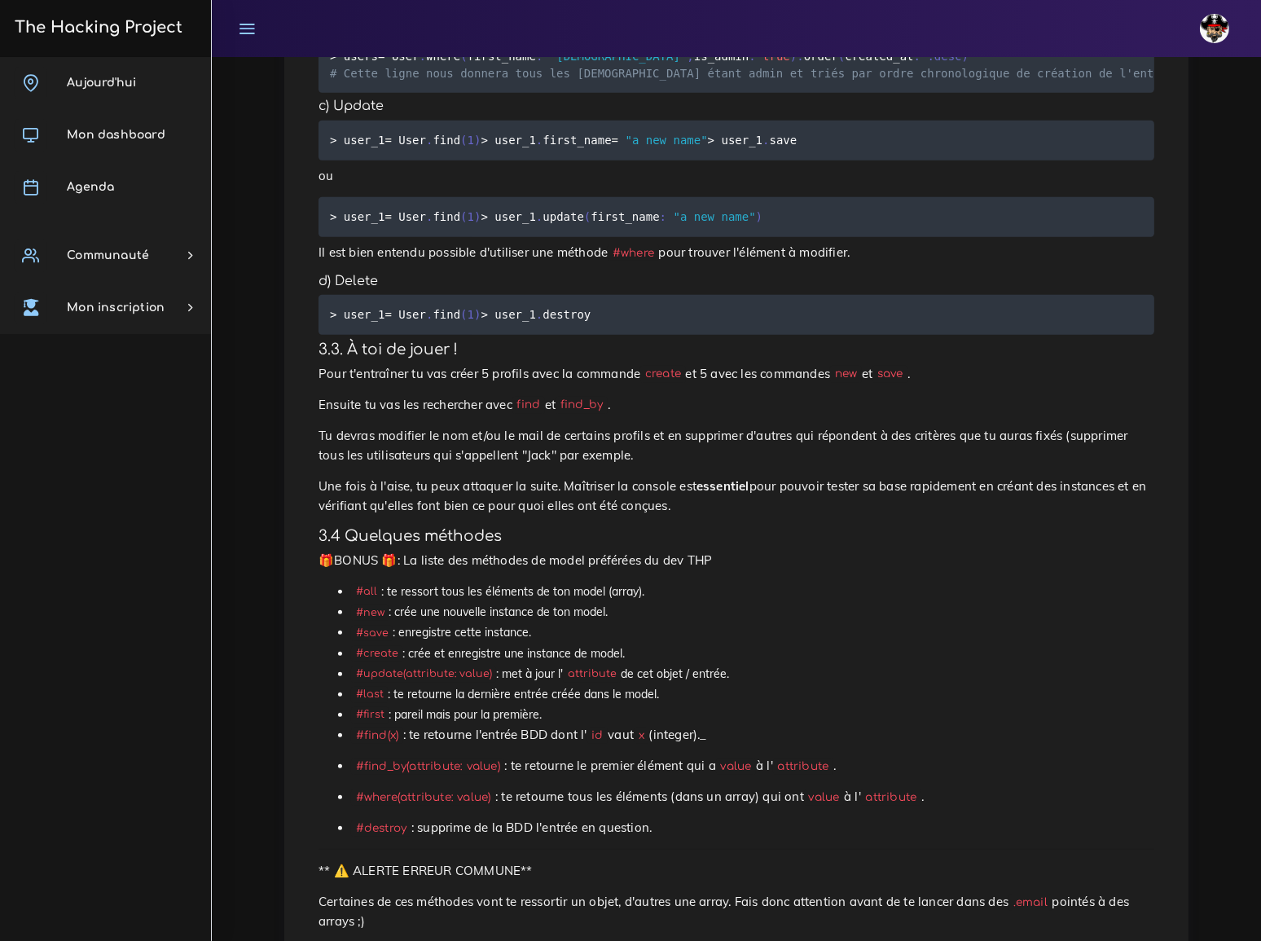
scroll to position [1776, 0]
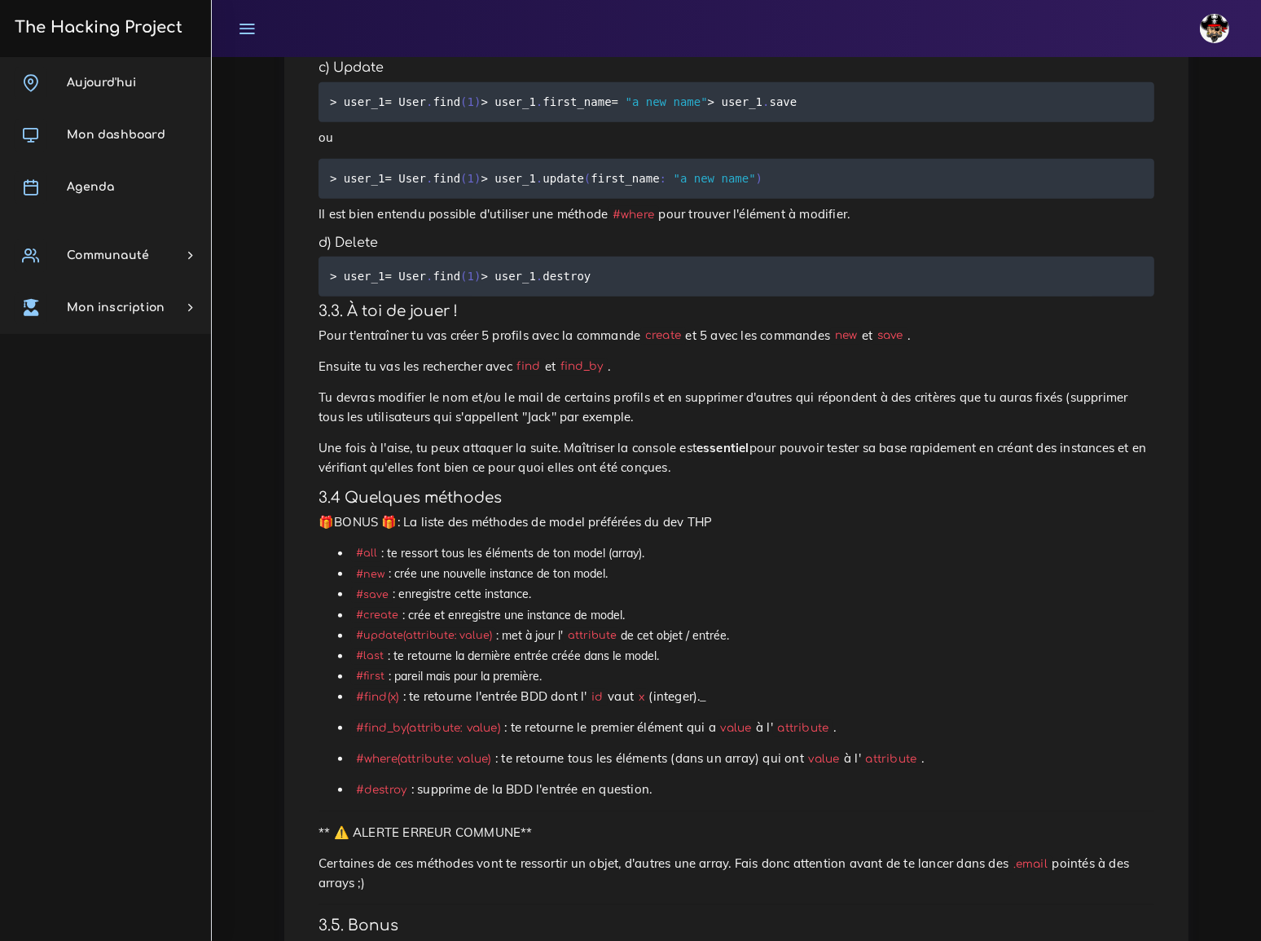
drag, startPoint x: 356, startPoint y: 578, endPoint x: 638, endPoint y: 825, distance: 375.1
click at [638, 799] on ul "#all : te ressort tous les éléments de ton model (array). #new : crée une nouve…" at bounding box center [735, 671] width 835 height 256
copy ul "#all : te ressort tous les éléments de ton model (array). #new : crée une nouve…"
click at [831, 625] on li "#create : crée et enregistre une instance de model." at bounding box center [752, 615] width 803 height 20
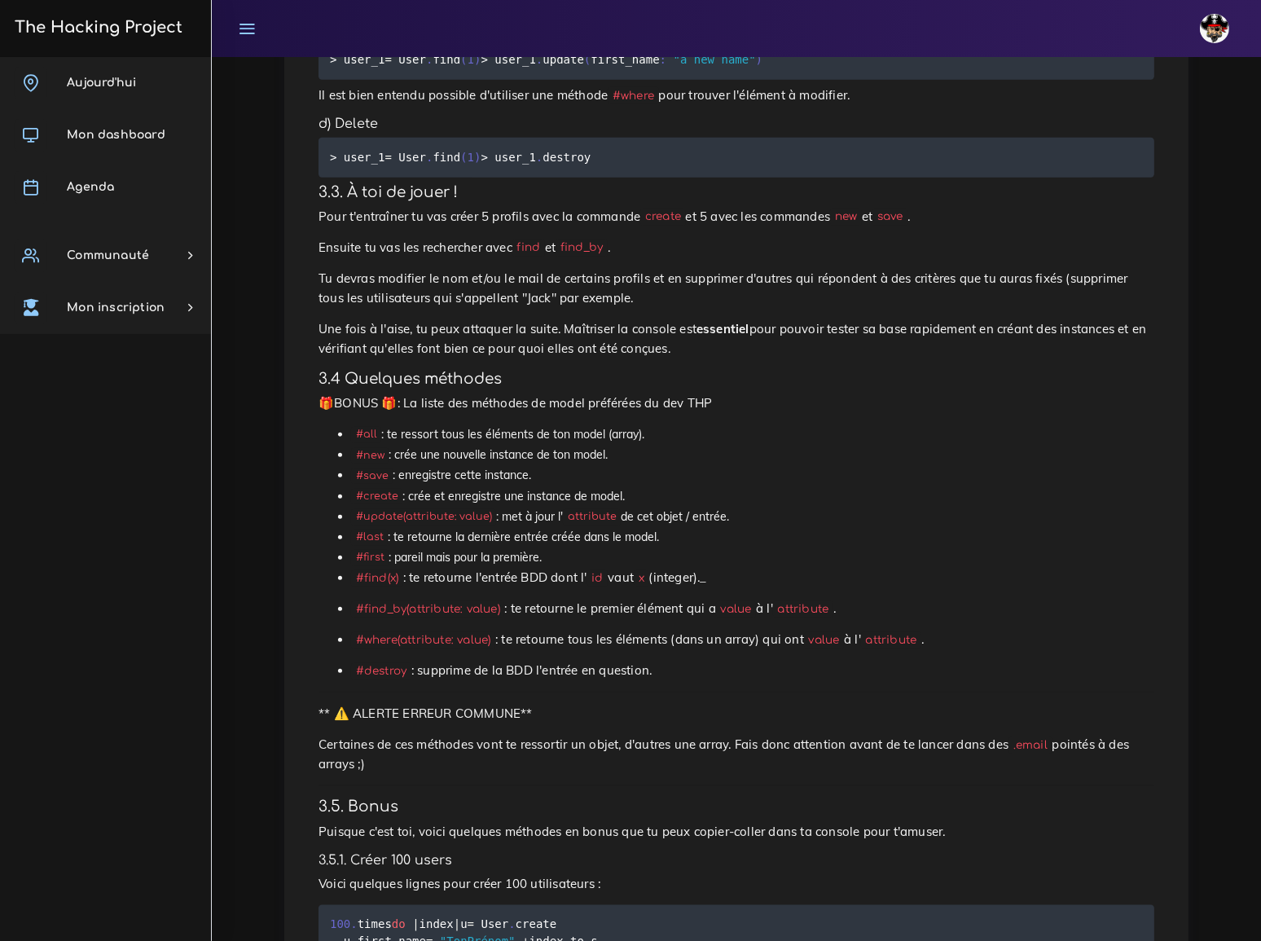
scroll to position [1924, 0]
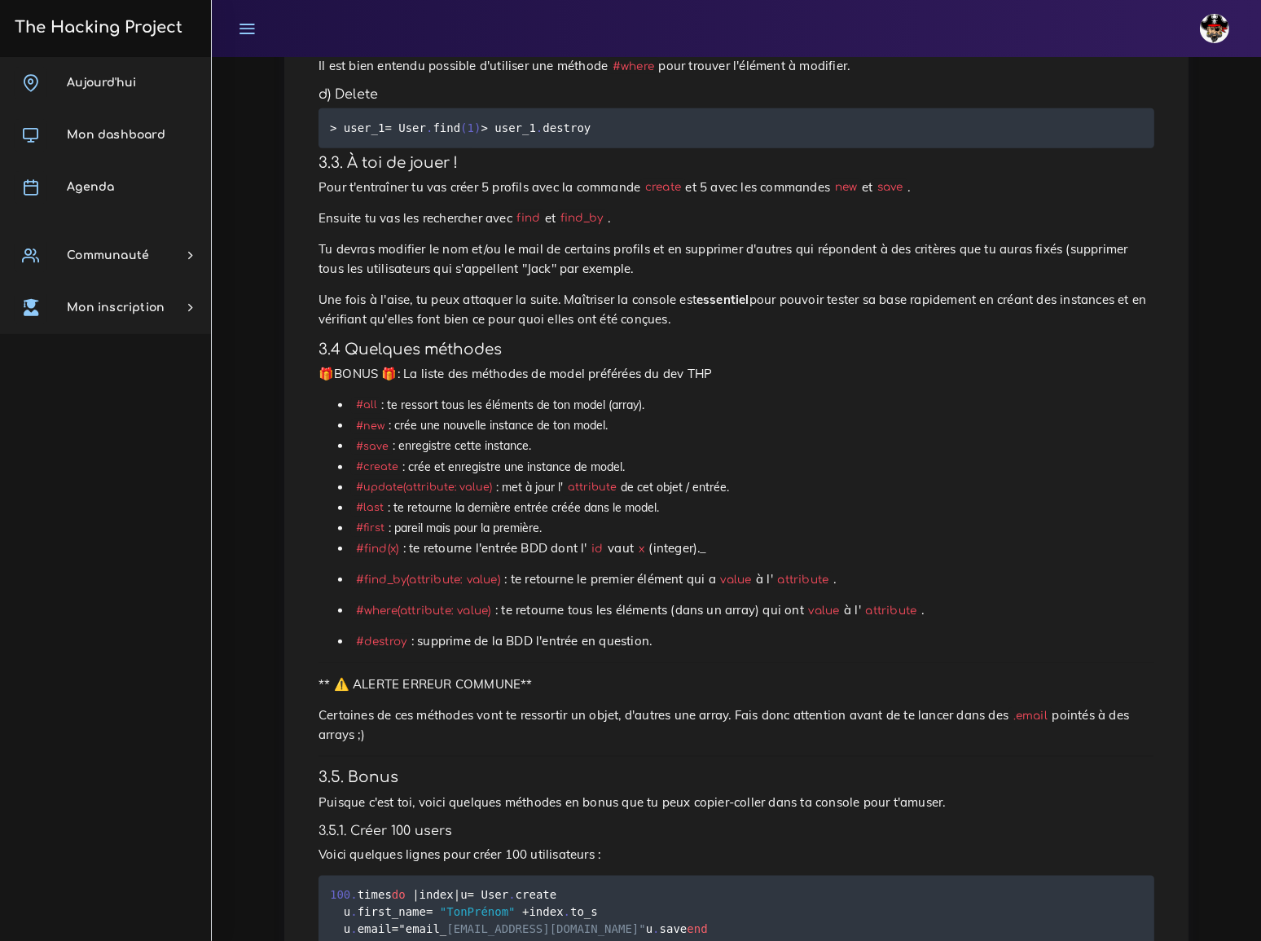
click at [264, 260] on div "Dashboard Les ressources Rails Console, ta nouvelle meilleure amie Rails Consol…" at bounding box center [736, 38] width 1049 height 3810
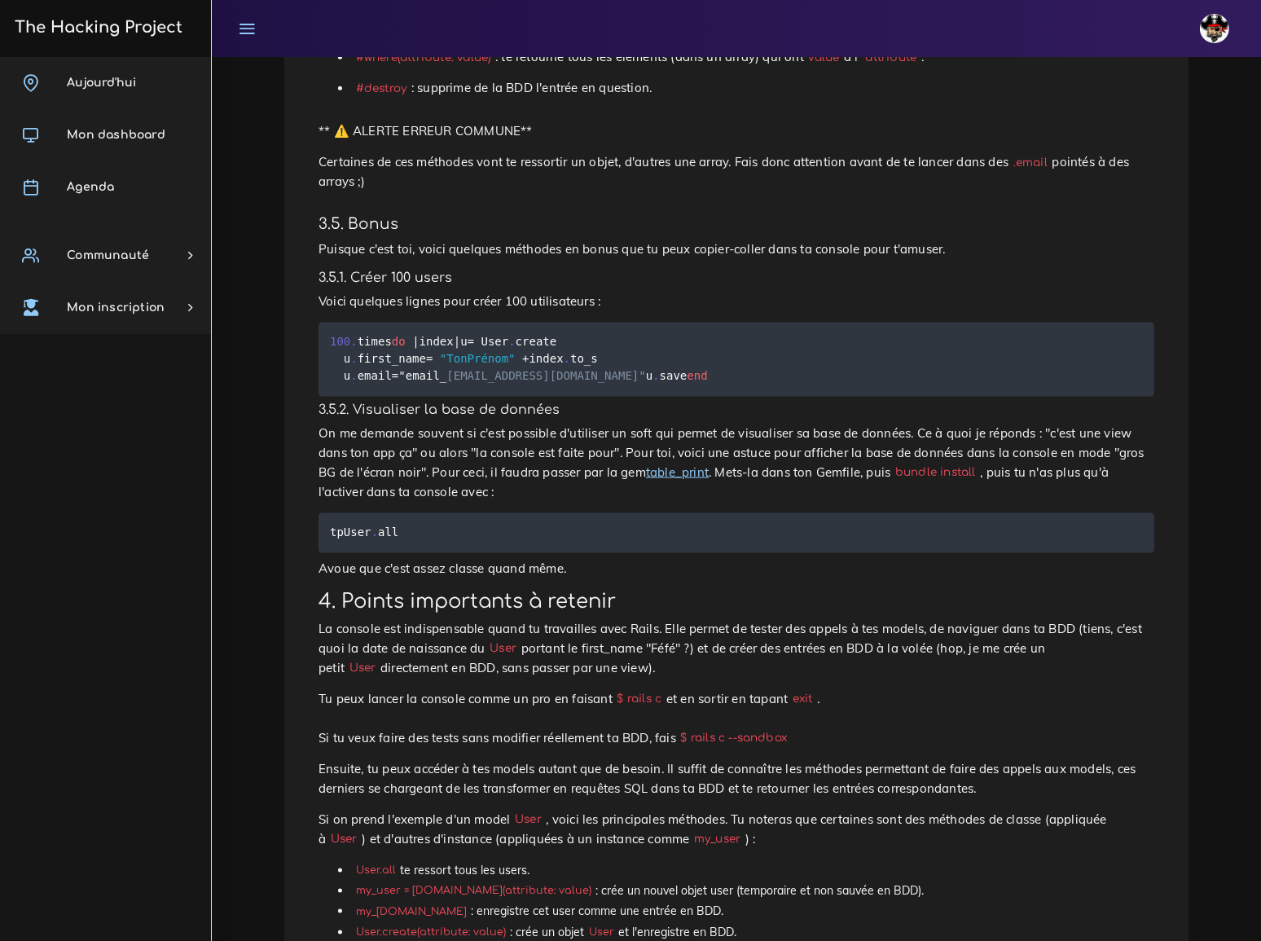
scroll to position [2516, 0]
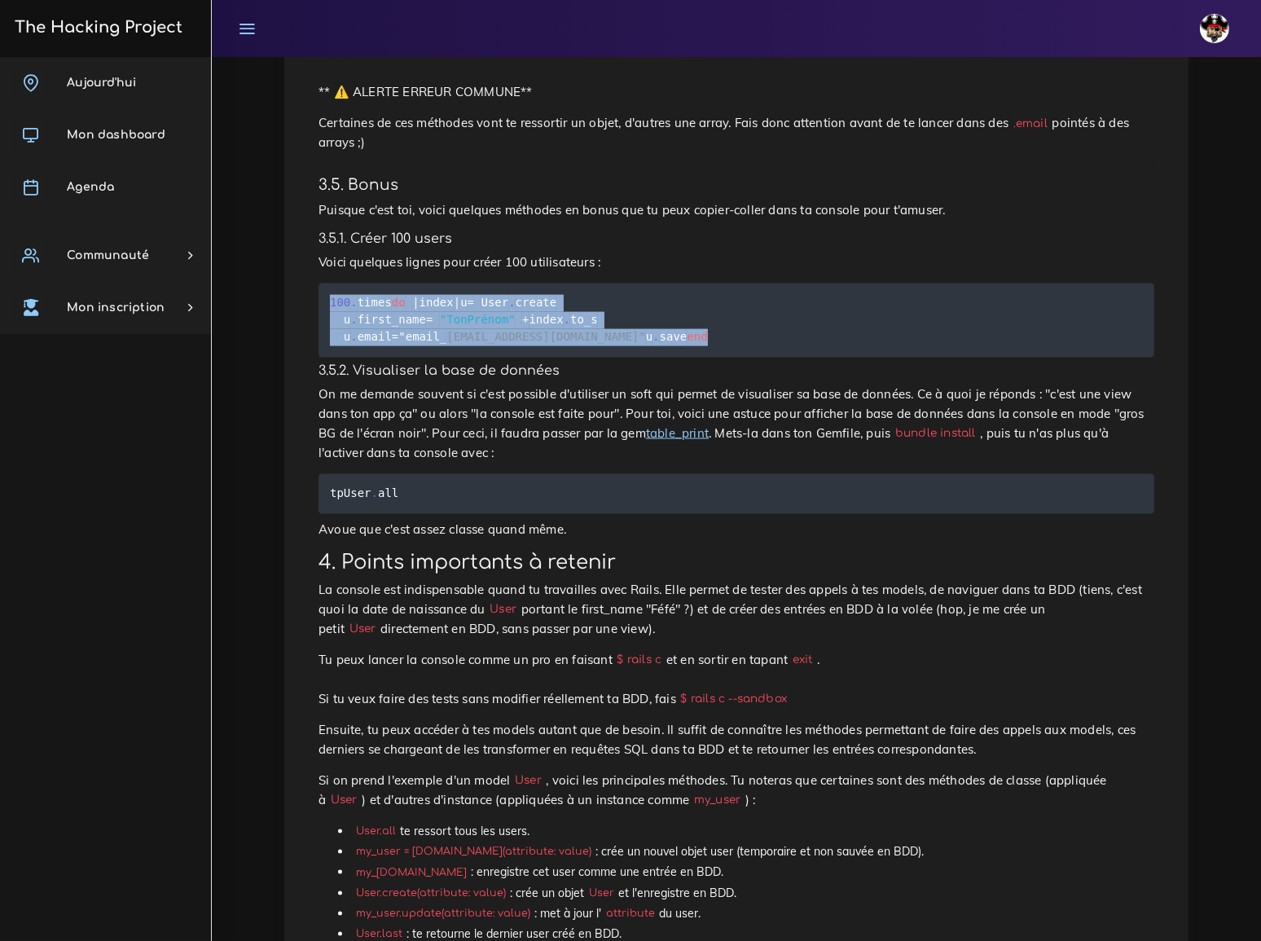
drag, startPoint x: 330, startPoint y: 295, endPoint x: 371, endPoint y: 387, distance: 100.6
click at [371, 357] on pre "100 . times do | index | u = User . create u . first_name = "TonPrénom" + index…" at bounding box center [735, 320] width 835 height 74
copy code "100 . times do | index | u = User . create u . first_name = "TonPrénom" + index…"
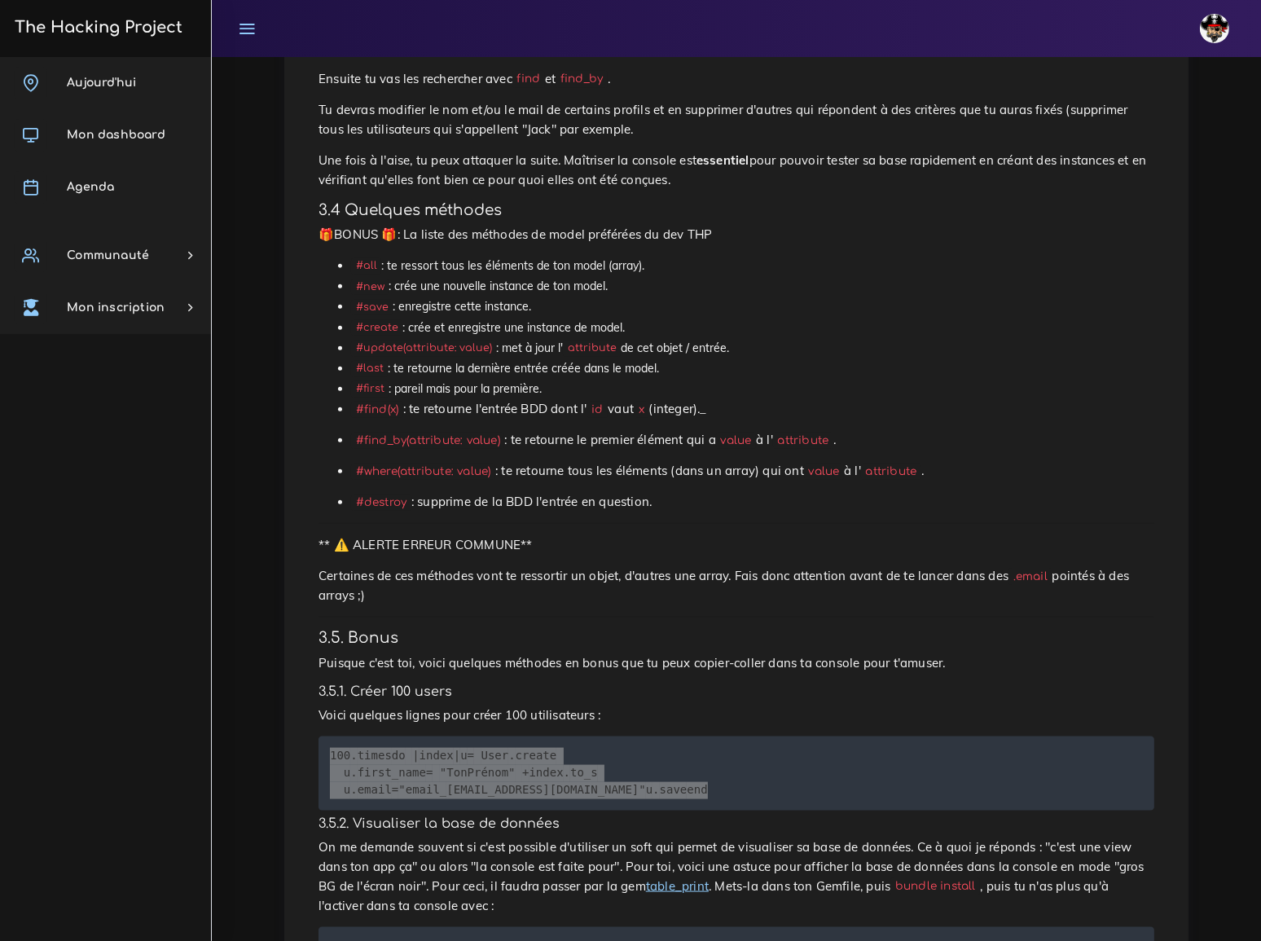
scroll to position [2072, 0]
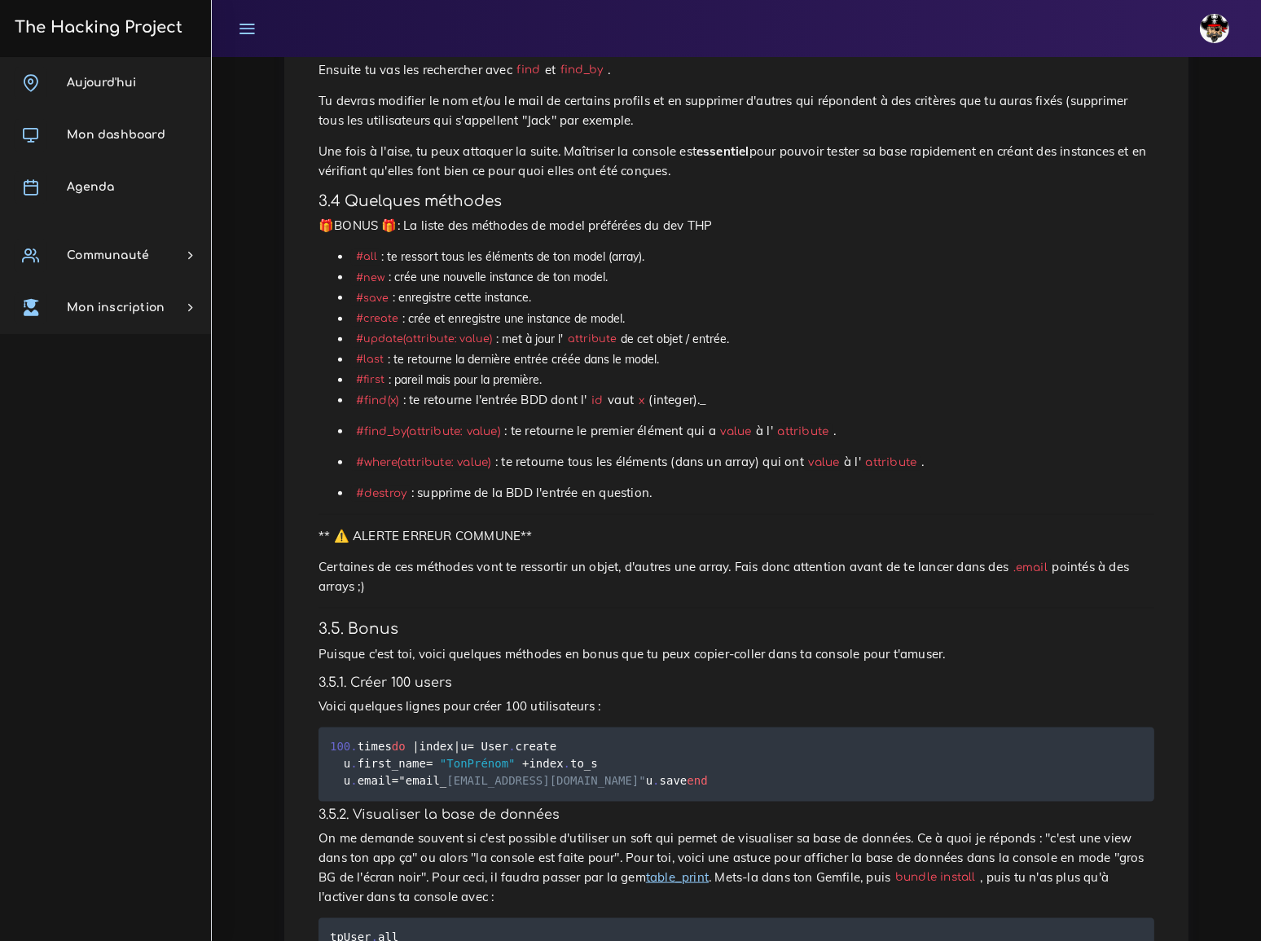
click at [633, 441] on p "#find_by(attribute: value) : te retourne le premier élément qui a value à l' at…" at bounding box center [752, 431] width 803 height 20
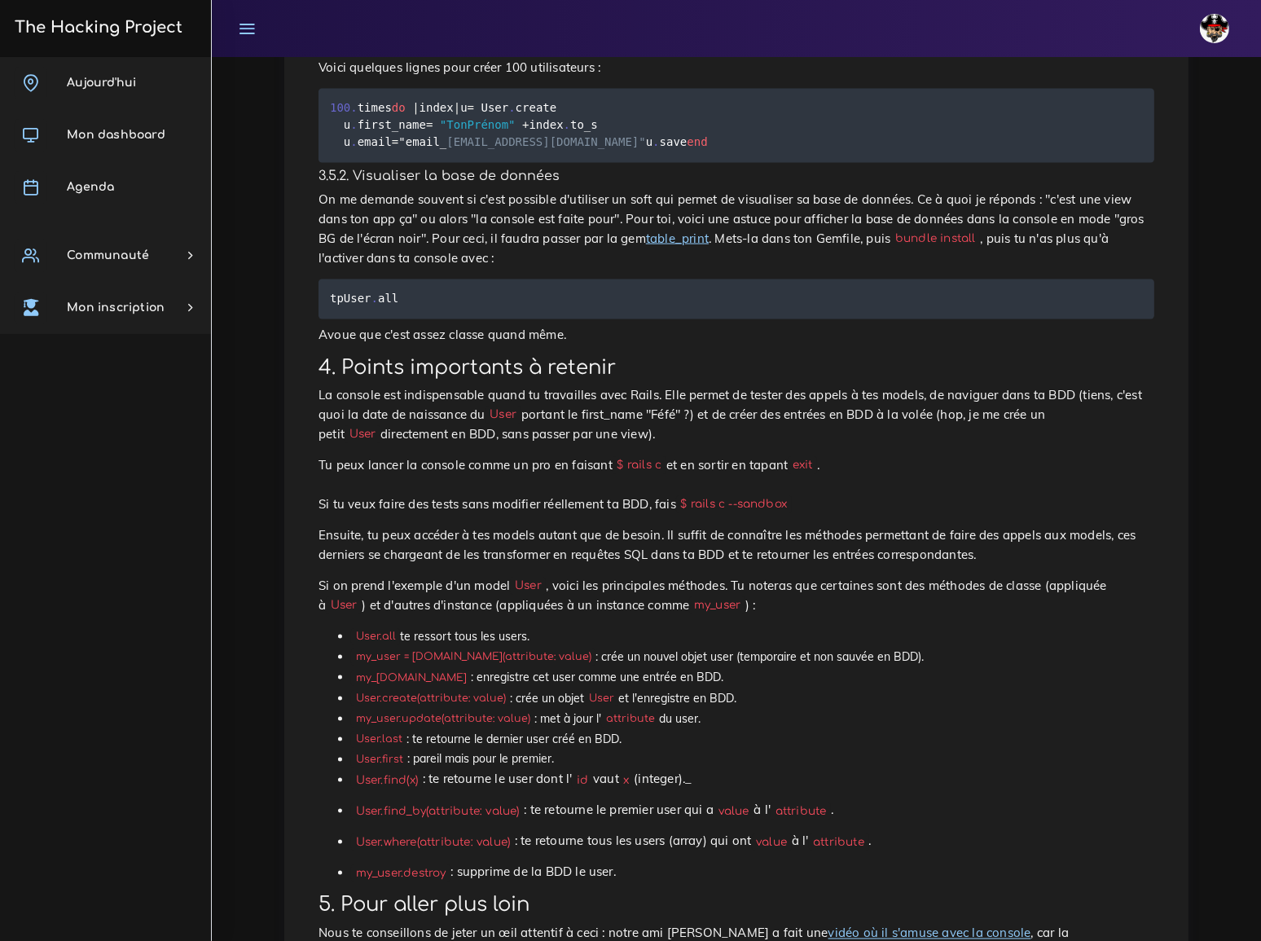
scroll to position [2738, 0]
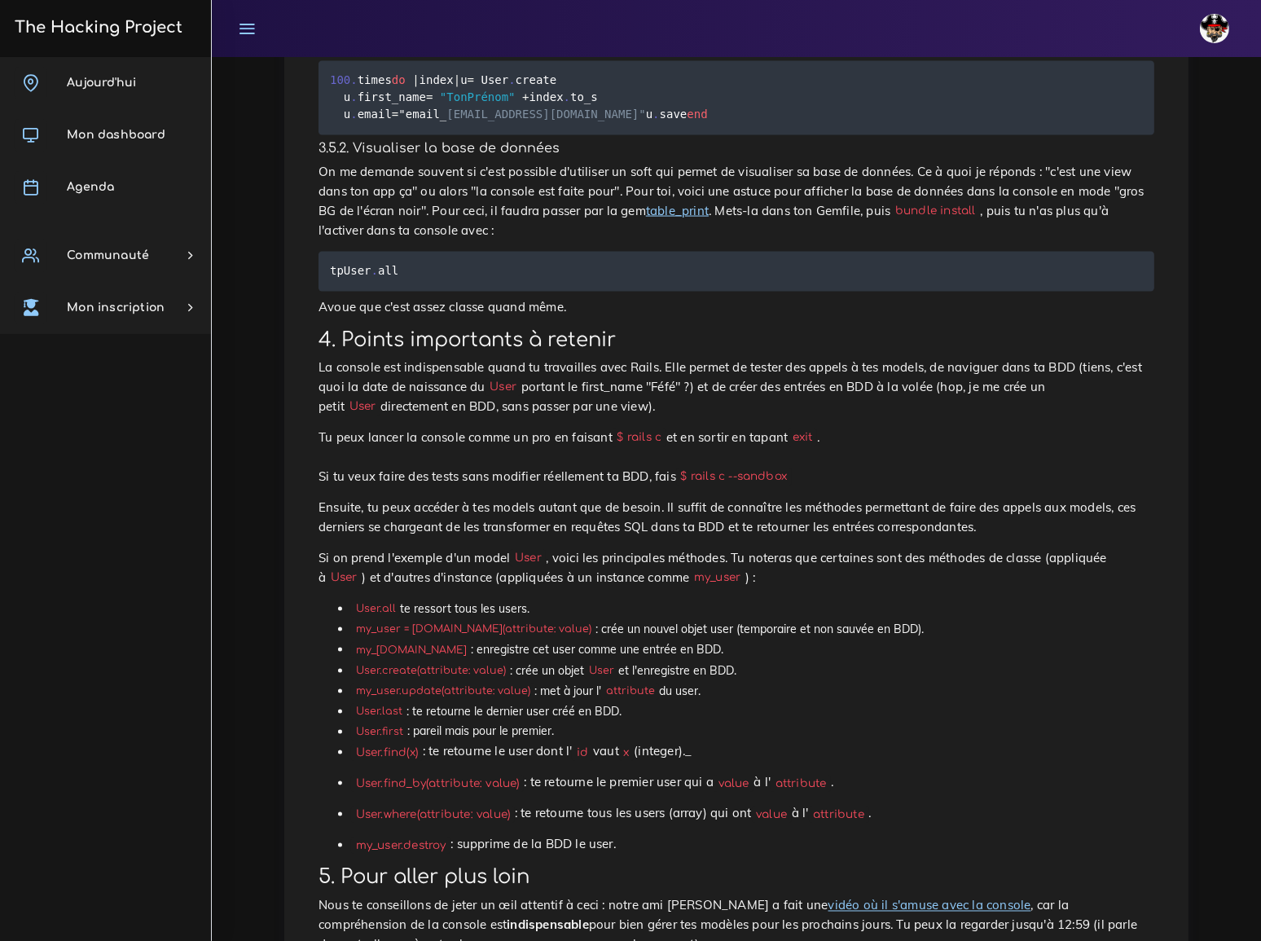
drag, startPoint x: 486, startPoint y: 252, endPoint x: 458, endPoint y: 263, distance: 30.4
drag, startPoint x: 453, startPoint y: 251, endPoint x: 511, endPoint y: 252, distance: 57.8
click at [511, 240] on p "On me demande souvent si c'est possible d'utiliser un soft qui permet de visual…" at bounding box center [735, 201] width 835 height 78
copy link "table_print"
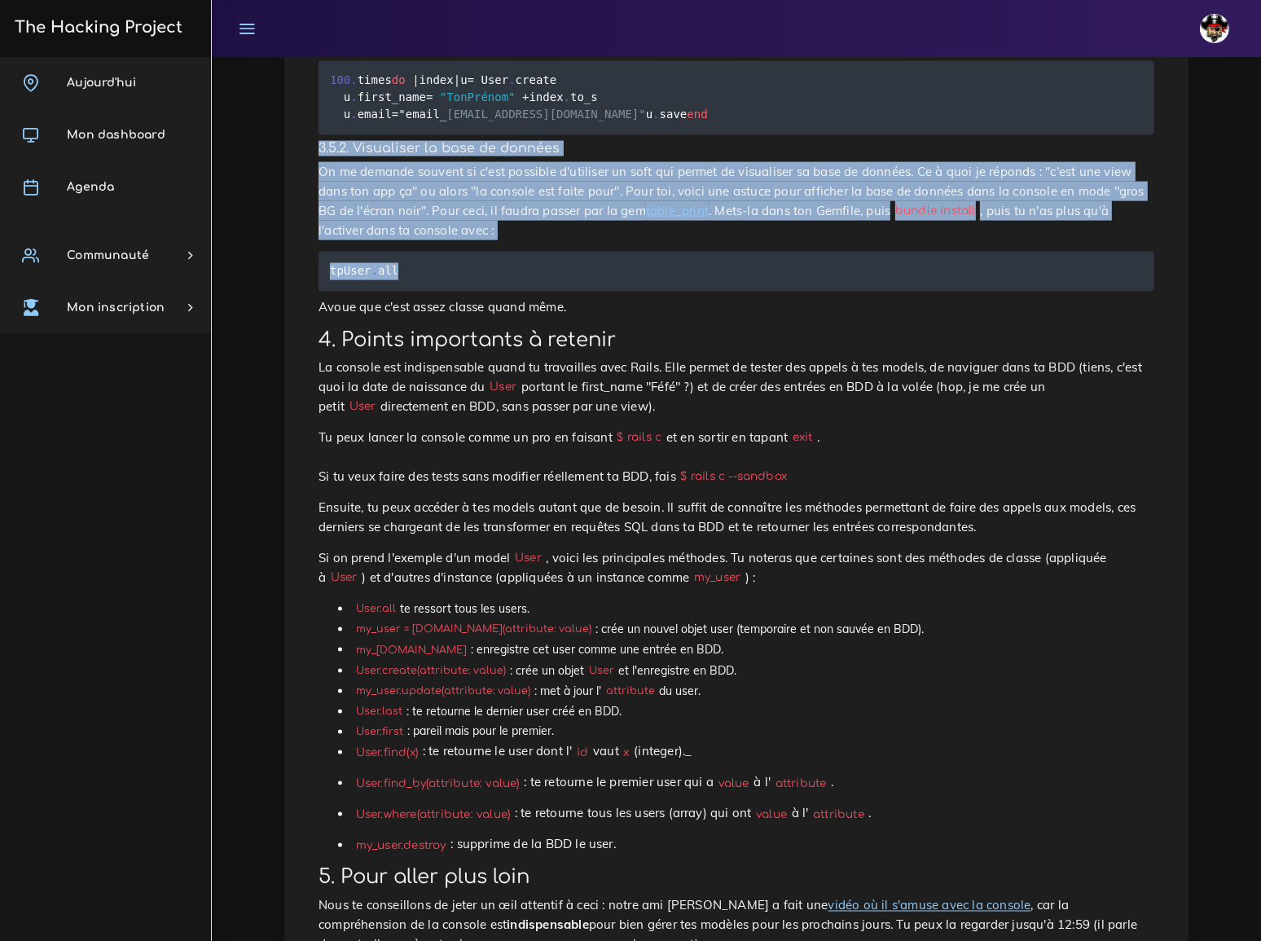
drag, startPoint x: 318, startPoint y: 197, endPoint x: 406, endPoint y: 294, distance: 130.9
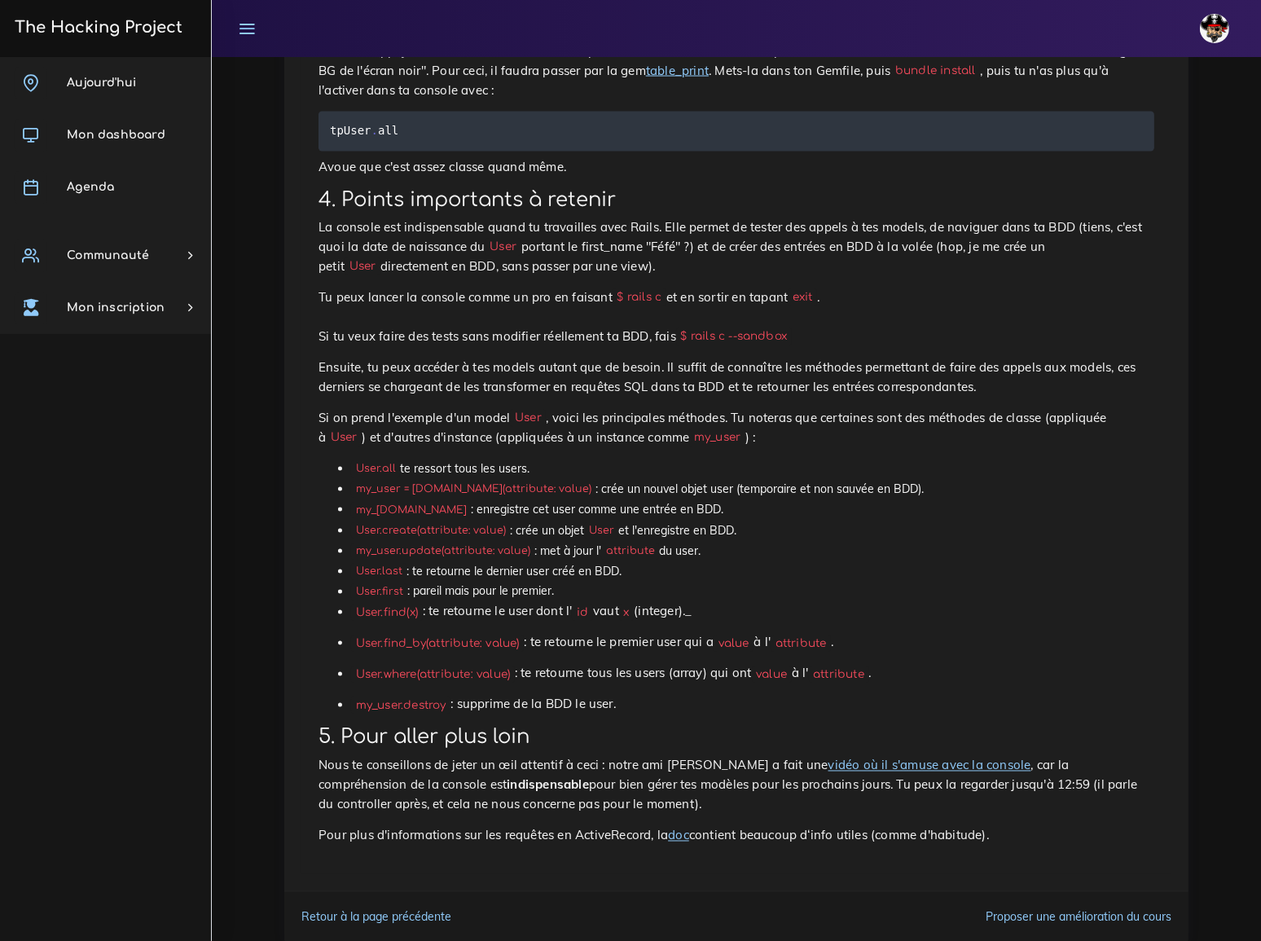
scroll to position [2909, 0]
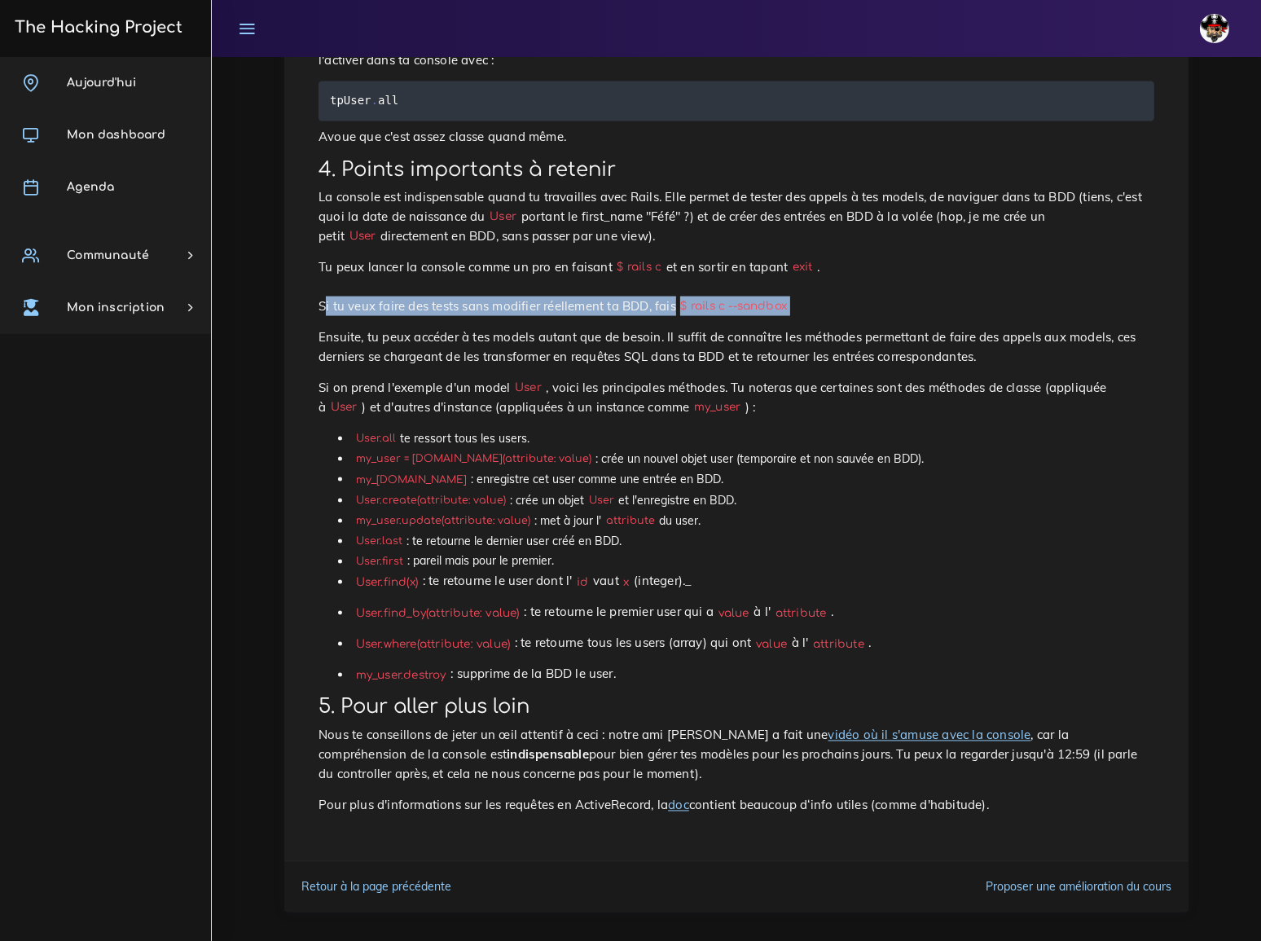
drag, startPoint x: 318, startPoint y: 303, endPoint x: 314, endPoint y: 324, distance: 21.7
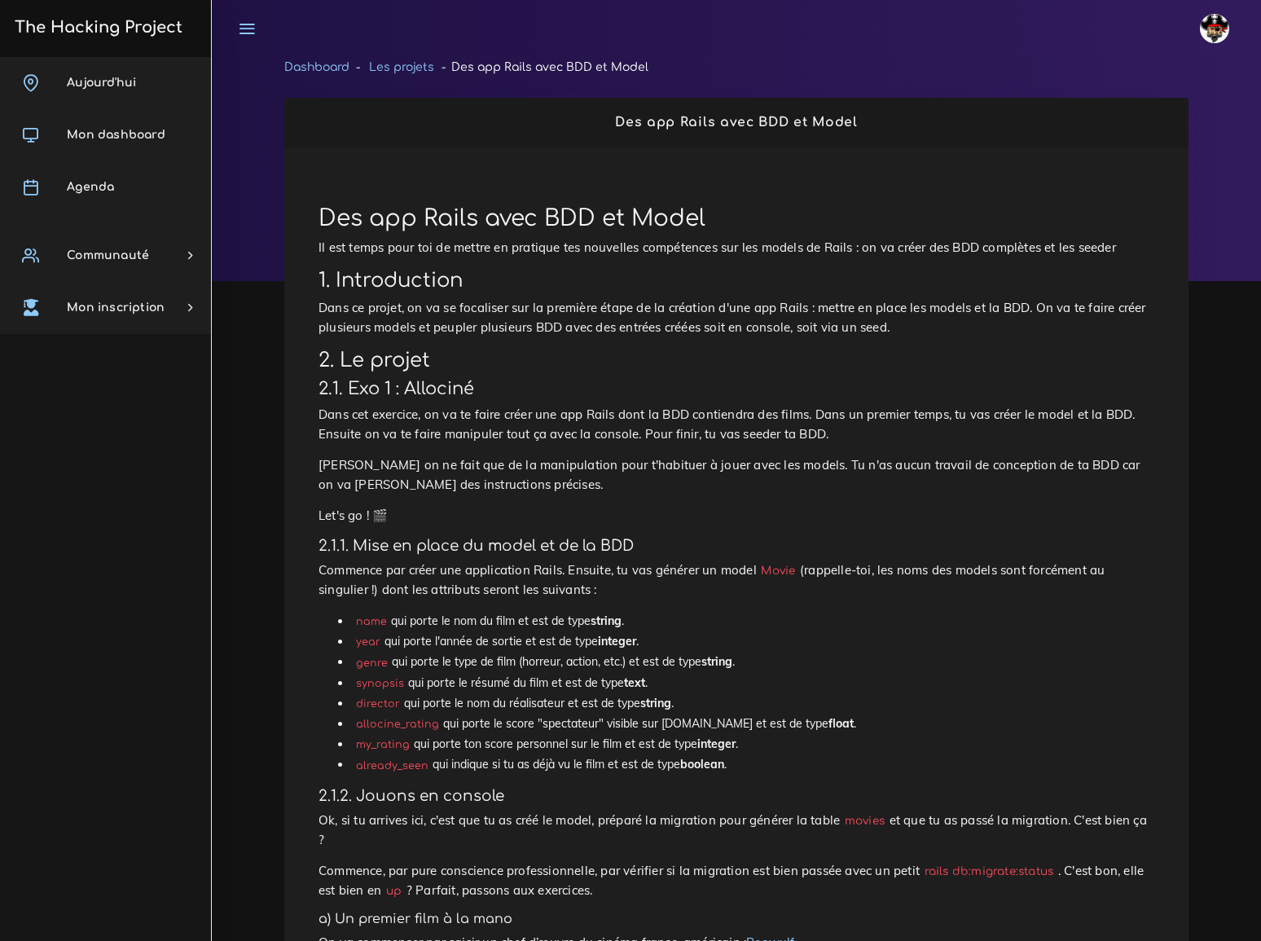
scroll to position [221, 0]
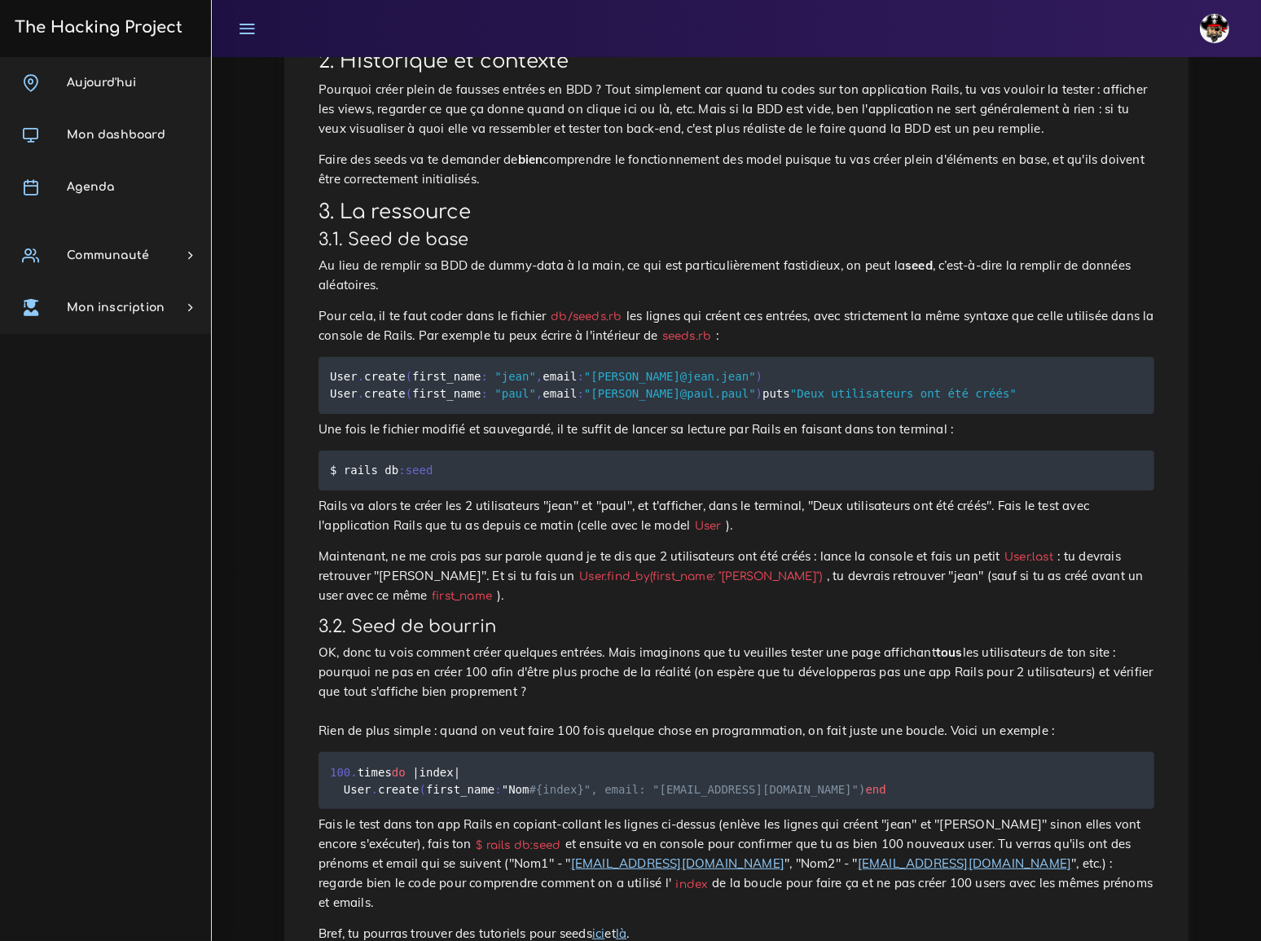
scroll to position [370, 0]
drag, startPoint x: 575, startPoint y: 257, endPoint x: 627, endPoint y: 257, distance: 52.1
click at [627, 305] on p "Pour cela, il te faut coder dans le fichier db/seeds.rb les lignes qui créent c…" at bounding box center [735, 324] width 835 height 39
copy code "seeds.rb"
click at [717, 356] on pre "User . create ( first_name : "[PERSON_NAME]" , email : "[PERSON_NAME][EMAIL_ADD…" at bounding box center [735, 384] width 835 height 57
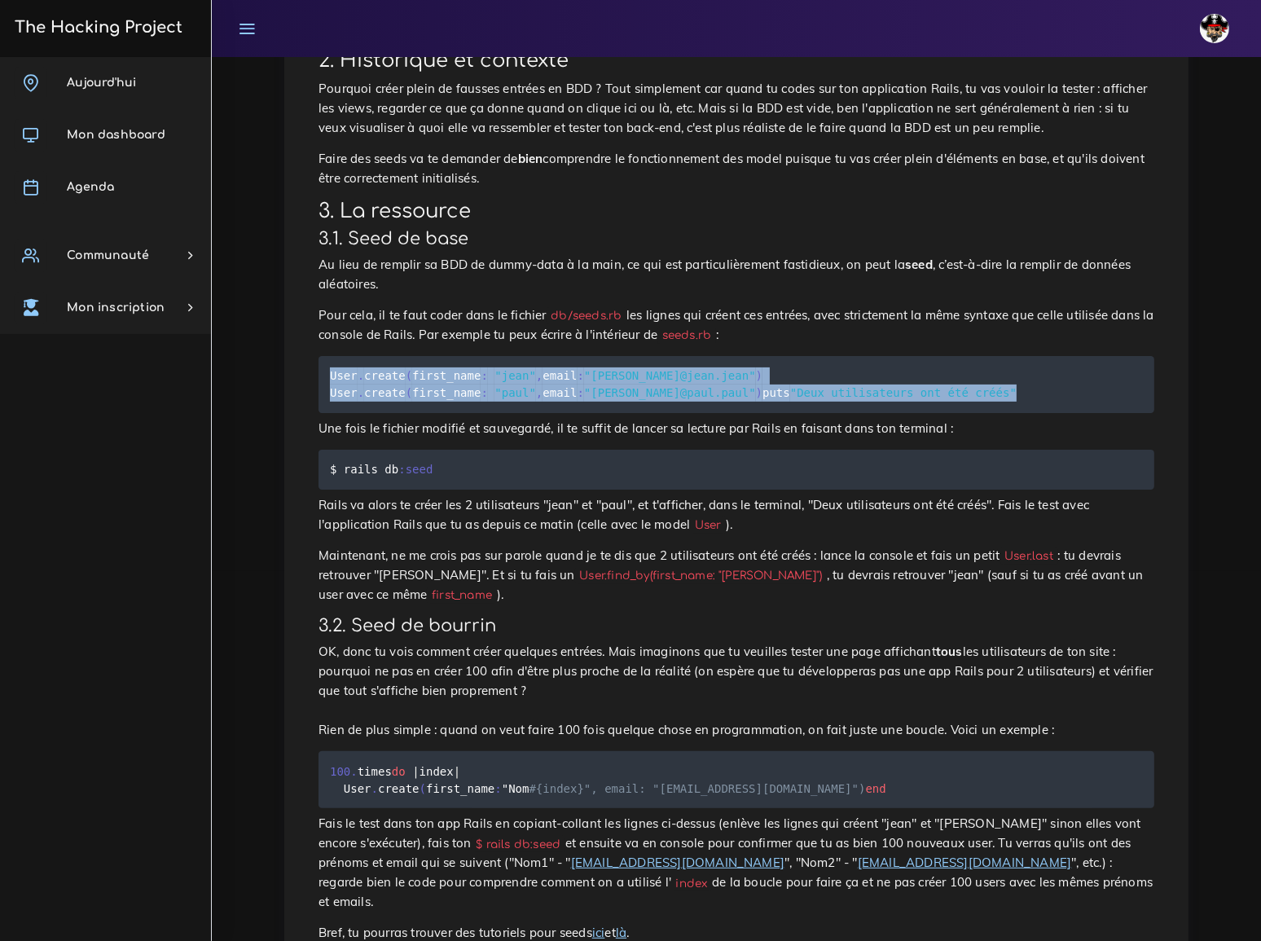
drag, startPoint x: 330, startPoint y: 296, endPoint x: 574, endPoint y: 329, distance: 246.6
click at [574, 356] on pre "User . create ( first_name : "[PERSON_NAME]" , email : "[PERSON_NAME][EMAIL_ADD…" at bounding box center [735, 384] width 835 height 57
copy code "User . create ( first_name : "[PERSON_NAME]" , email : "[PERSON_NAME][EMAIL_ADD…"
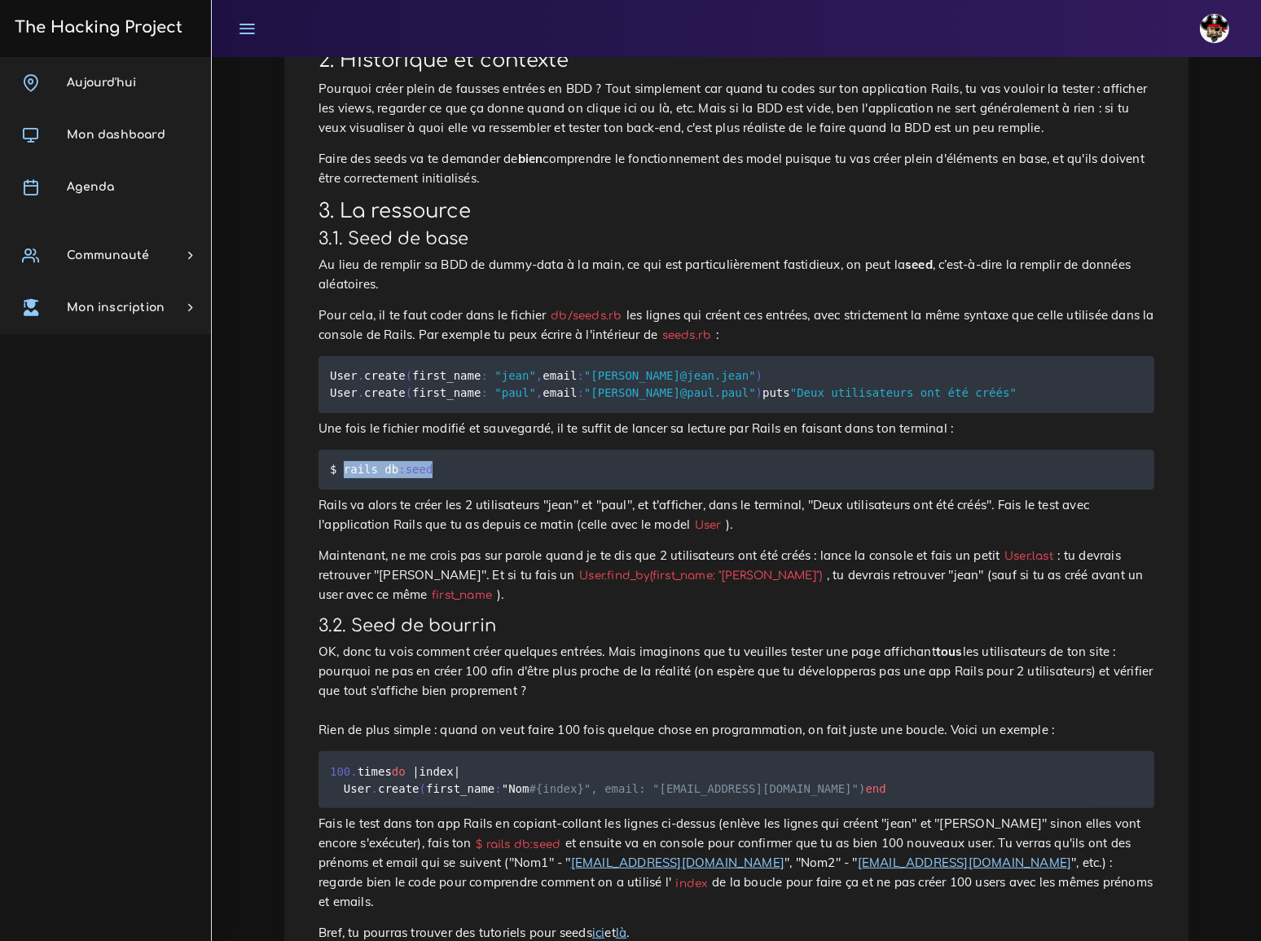
drag, startPoint x: 423, startPoint y: 403, endPoint x: 340, endPoint y: 405, distance: 83.9
click at [340, 460] on code "$ rails db :seed" at bounding box center [383, 469] width 107 height 18
copy code "rails db :seed"
drag, startPoint x: 943, startPoint y: 480, endPoint x: 993, endPoint y: 478, distance: 50.5
click at [993, 546] on p "Maintenant, ne me crois pas sur parole quand je te dis que 2 utilisateurs ont é…" at bounding box center [735, 575] width 835 height 59
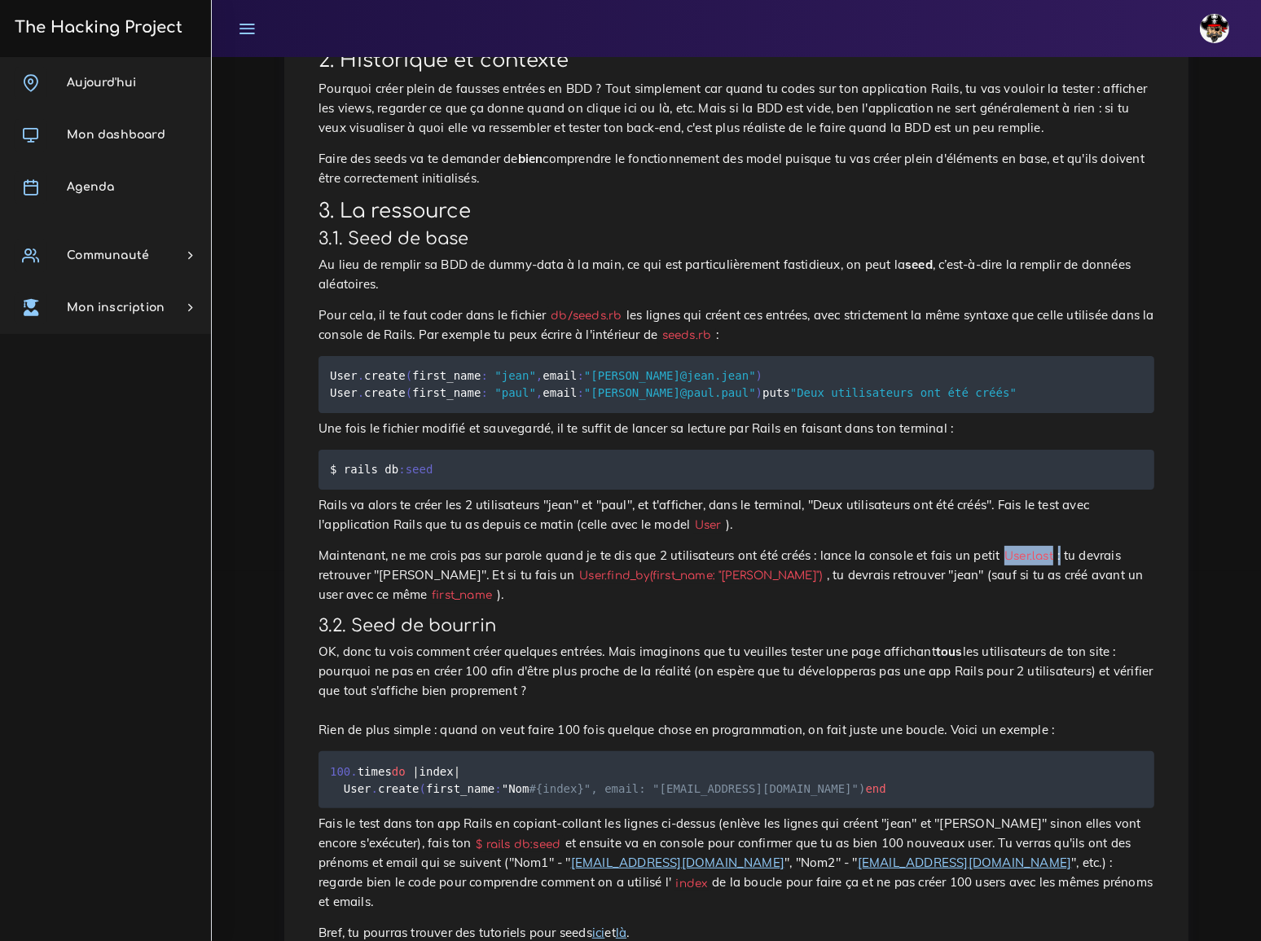
copy p "User.last"
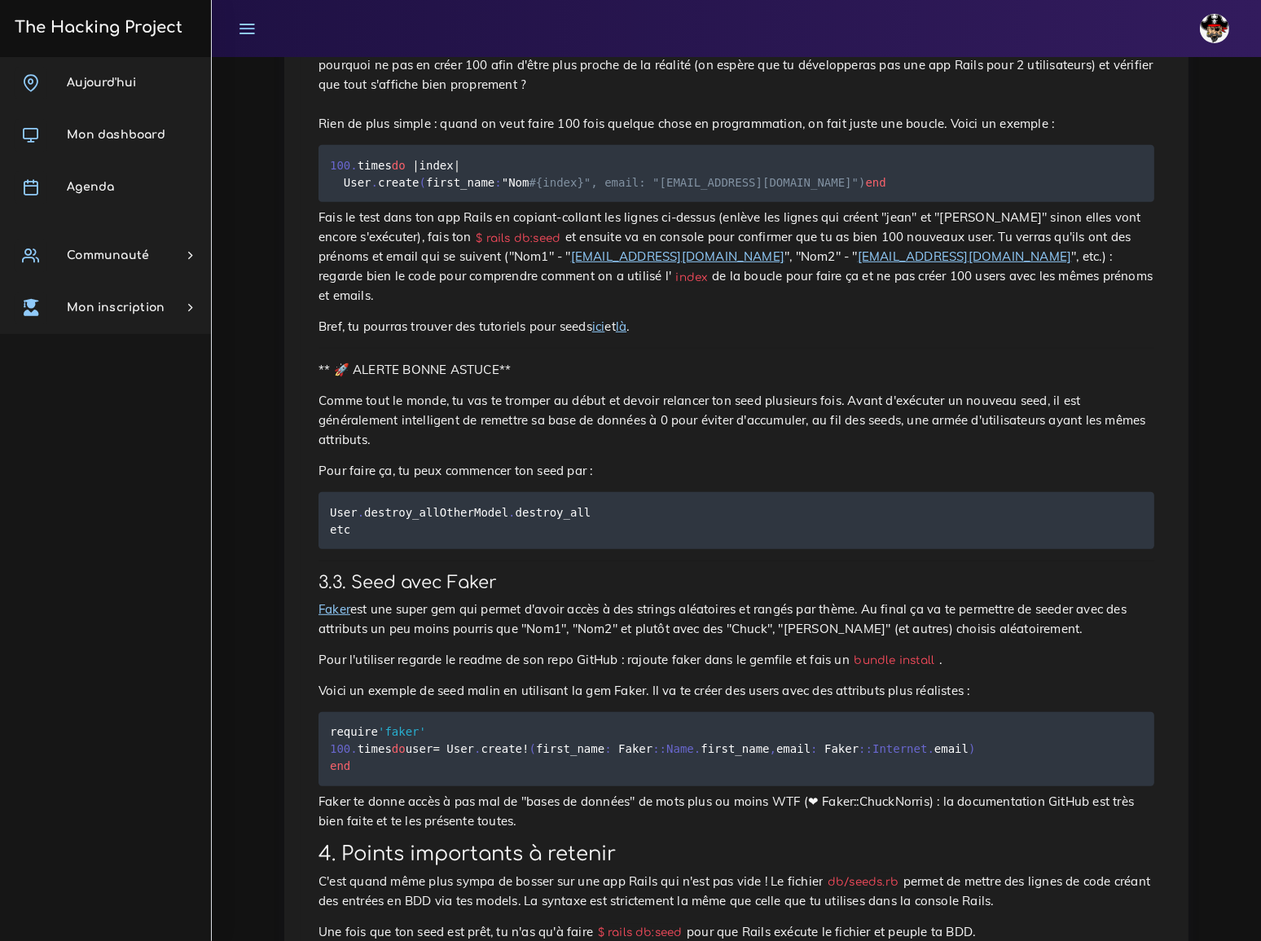
scroll to position [1036, 0]
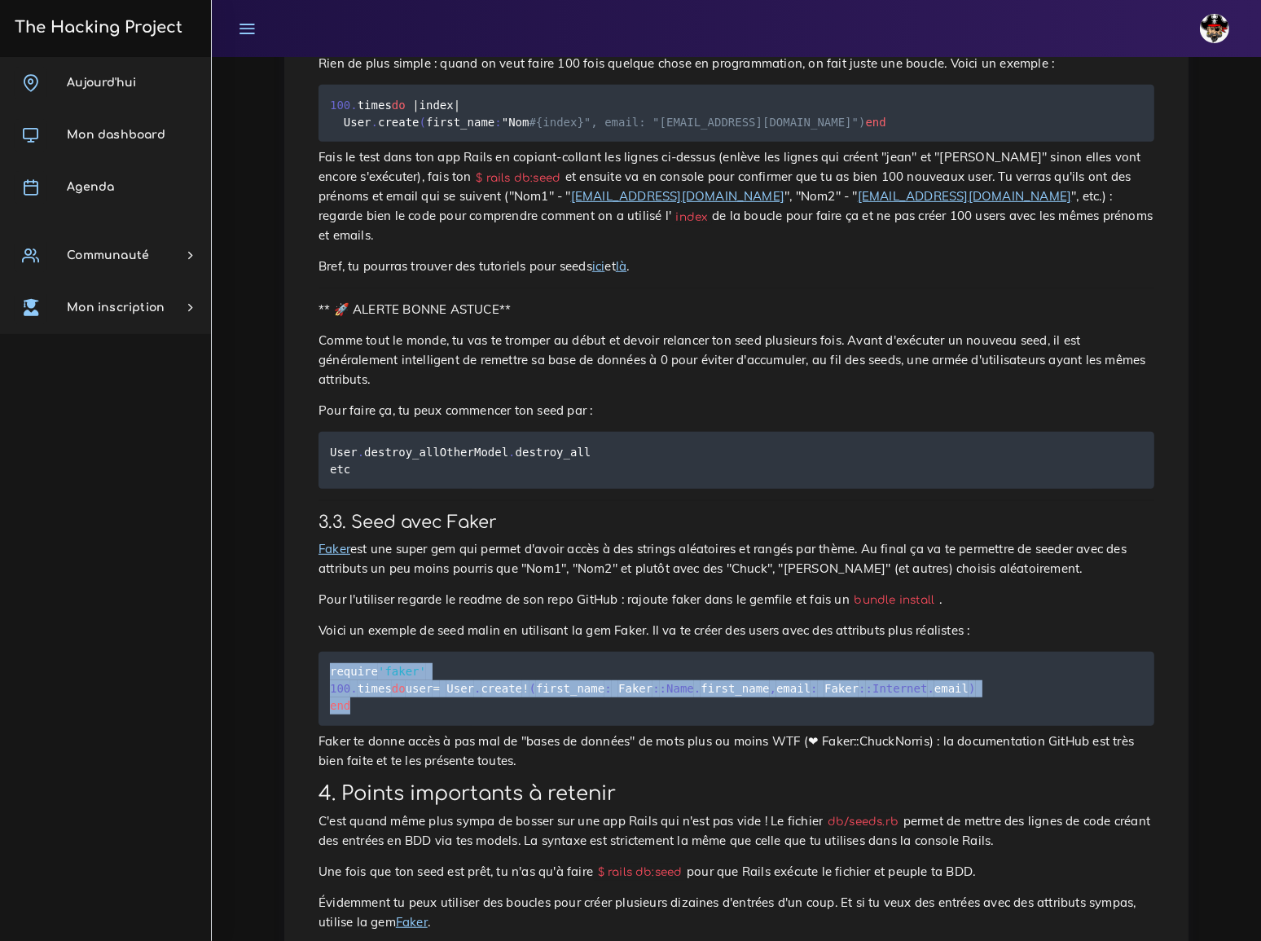
drag, startPoint x: 330, startPoint y: 514, endPoint x: 369, endPoint y: 584, distance: 80.2
click at [369, 651] on pre "require 'faker' 100 . times do user = User . create ! ( first_name : Faker : :N…" at bounding box center [735, 688] width 835 height 74
copy code "require 'faker' 100 . times do user = User . create ! ( first_name : Faker : :N…"
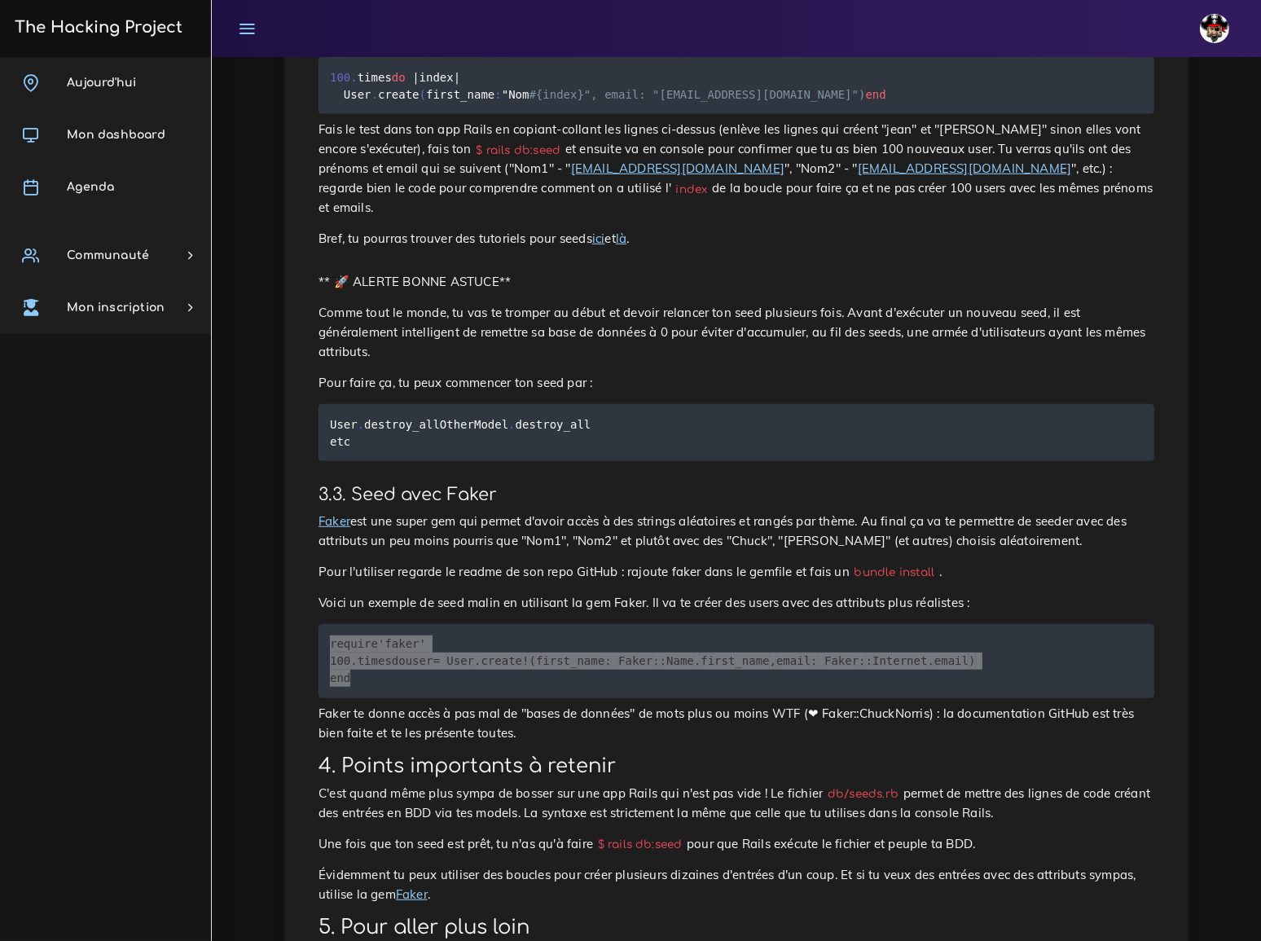
scroll to position [1085, 0]
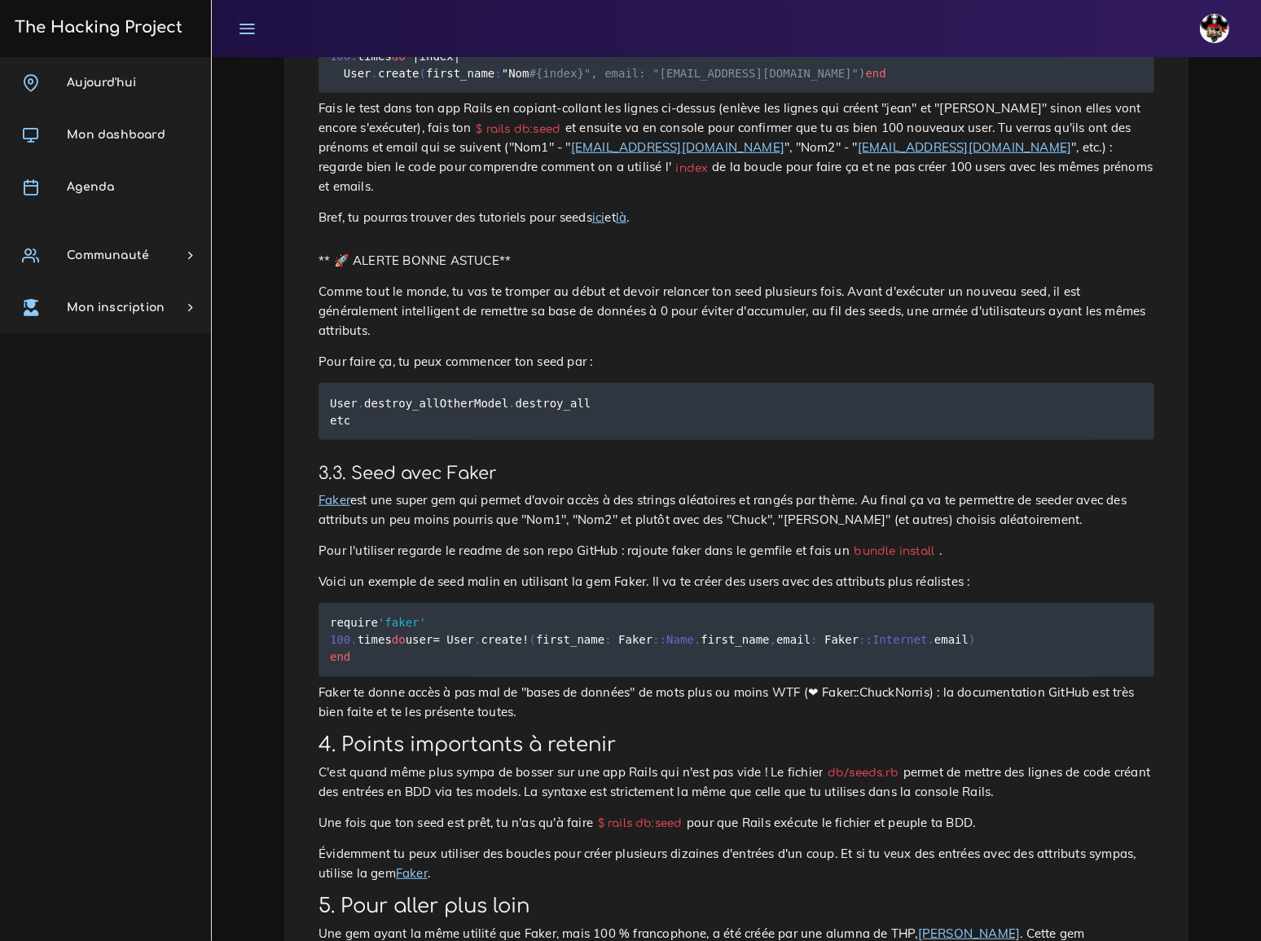
click at [660, 584] on div "Seed Remplir sa base de données de manière automatique, c'est kiffant. 1. Intro…" at bounding box center [736, 47] width 870 height 1888
drag, startPoint x: 730, startPoint y: 624, endPoint x: 921, endPoint y: 668, distance: 196.3
click at [921, 668] on div "Seed Remplir sa base de données de manière automatique, c'est kiffant. 1. Intro…" at bounding box center [736, 47] width 870 height 1888
copy div "Le fichier db/seeds.rb permet de mettre des lignes de code créant des entrées e…"
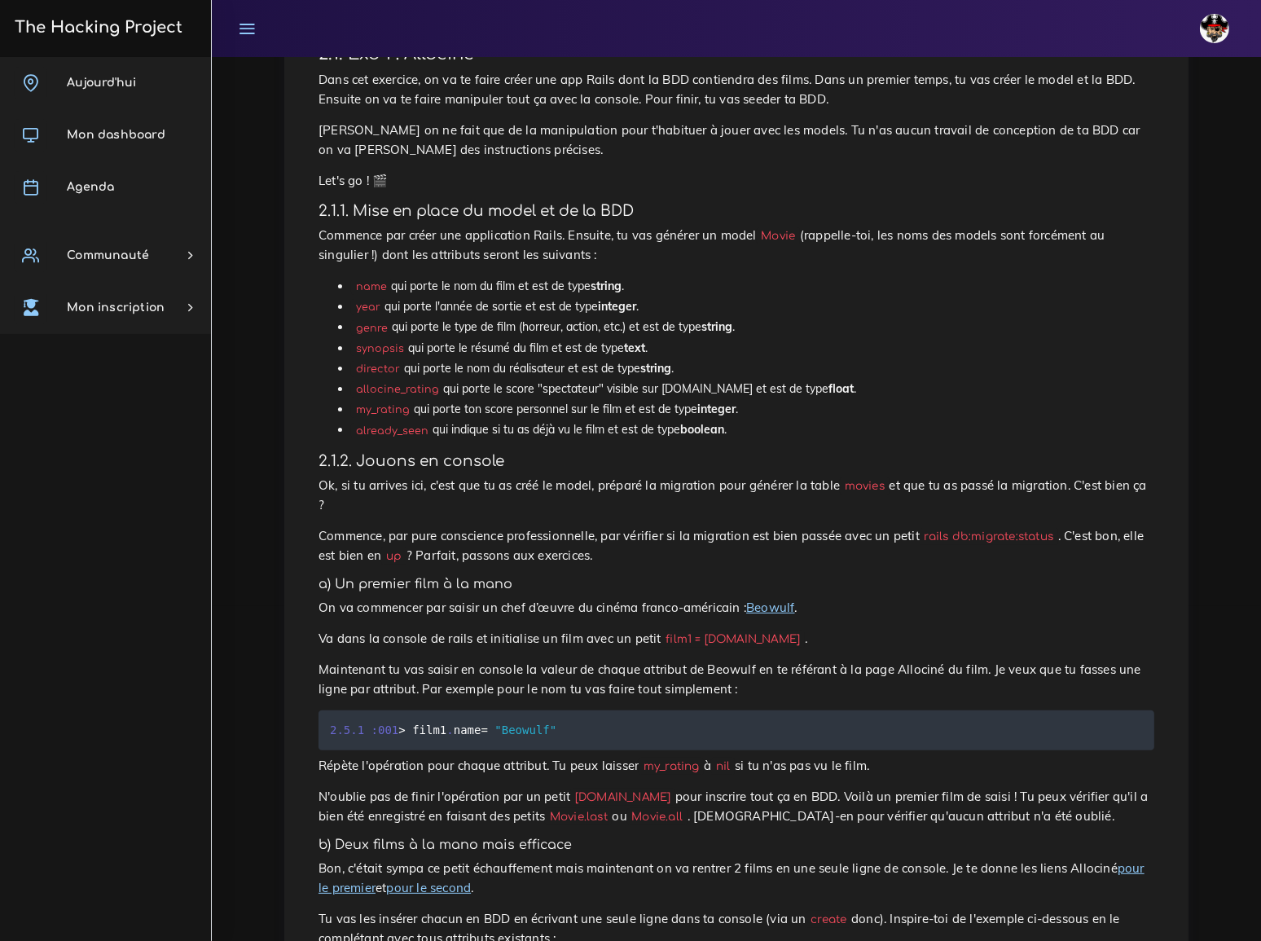
scroll to position [296, 0]
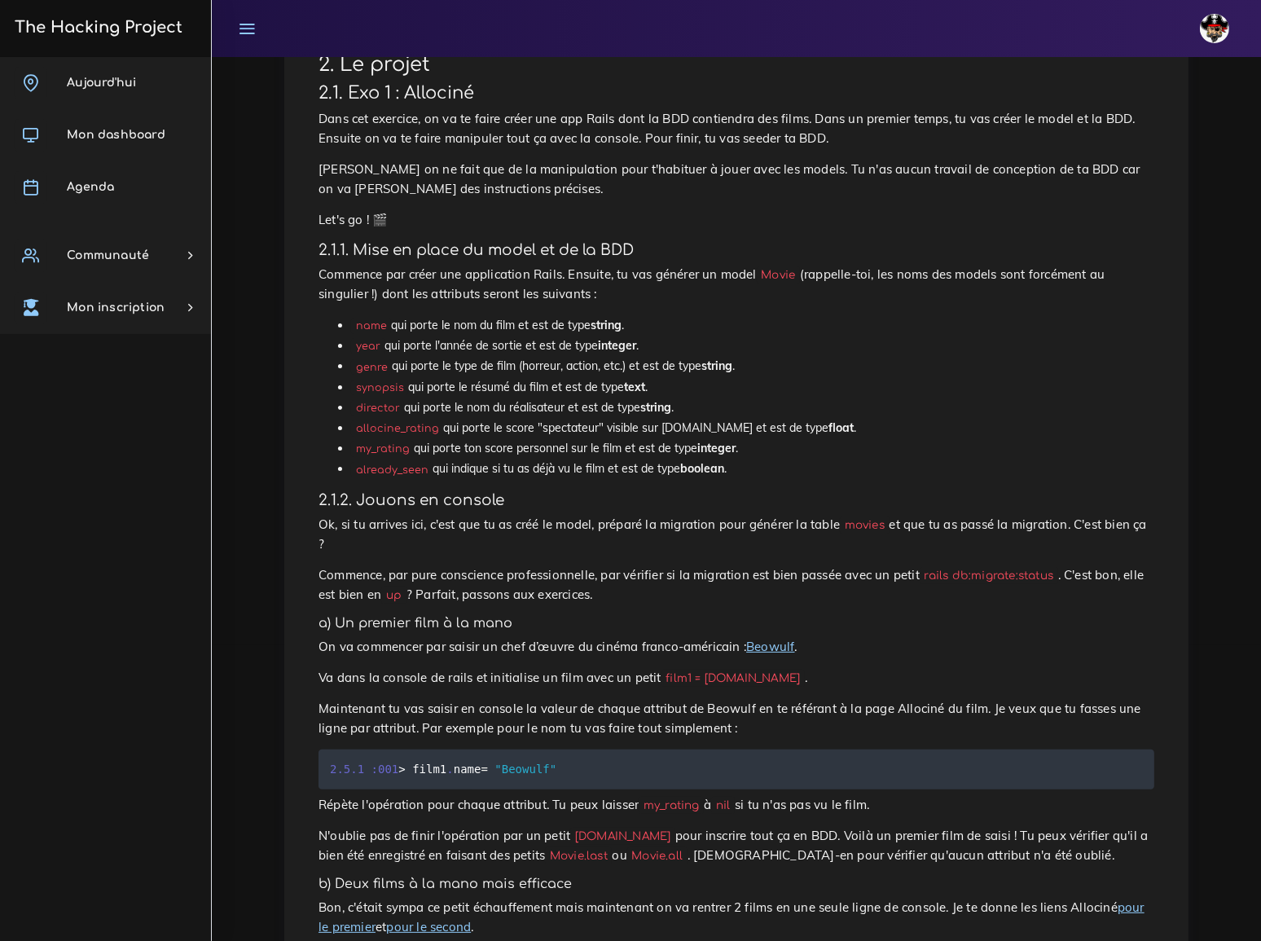
click at [391, 420] on code "allocine_rating" at bounding box center [397, 428] width 92 height 16
copy li "allocine_rating"
click at [831, 438] on li "my_rating qui porte ton score personnel sur le film et est de type integer ." at bounding box center [752, 448] width 803 height 20
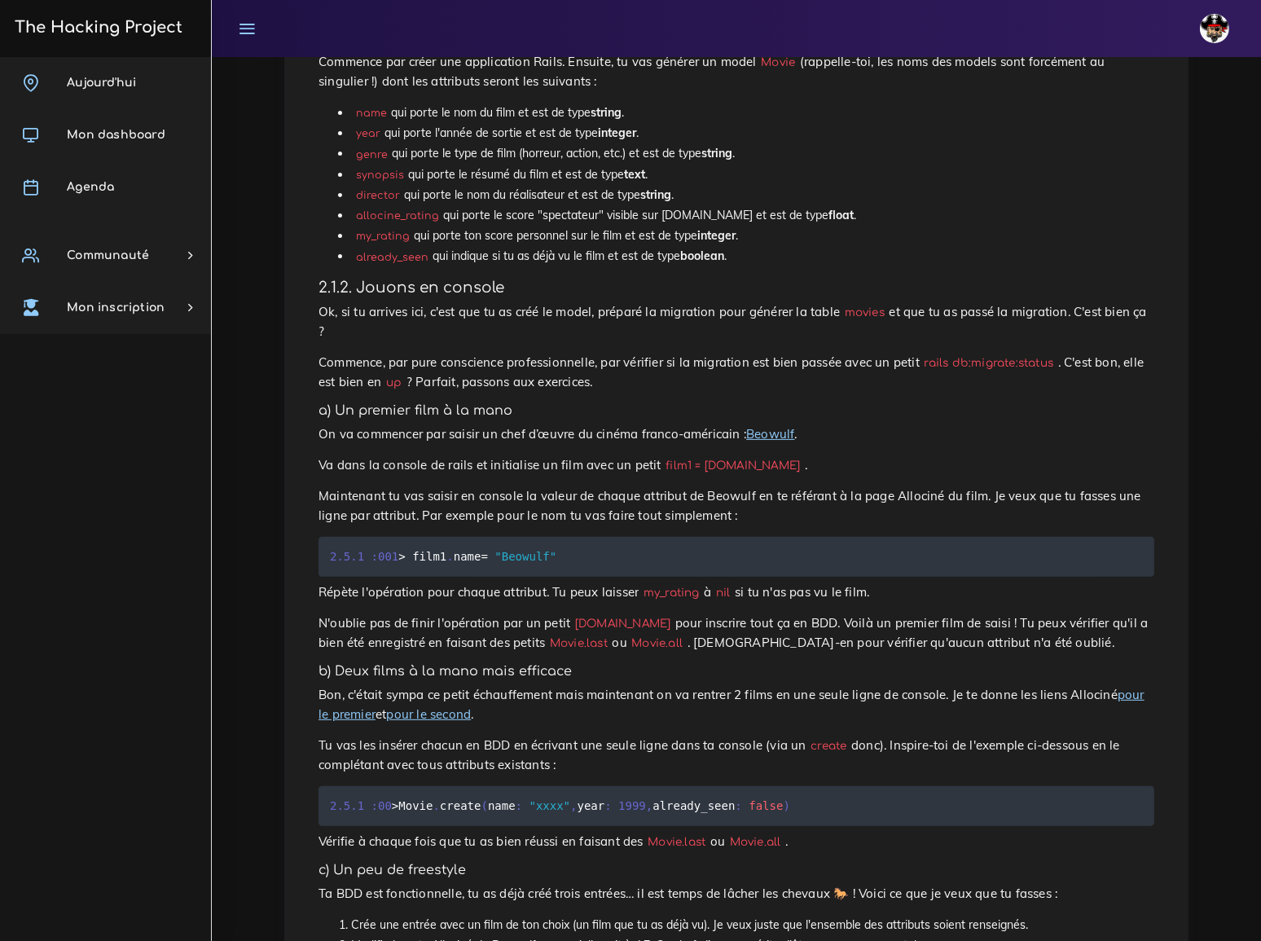
scroll to position [518, 0]
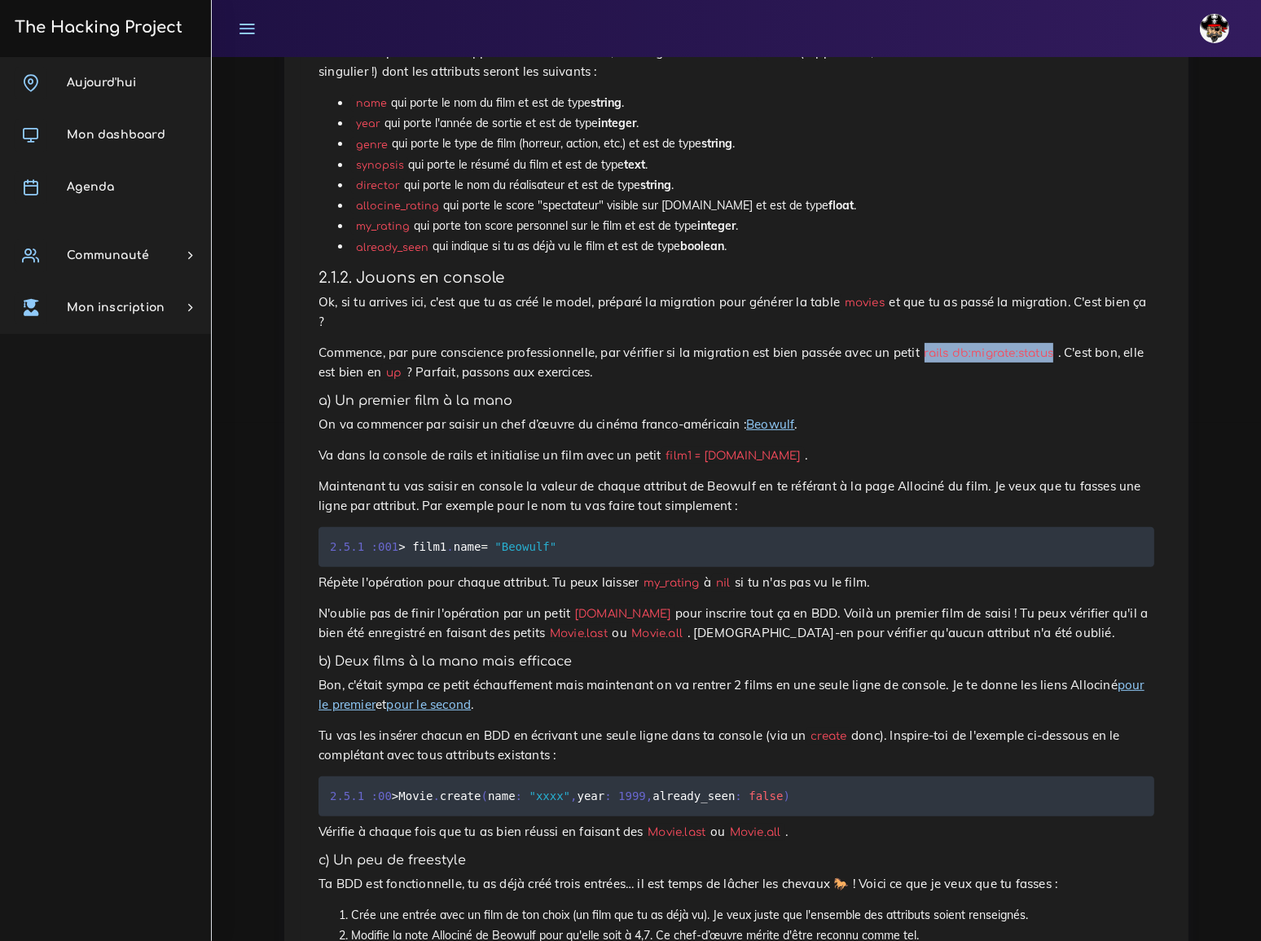
drag, startPoint x: 872, startPoint y: 299, endPoint x: 990, endPoint y: 297, distance: 118.1
click at [990, 344] on code "rails db:migrate:status" at bounding box center [988, 352] width 138 height 17
copy code "rails db:migrate:status"
click at [932, 414] on p "On va commencer par saisir un chef d’œuvre du cinéma franco-américain : Beowulf…" at bounding box center [735, 424] width 835 height 20
click at [520, 540] on span ""Beowulf"" at bounding box center [525, 546] width 62 height 13
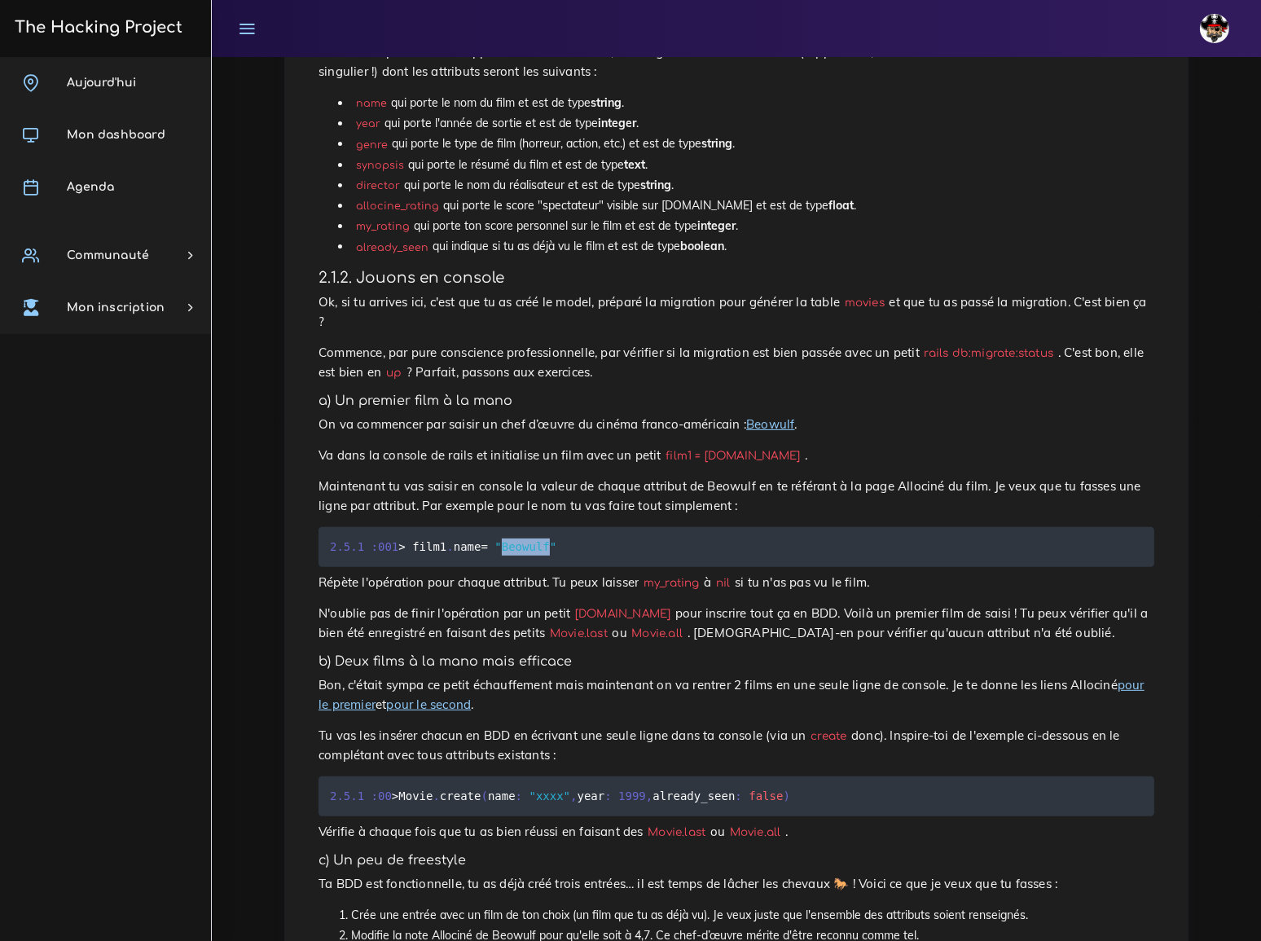
click at [520, 540] on span ""Beowulf"" at bounding box center [525, 546] width 62 height 13
copy span "Beowulf"
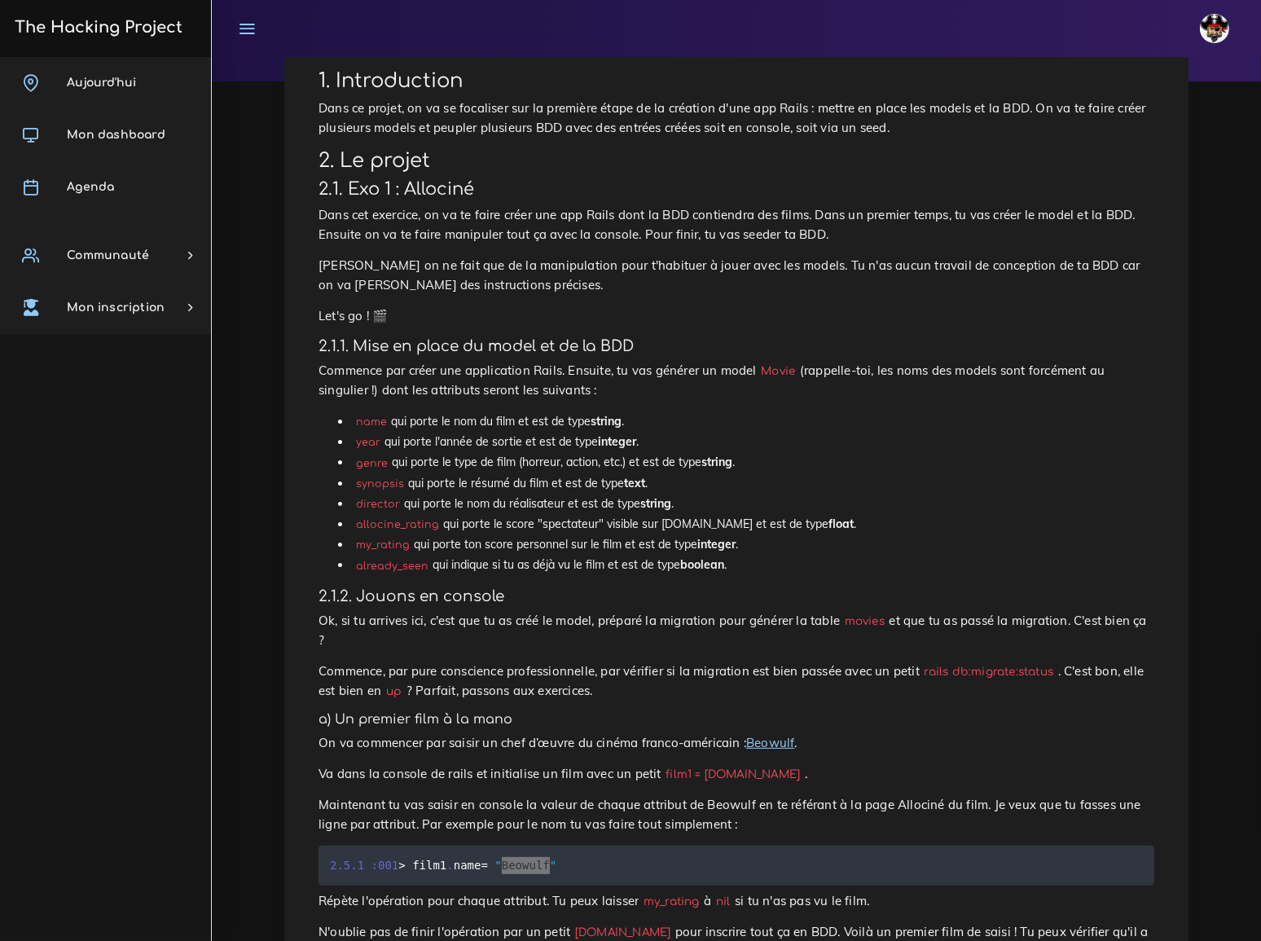
scroll to position [221, 0]
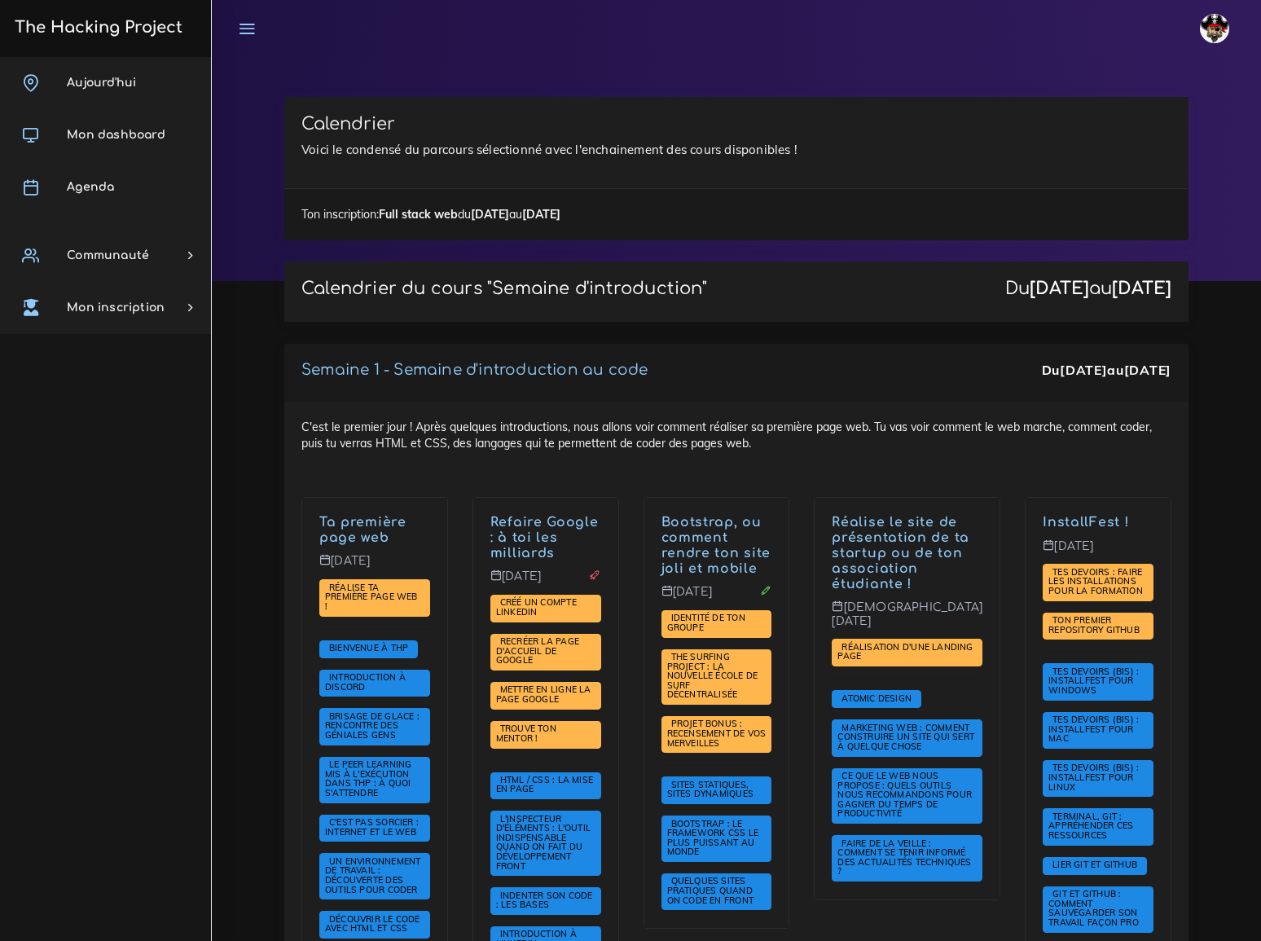
scroll to position [2590, 0]
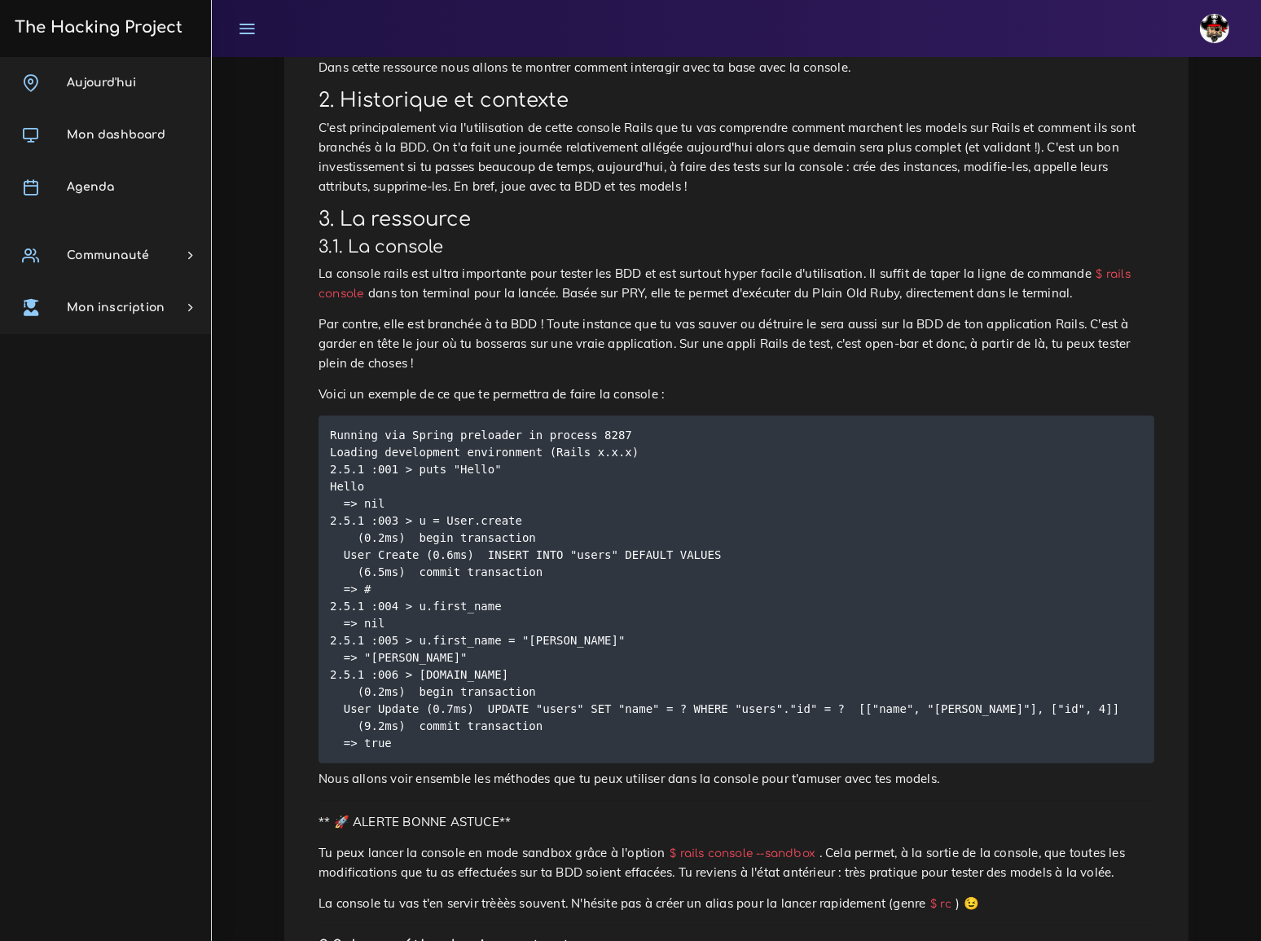
scroll to position [370, 0]
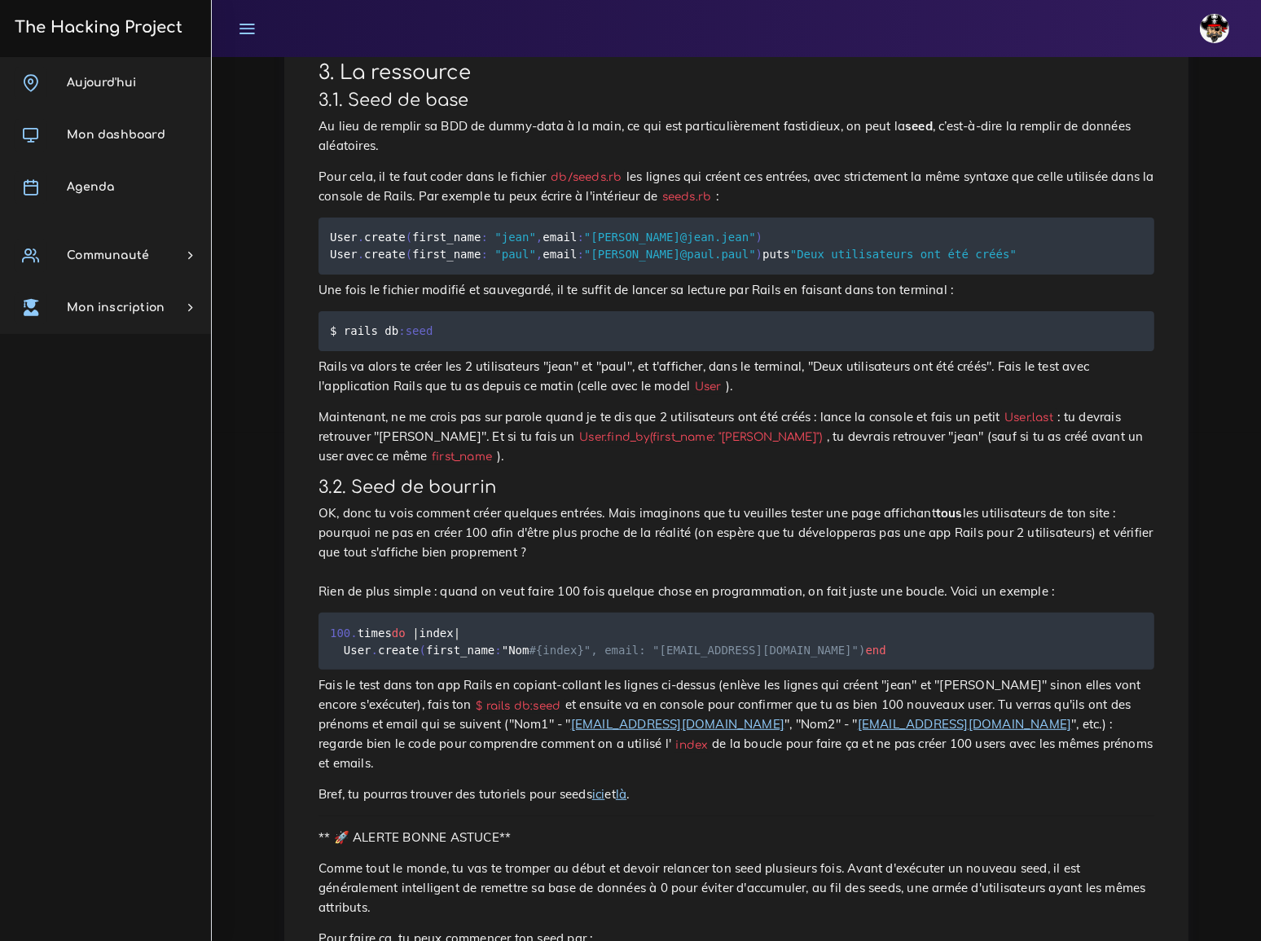
scroll to position [518, 0]
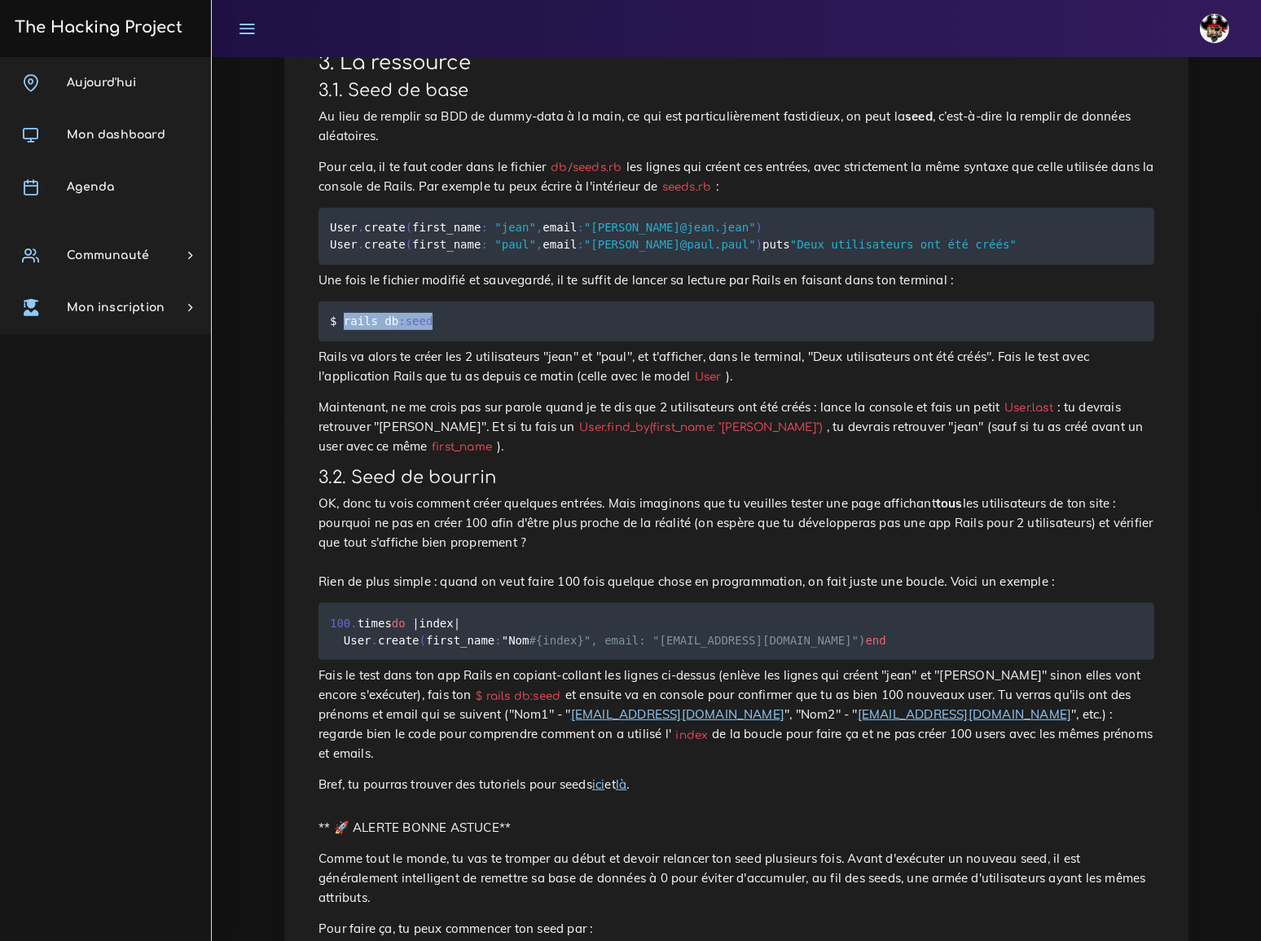
drag, startPoint x: 342, startPoint y: 252, endPoint x: 425, endPoint y: 254, distance: 83.1
click at [425, 312] on code "$ rails db :seed" at bounding box center [383, 321] width 107 height 18
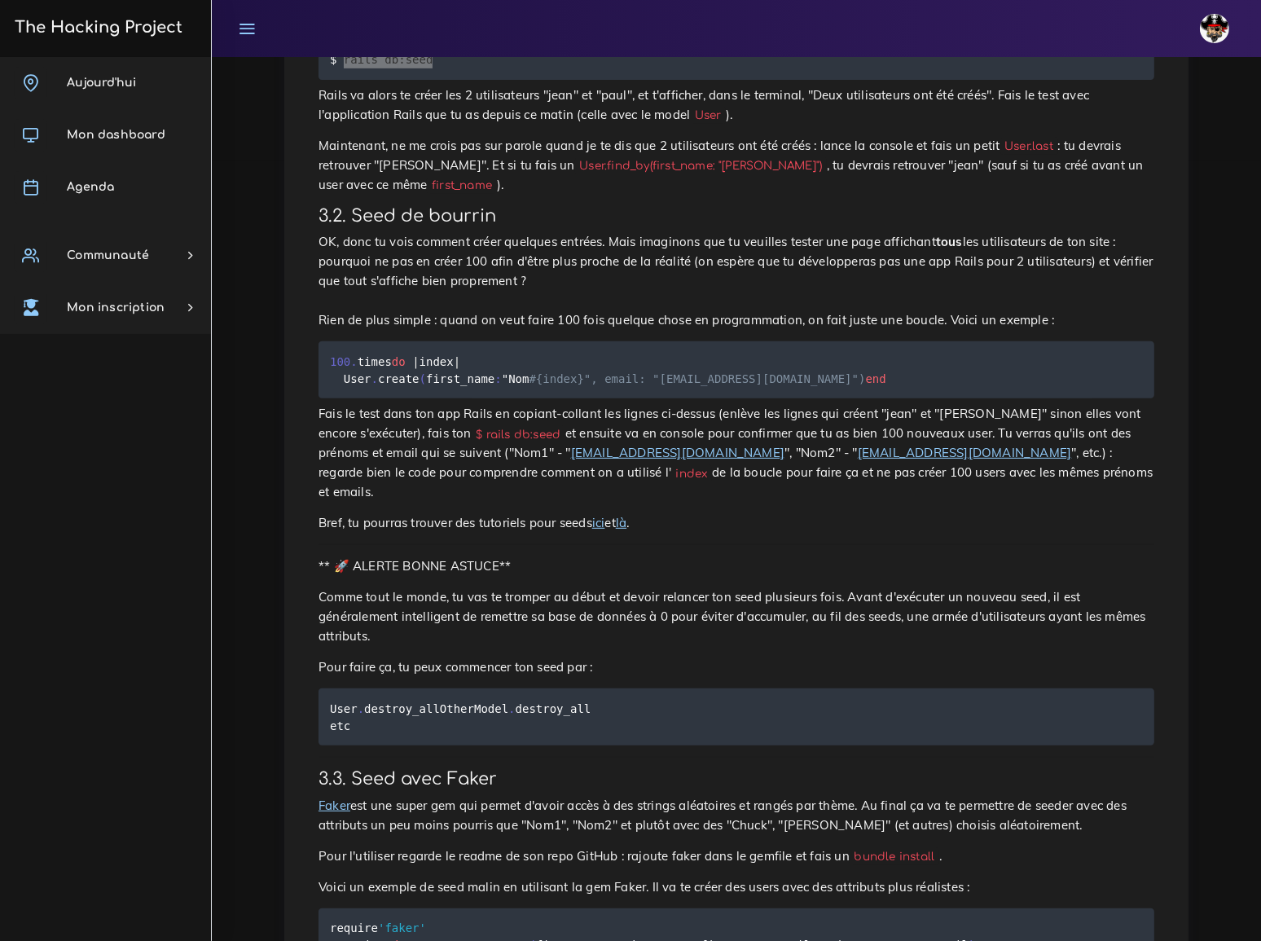
scroll to position [740, 0]
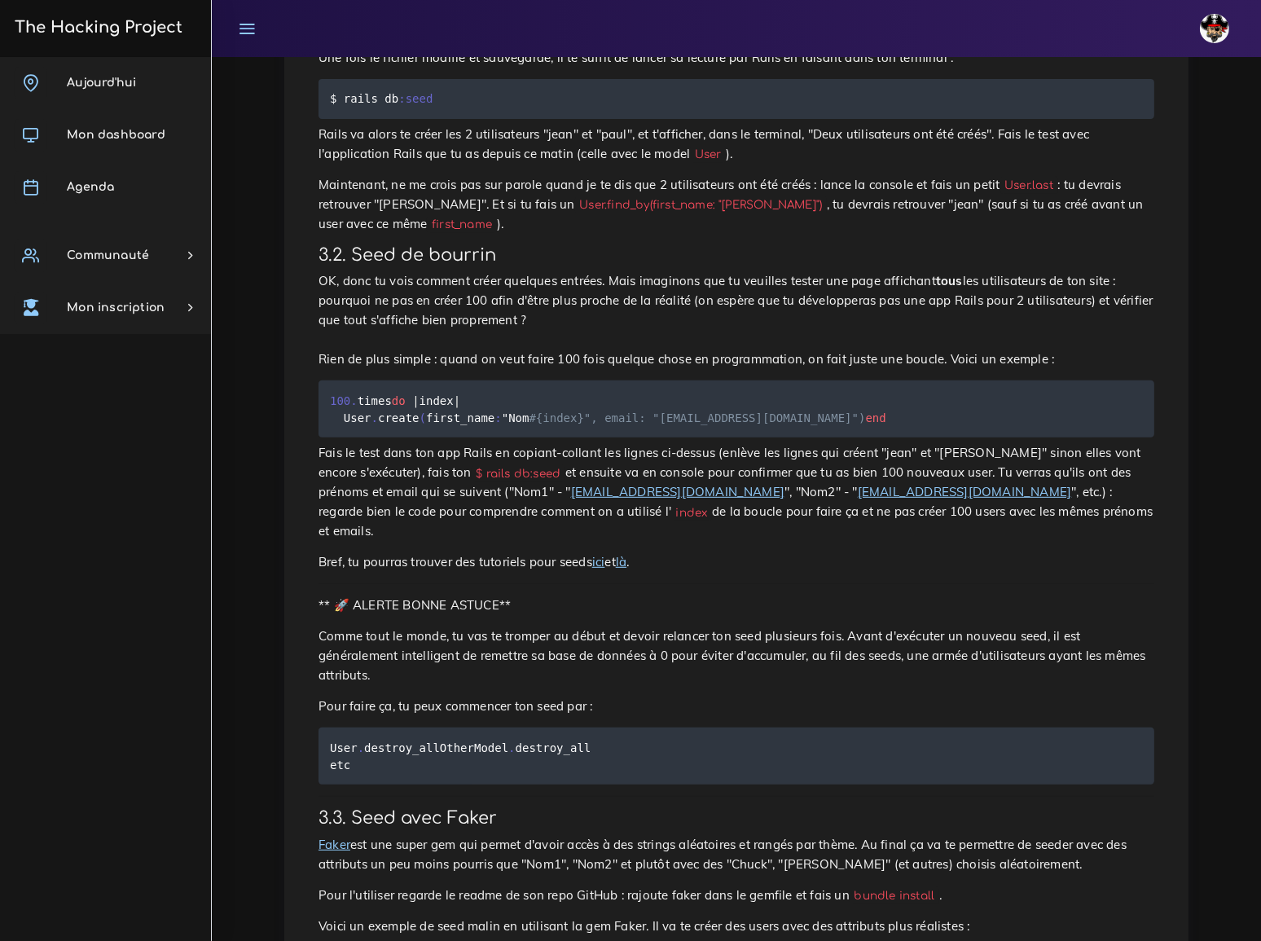
click at [235, 367] on div "Dashboard Les ressources Seed Seed Seed Remplir sa base de données de manière a…" at bounding box center [736, 384] width 1049 height 2134
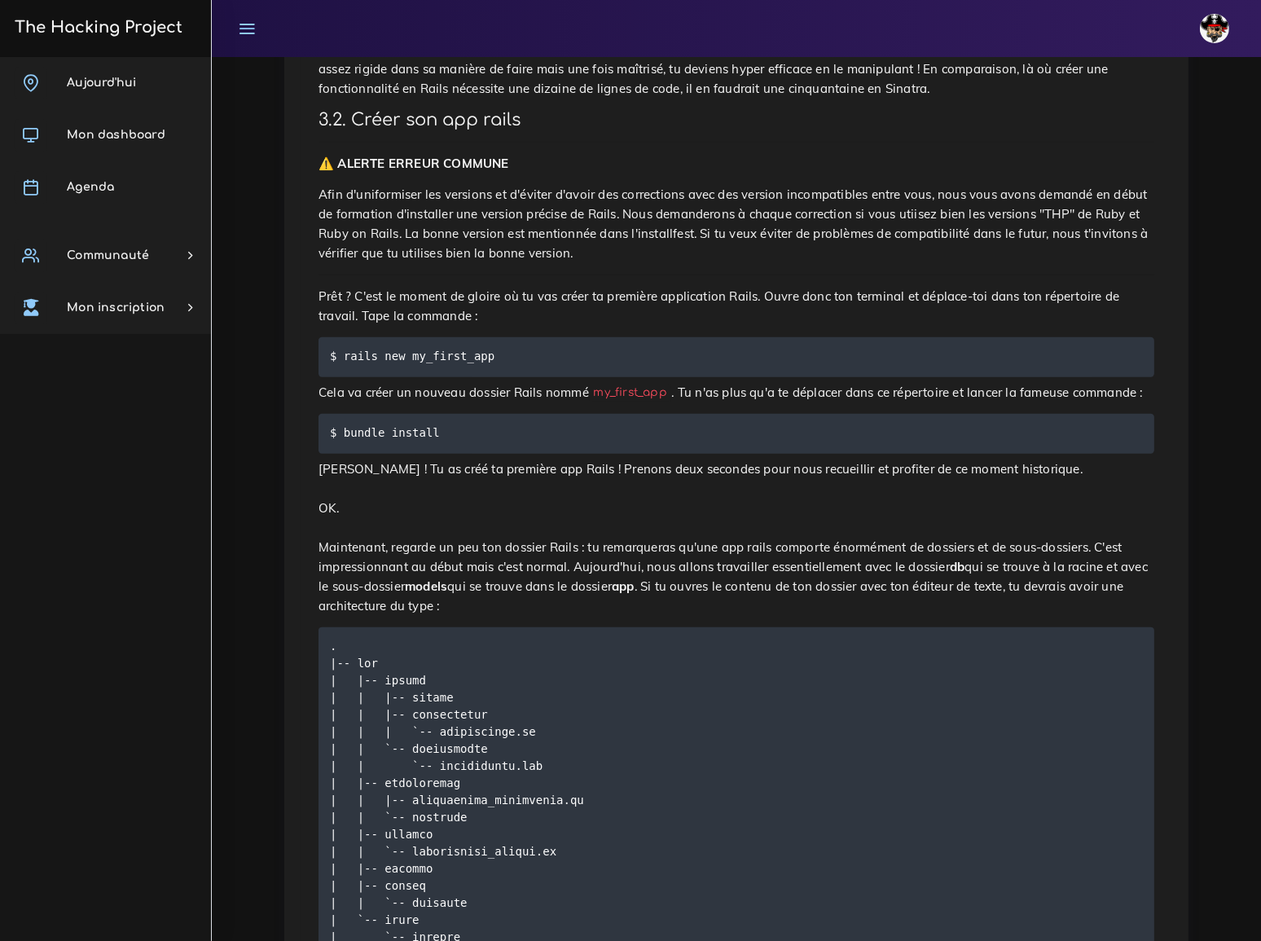
scroll to position [1850, 0]
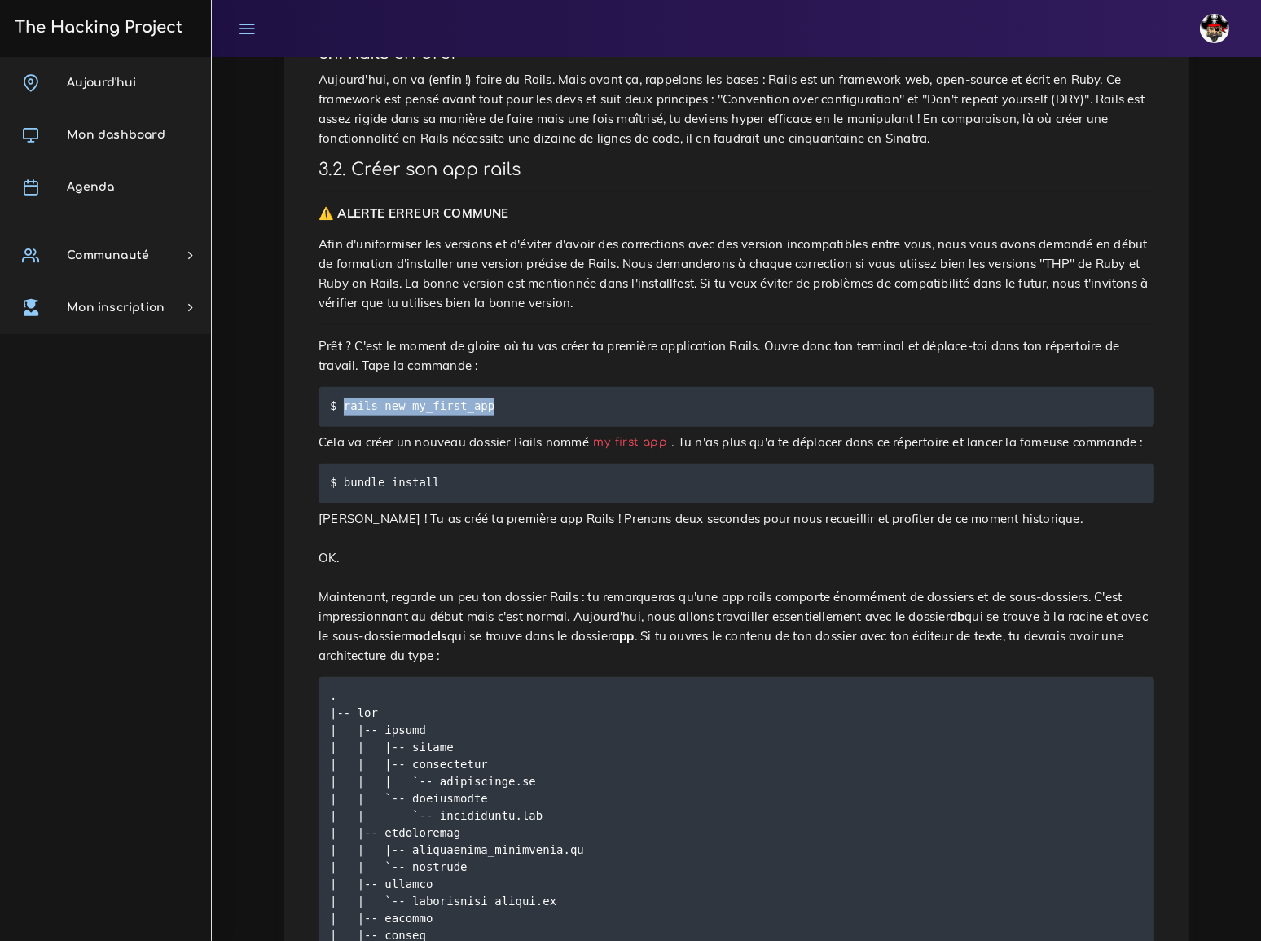
drag, startPoint x: 480, startPoint y: 178, endPoint x: 340, endPoint y: 185, distance: 141.0
click at [340, 397] on code "$ rails new my_first_app" at bounding box center [414, 406] width 169 height 18
copy code "rails new my_first_app"
drag, startPoint x: 342, startPoint y: 252, endPoint x: 490, endPoint y: 257, distance: 148.3
click at [490, 463] on pre "$ bundle install" at bounding box center [735, 483] width 835 height 40
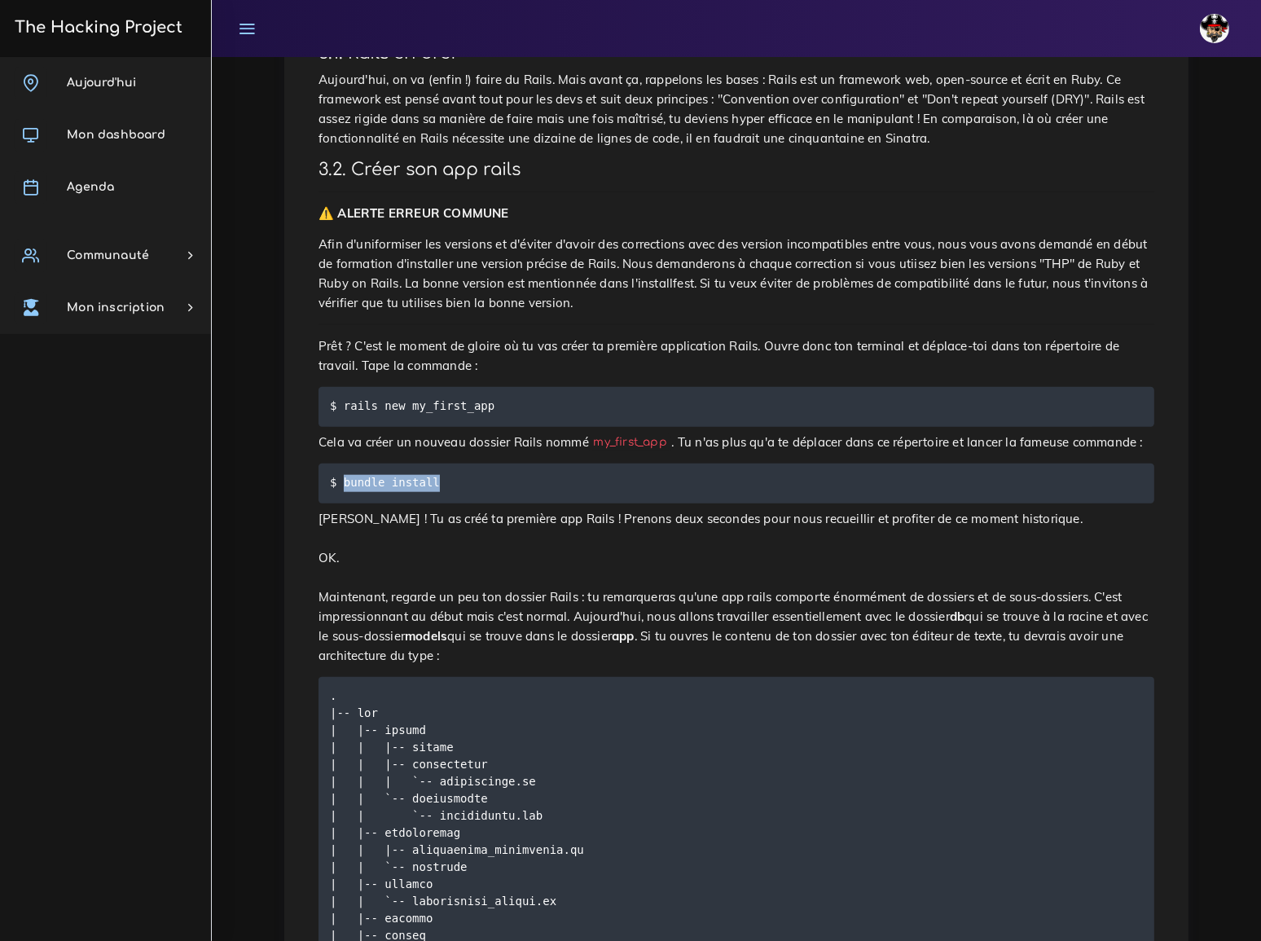
copy code "bundle install"
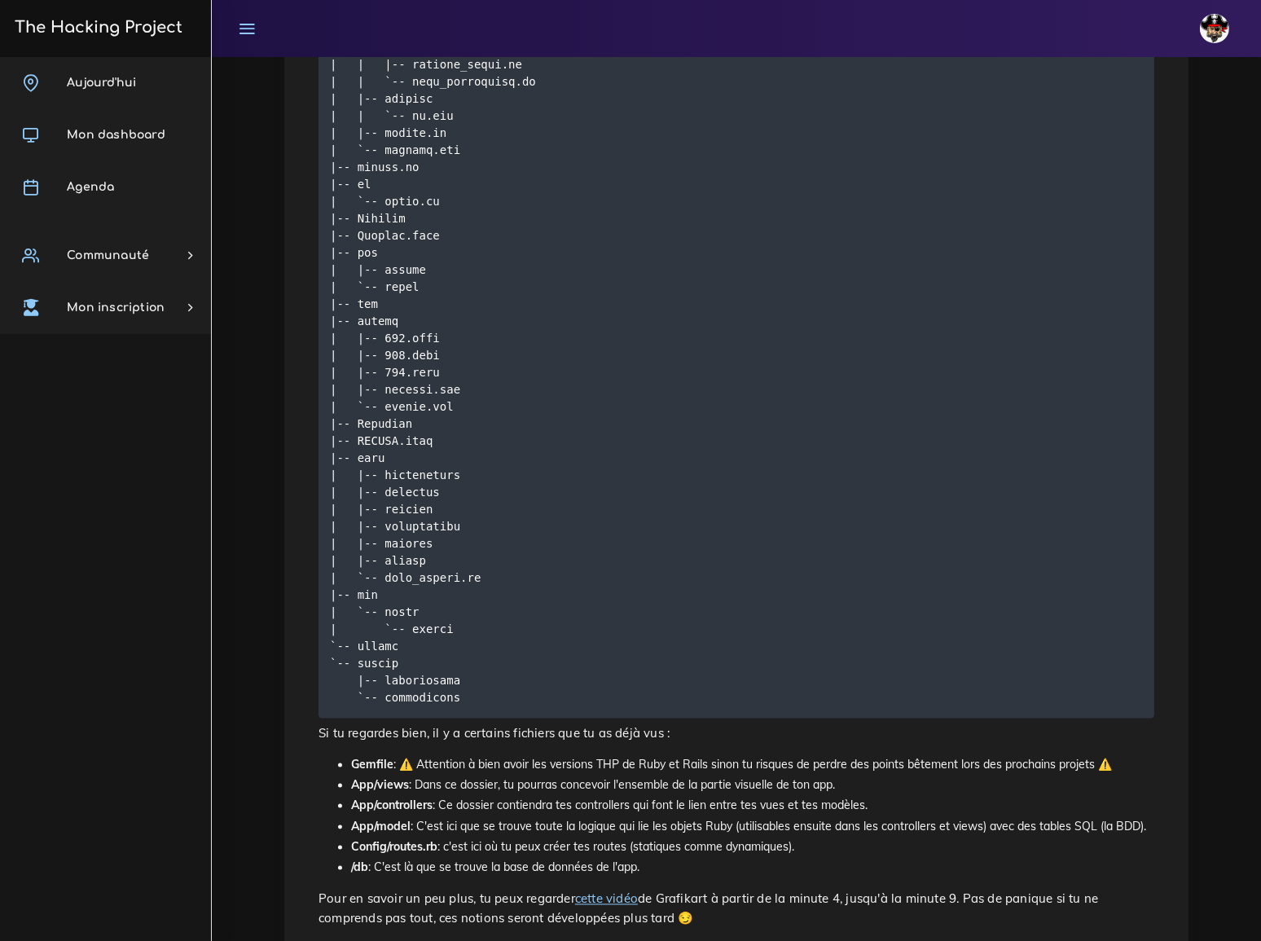
scroll to position [3244, 0]
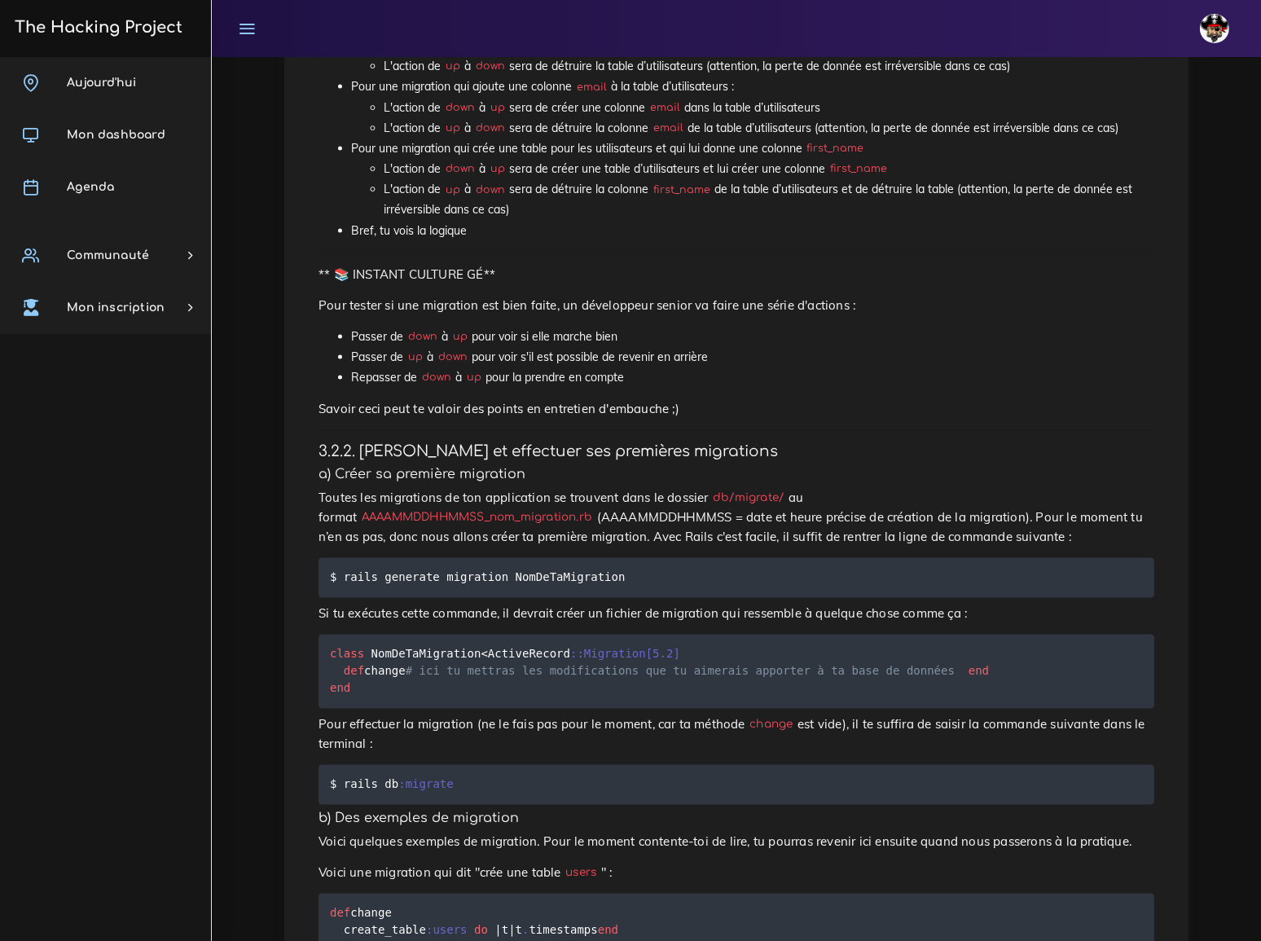
scroll to position [2590, 0]
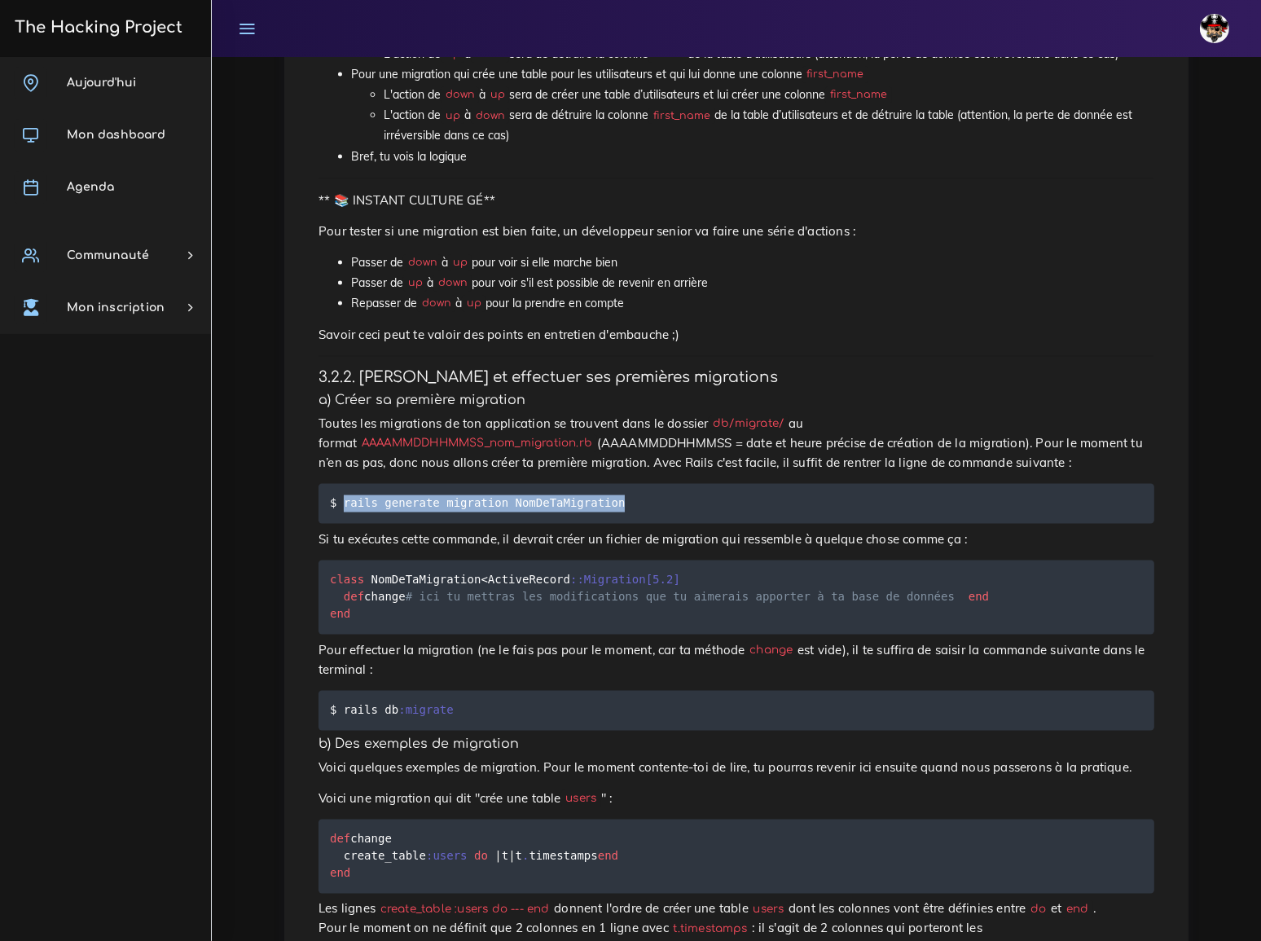
drag, startPoint x: 341, startPoint y: 259, endPoint x: 611, endPoint y: 261, distance: 269.5
click at [611, 484] on pre "$ rails generate migration NomDeTaMigration" at bounding box center [735, 504] width 835 height 40
copy code "rails generate migration NomDeTaMigration"
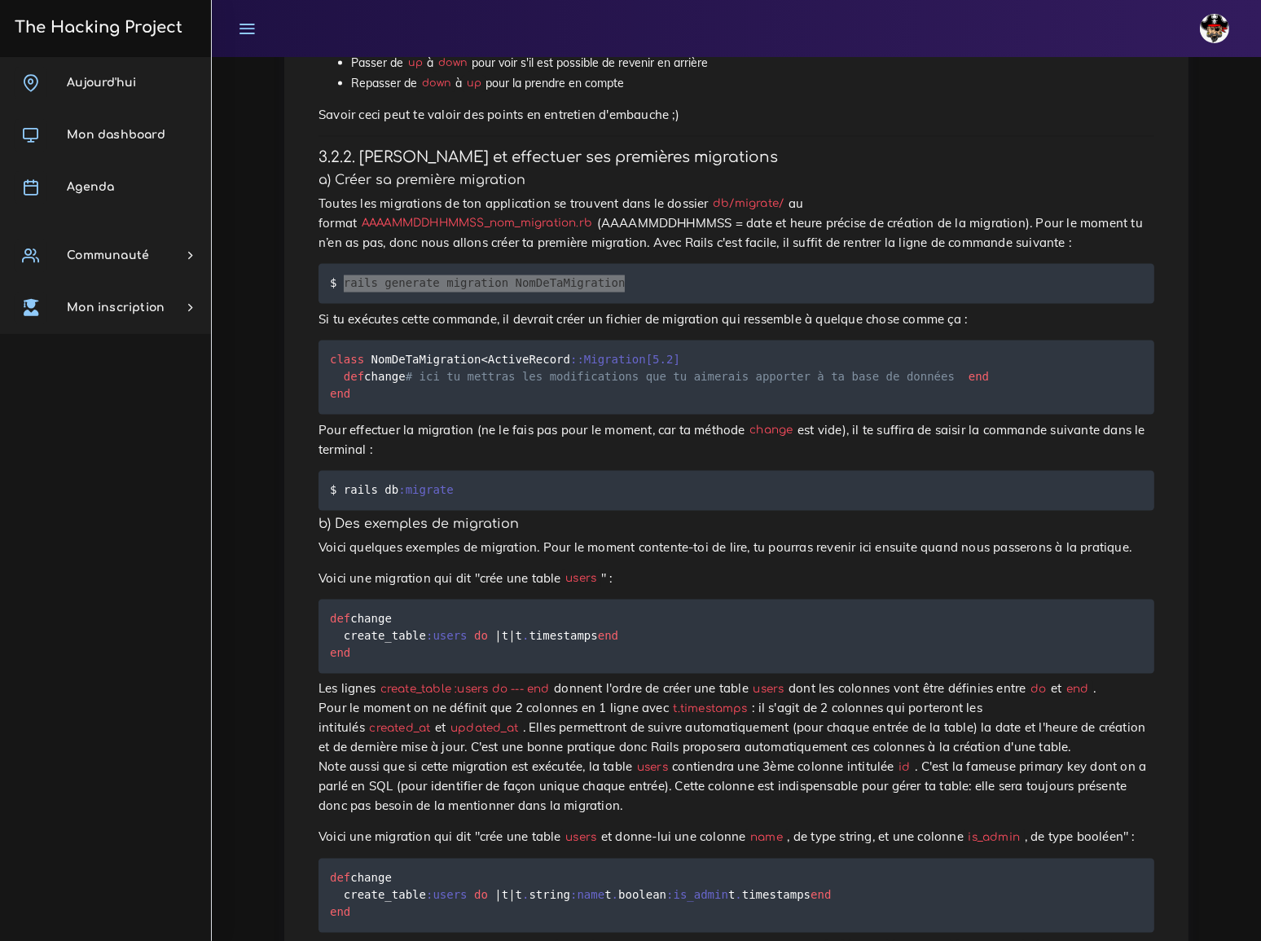
scroll to position [2813, 0]
drag, startPoint x: 342, startPoint y: 251, endPoint x: 518, endPoint y: 254, distance: 175.9
click at [518, 468] on pre "$ rails db :migrate" at bounding box center [735, 488] width 835 height 40
copy code "rails db :migrate"
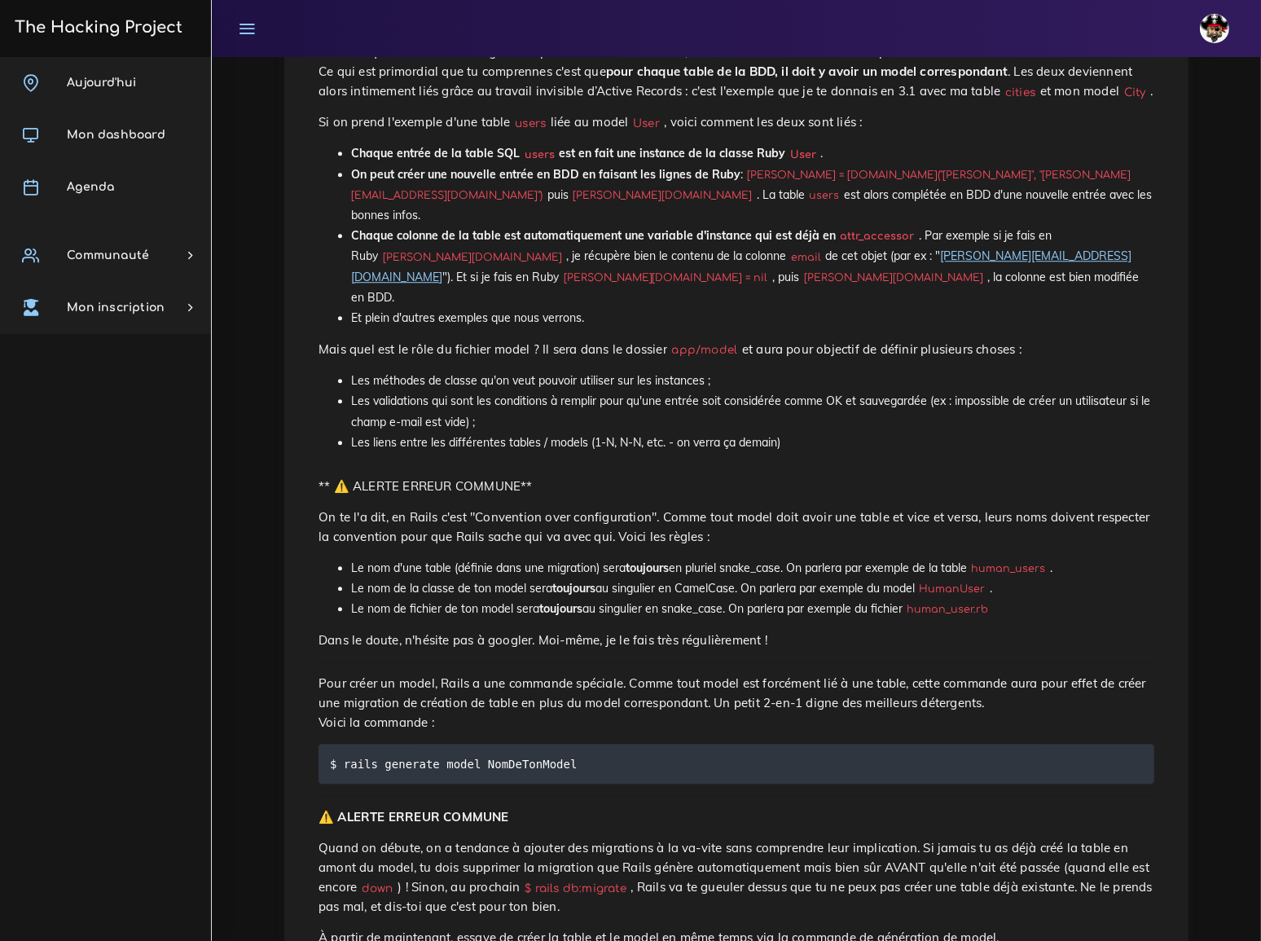
scroll to position [4959, 0]
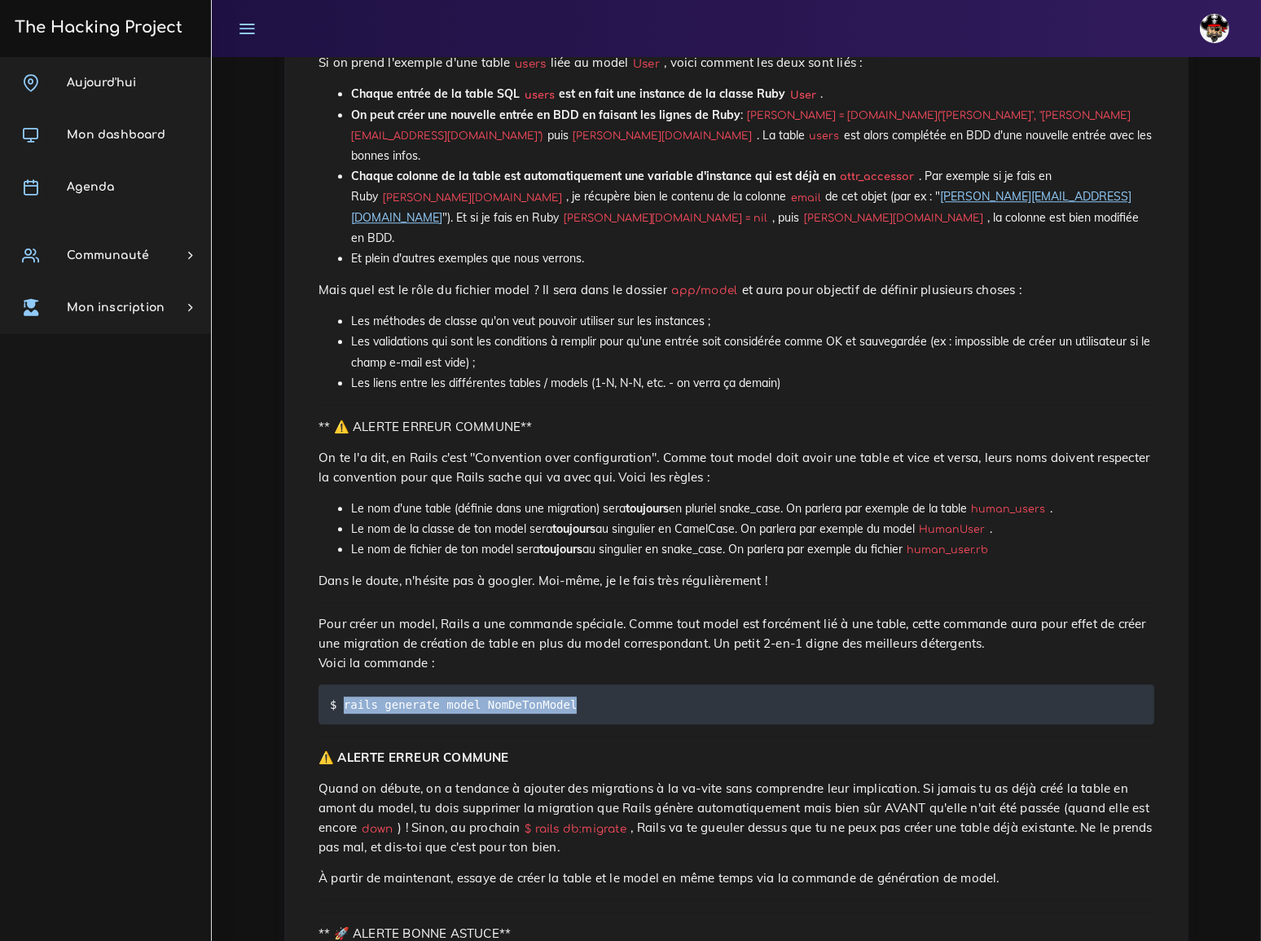
drag, startPoint x: 342, startPoint y: 449, endPoint x: 558, endPoint y: 451, distance: 215.8
click at [558, 695] on code "$ rails generate model NomDeTonModel" at bounding box center [456, 704] width 252 height 18
copy code "rails generate model NomDeTonModel"
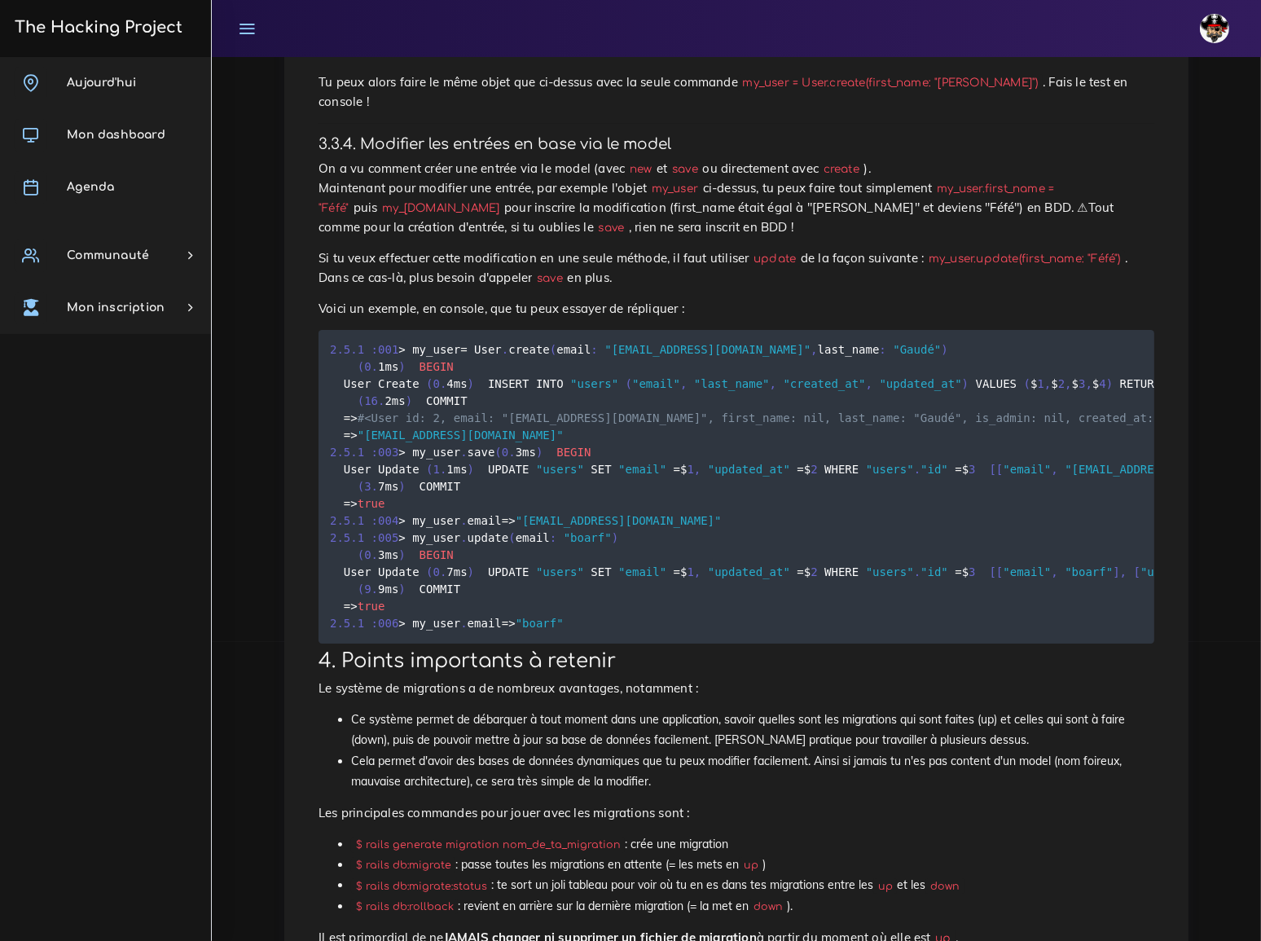
scroll to position [6553, 0]
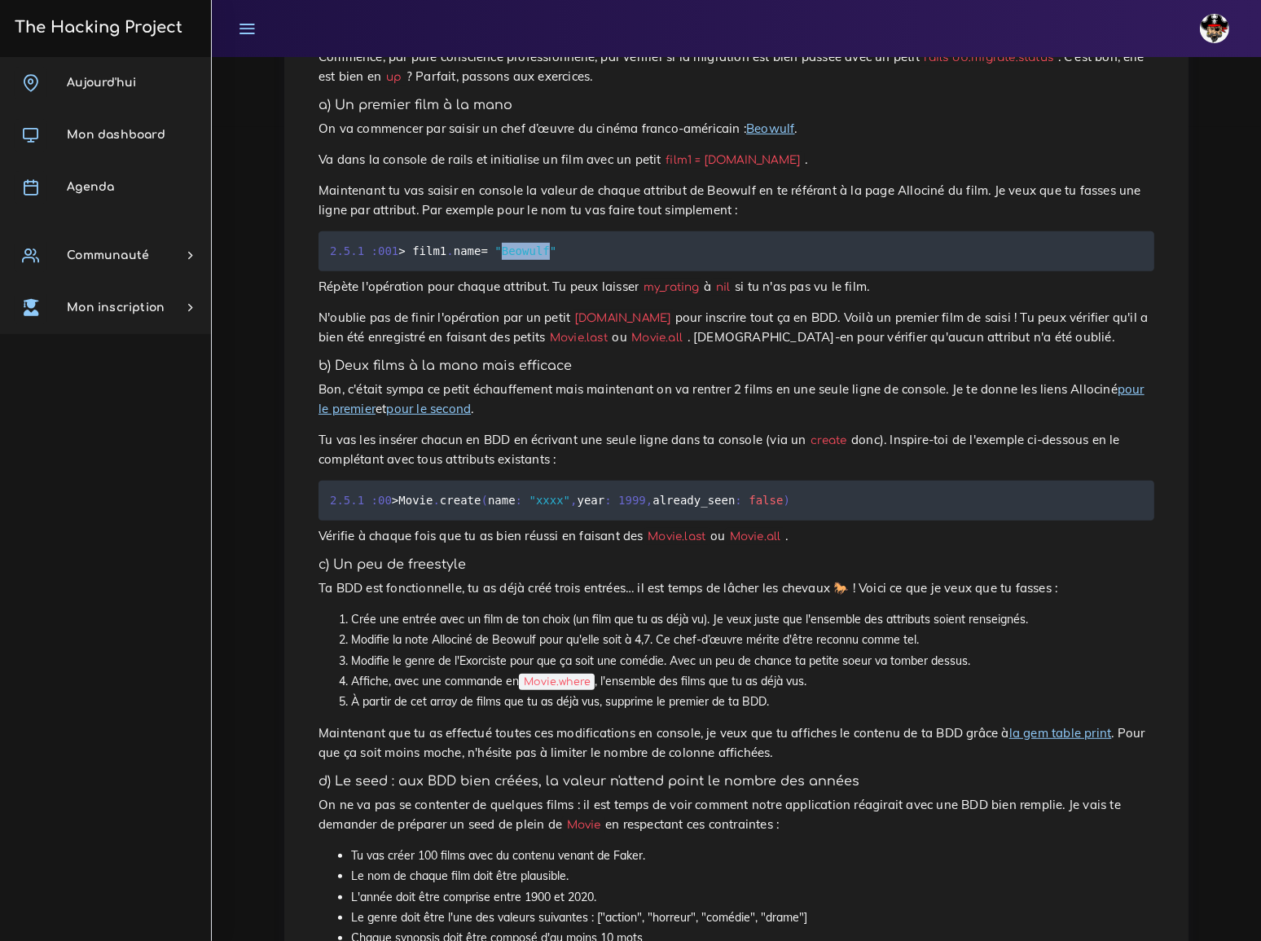
scroll to position [814, 0]
click at [651, 379] on p "Bon, c'était sympa [PERSON_NAME] échauffement mais maintenant on va rentrer 2 f…" at bounding box center [735, 398] width 835 height 39
drag, startPoint x: 780, startPoint y: 408, endPoint x: 402, endPoint y: 406, distance: 377.8
click at [402, 480] on pre "2.5 . 1 : 00 > Movie . create ( name : "xxxx" , year : 1999 , already_seen : fa…" at bounding box center [735, 500] width 835 height 40
copy code "Movie . create ( name : "xxxx" , year : 1999 , already_seen : false )"
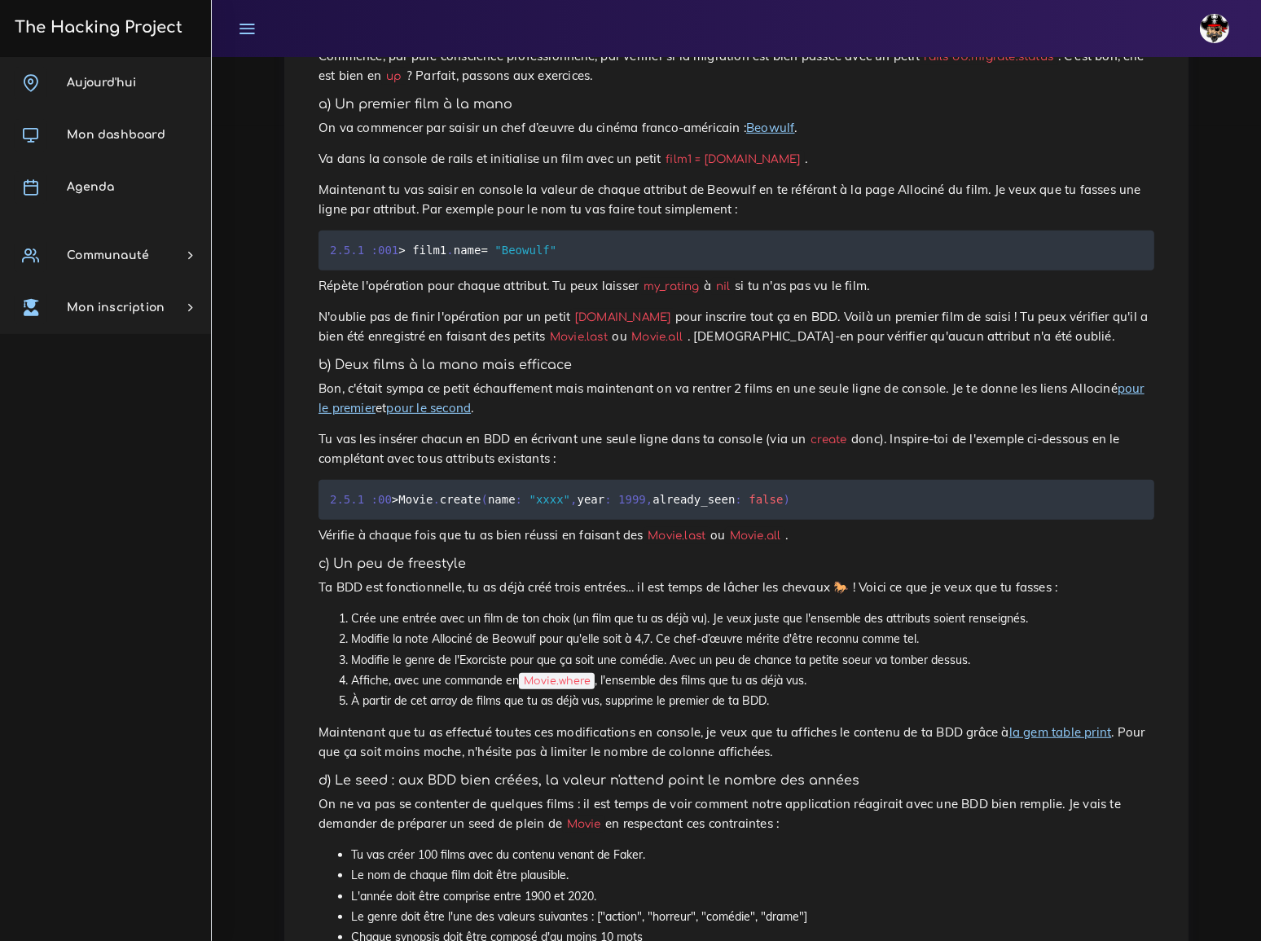
click at [826, 556] on h5 "c) Un peu de freestyle" at bounding box center [735, 563] width 835 height 15
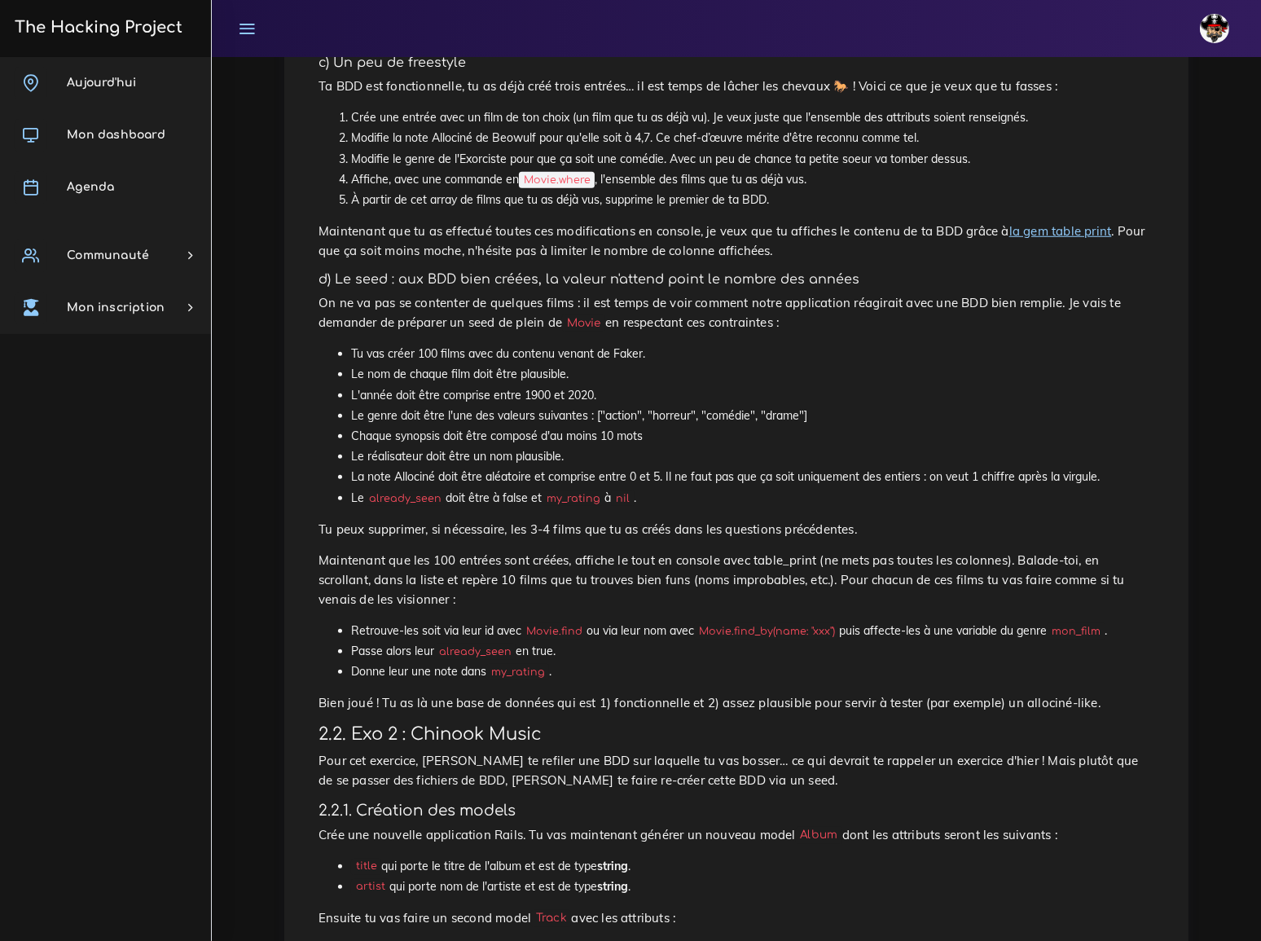
scroll to position [1278, 0]
